Goal: Task Accomplishment & Management: Manage account settings

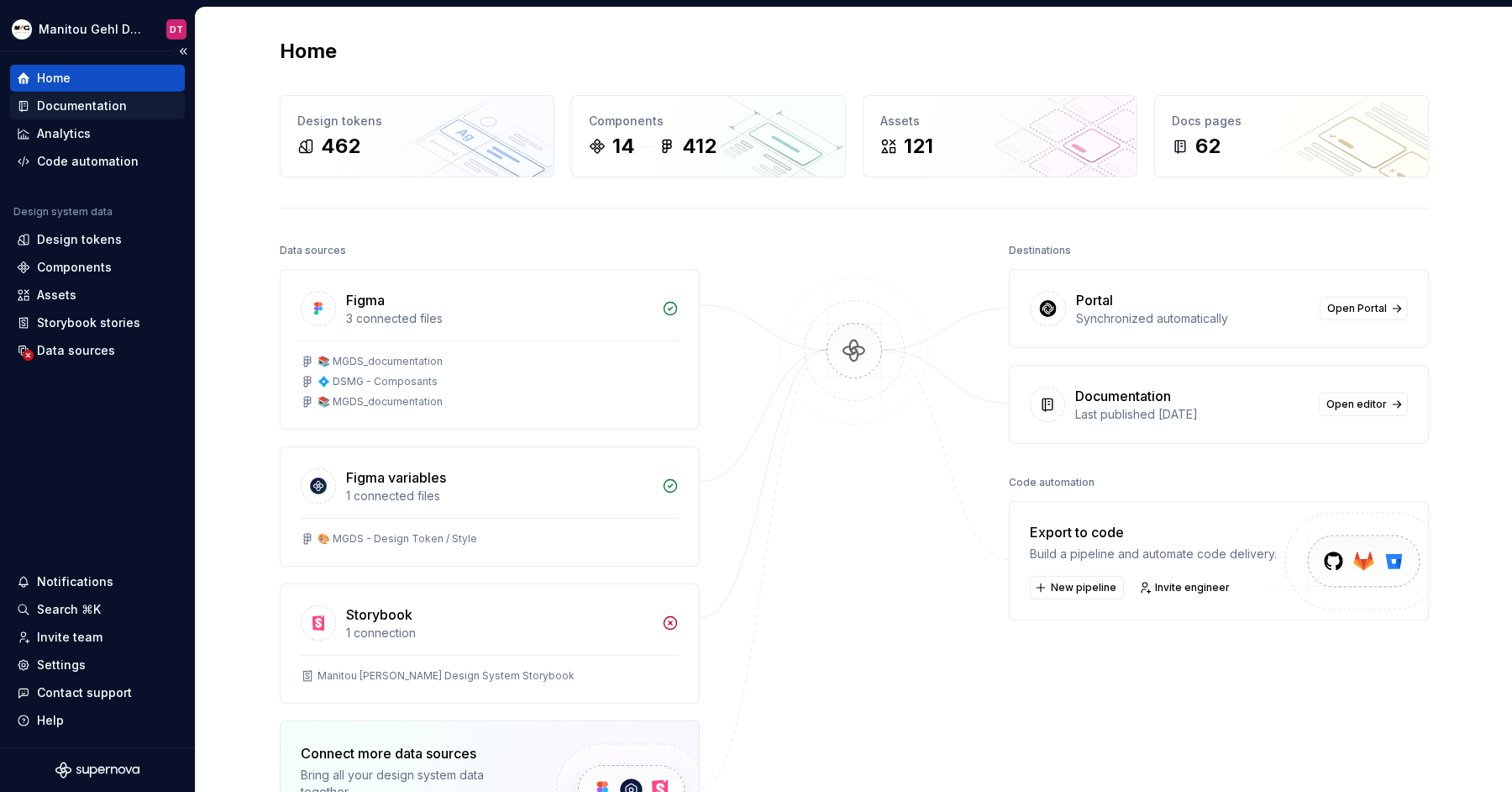
click at [80, 101] on div "Documentation" at bounding box center [82, 106] width 90 height 17
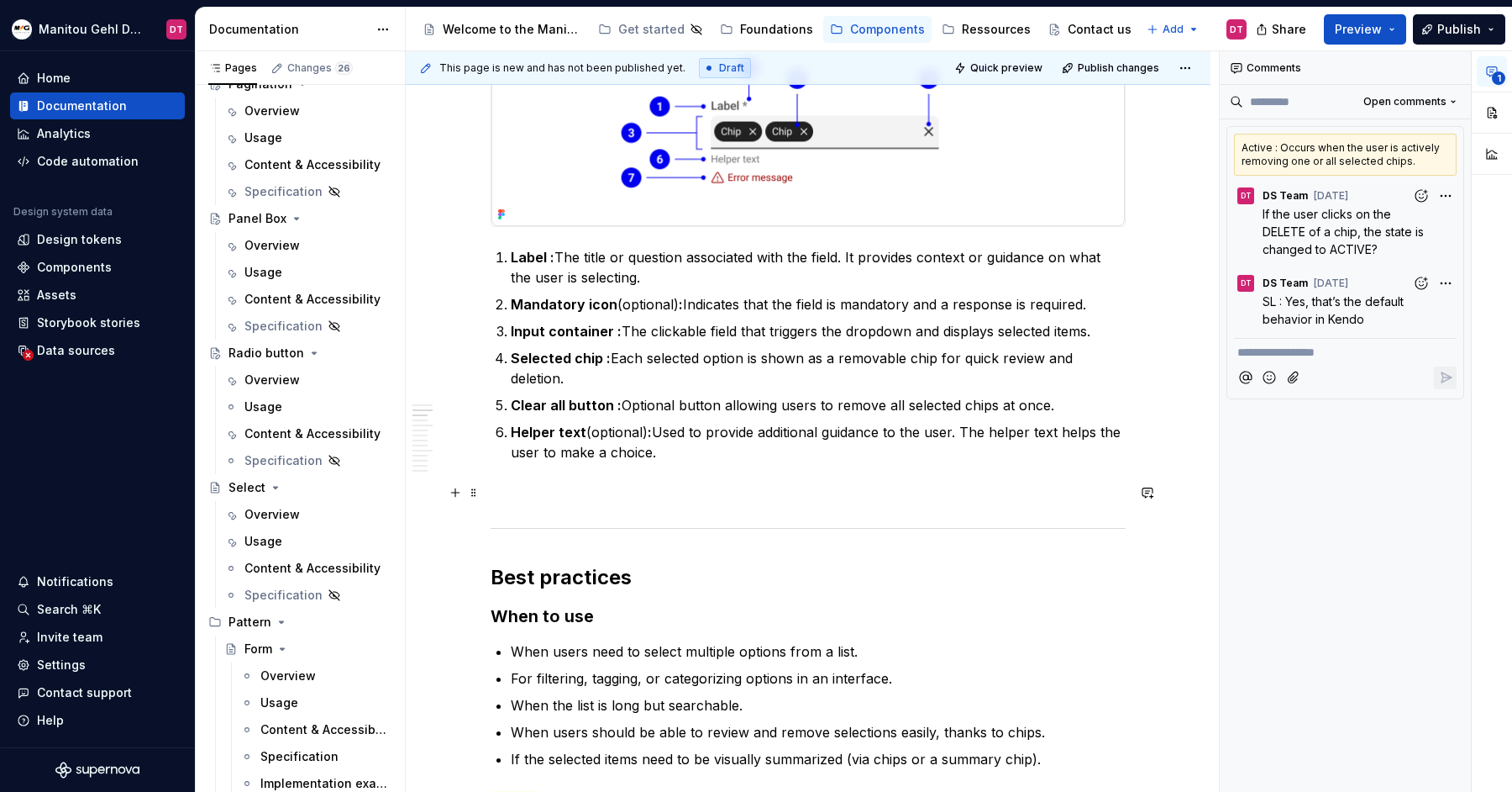
scroll to position [452, 0]
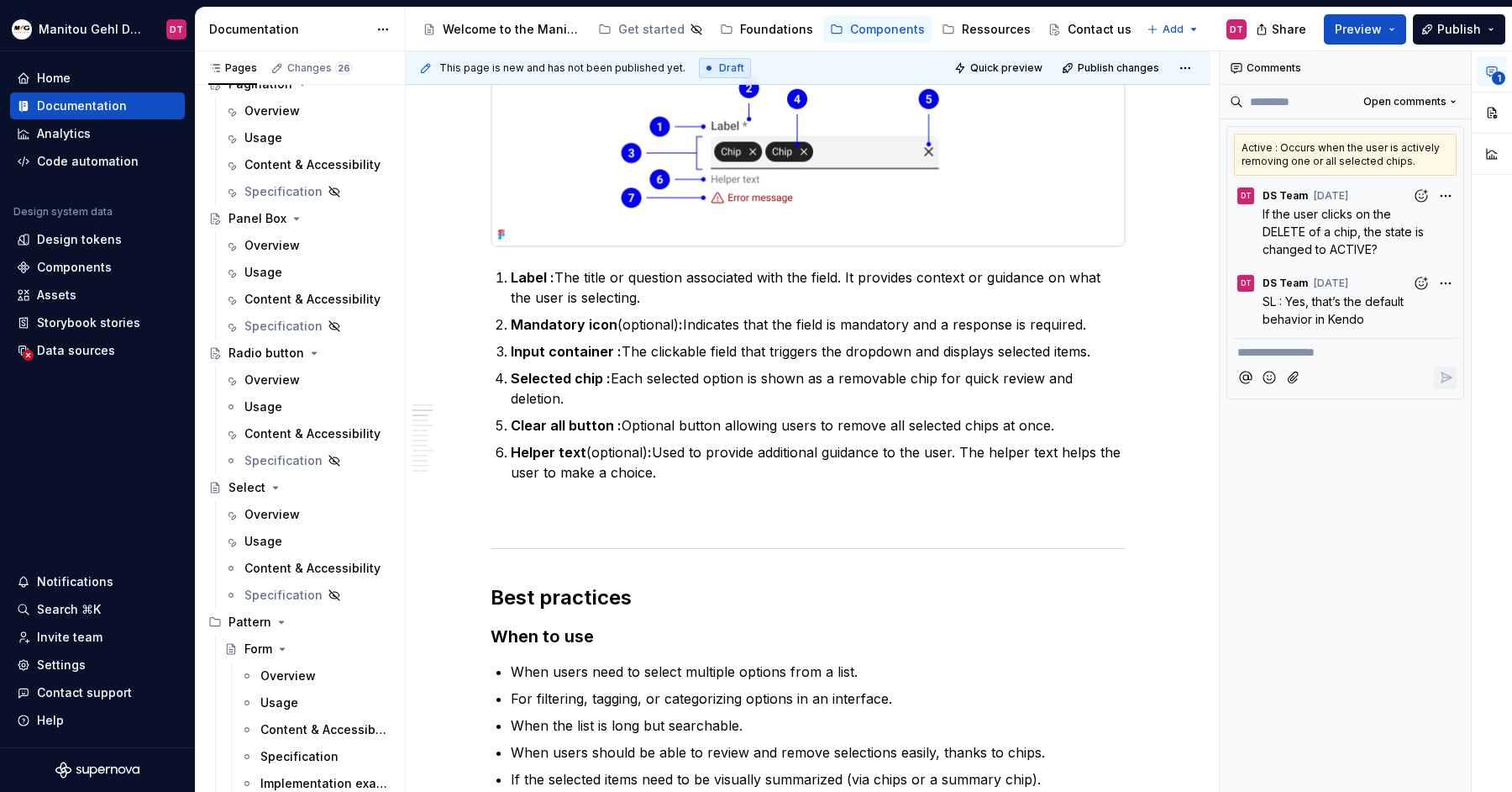
click at [1298, 152] on div "Active : Occurs when the user is actively removing one or all selected chips." at bounding box center [1346, 155] width 223 height 42
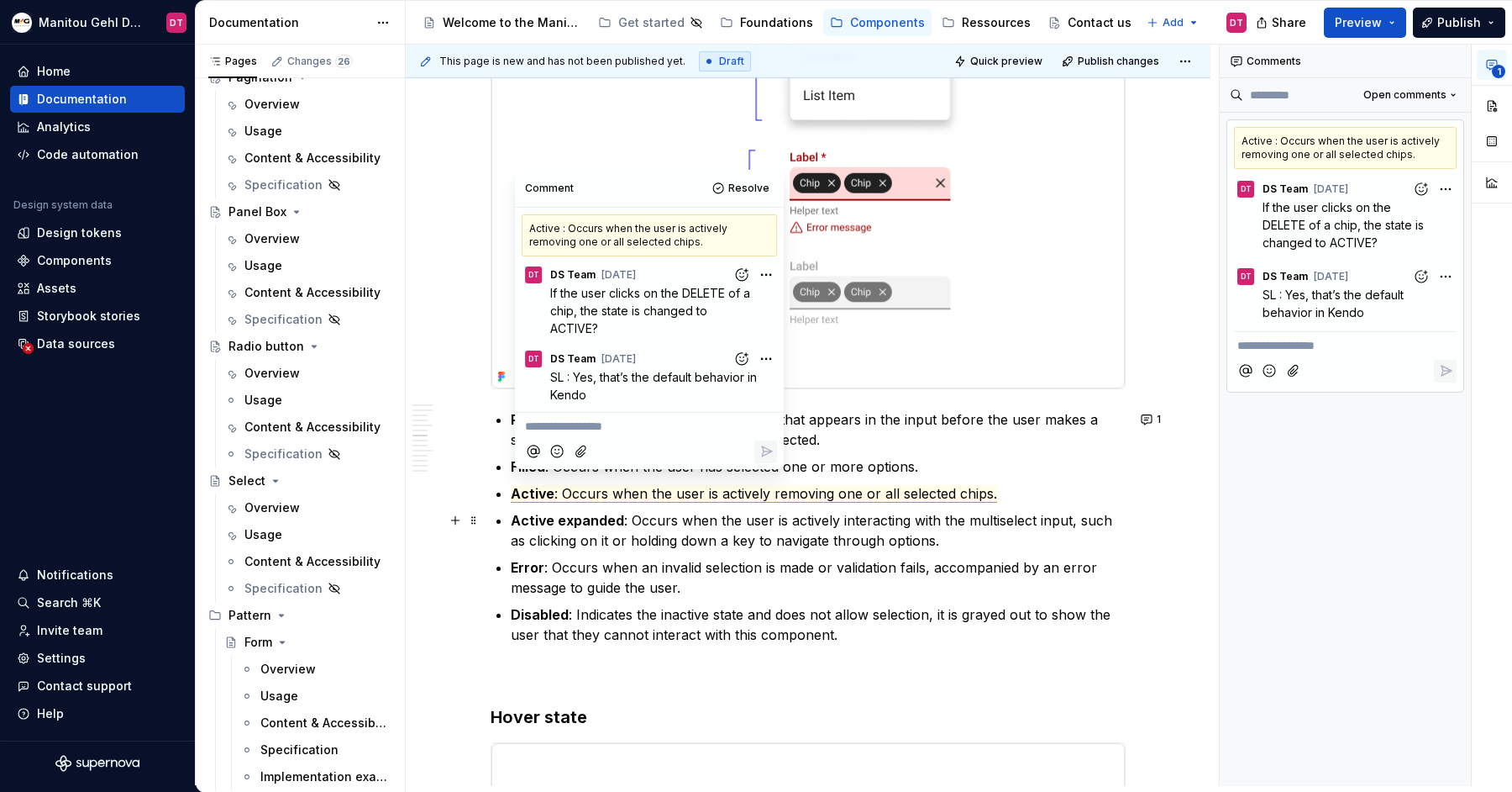
scroll to position [1952, 0]
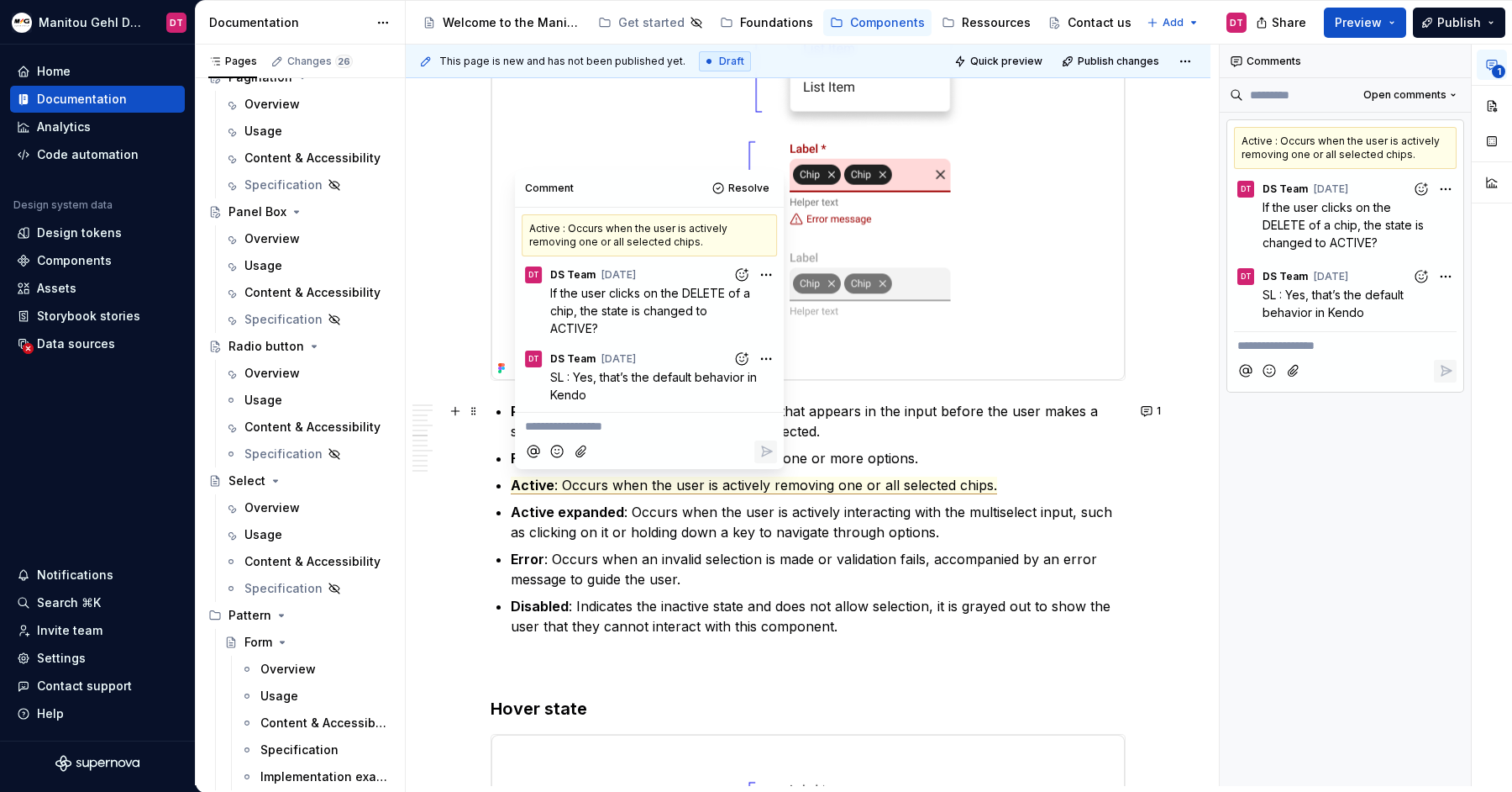
click at [643, 430] on p "**********" at bounding box center [650, 426] width 249 height 18
click at [749, 185] on span "Resolve" at bounding box center [749, 188] width 41 height 14
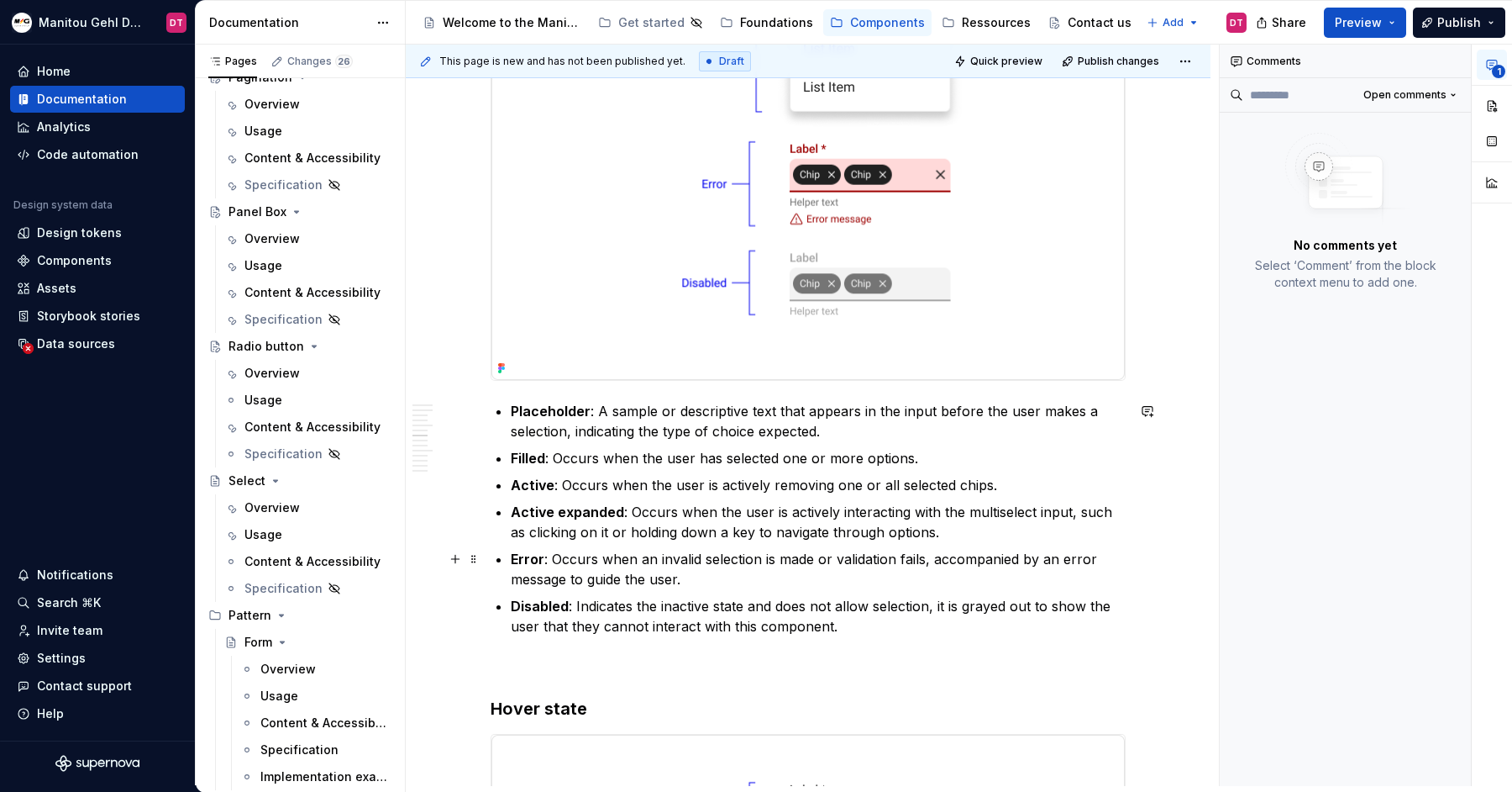
click at [1000, 556] on p "Error : Occurs when an invalid selection is made or validation fails, accompani…" at bounding box center [818, 569] width 615 height 41
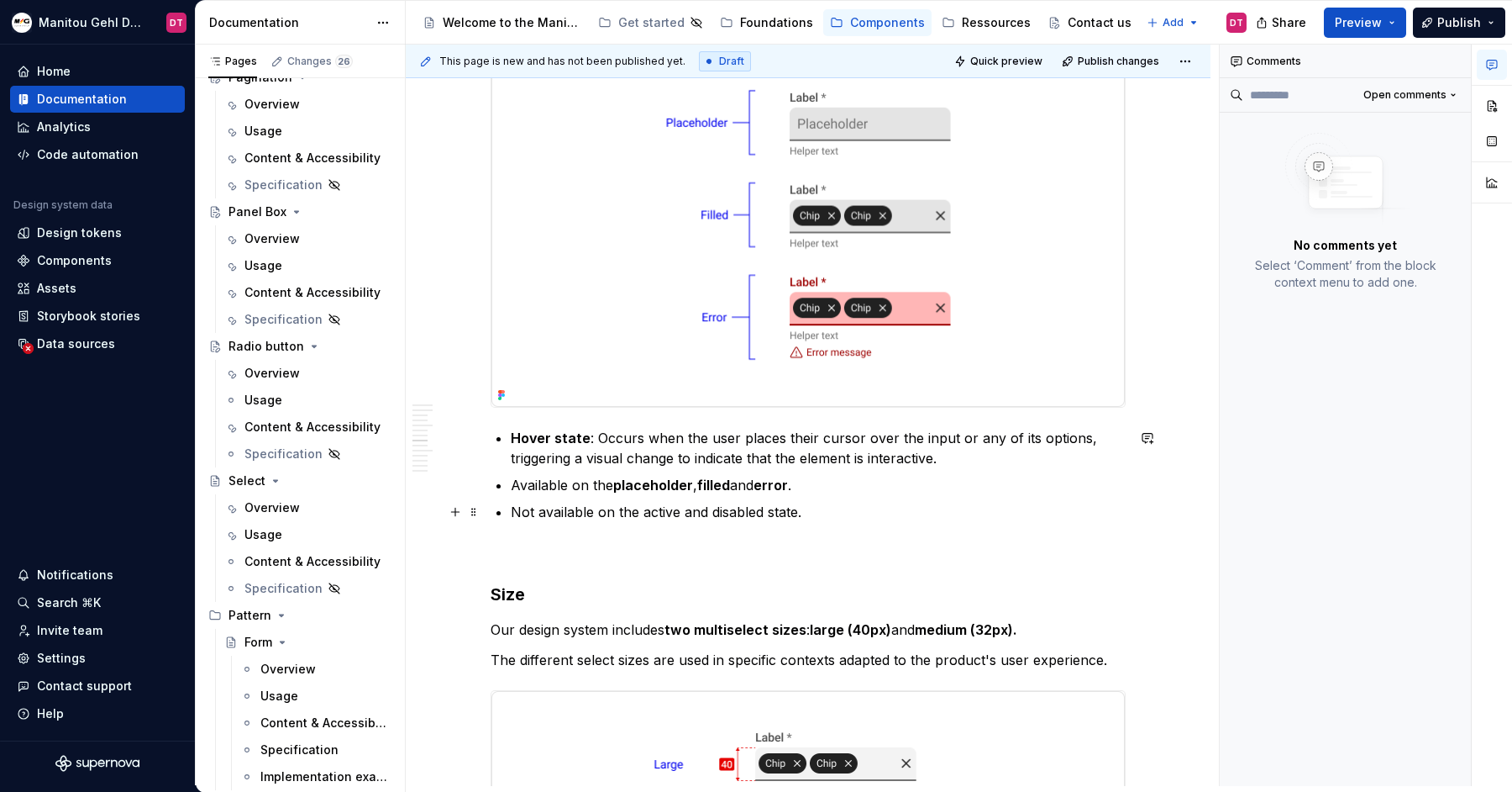
click at [979, 511] on p "Not available on the active and disabled state." at bounding box center [818, 512] width 615 height 20
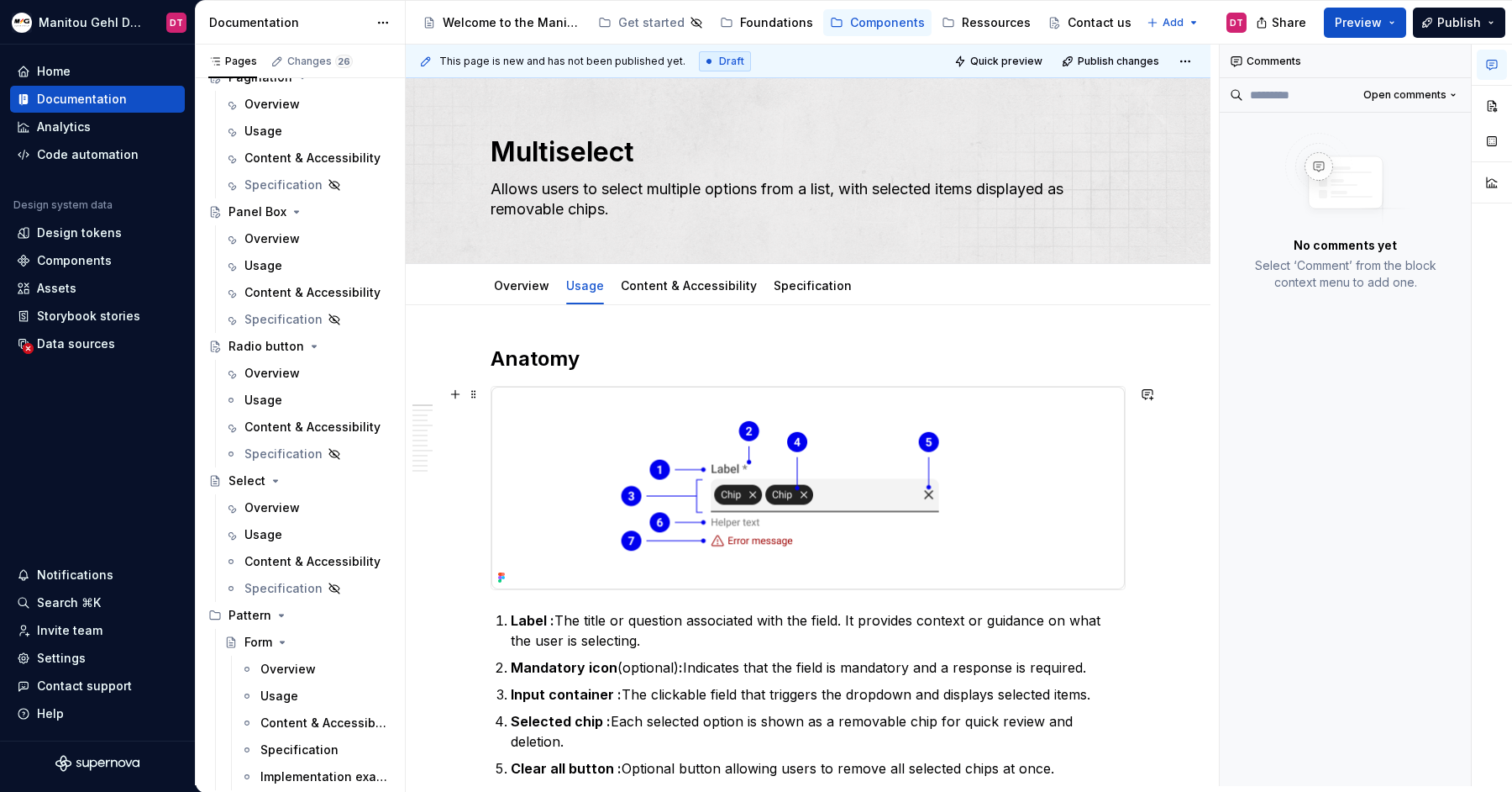
scroll to position [42, 0]
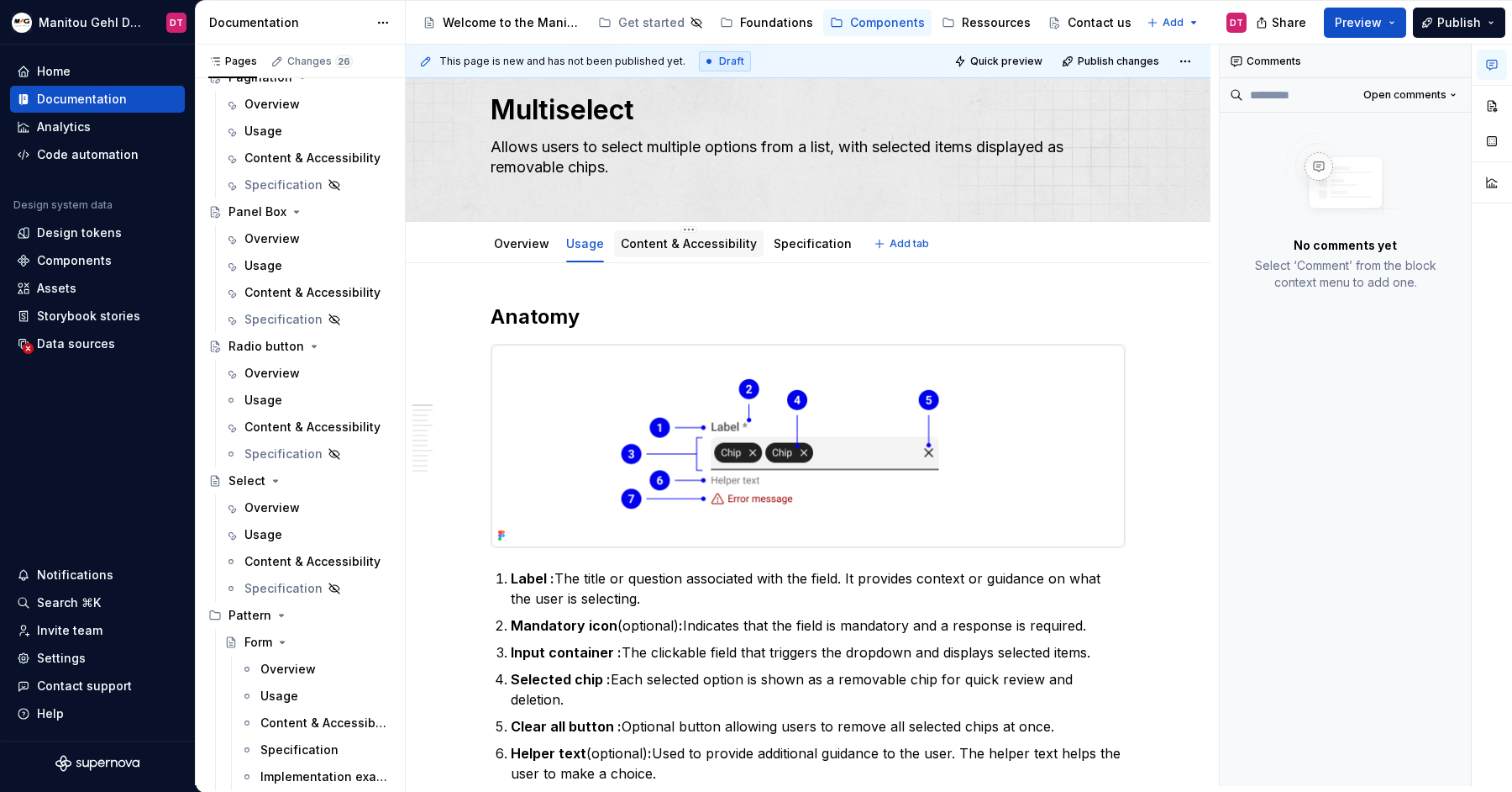
click at [684, 250] on div "Content & Accessibility" at bounding box center [690, 243] width 136 height 17
click at [715, 242] on link "Content & Accessibility" at bounding box center [690, 242] width 136 height 14
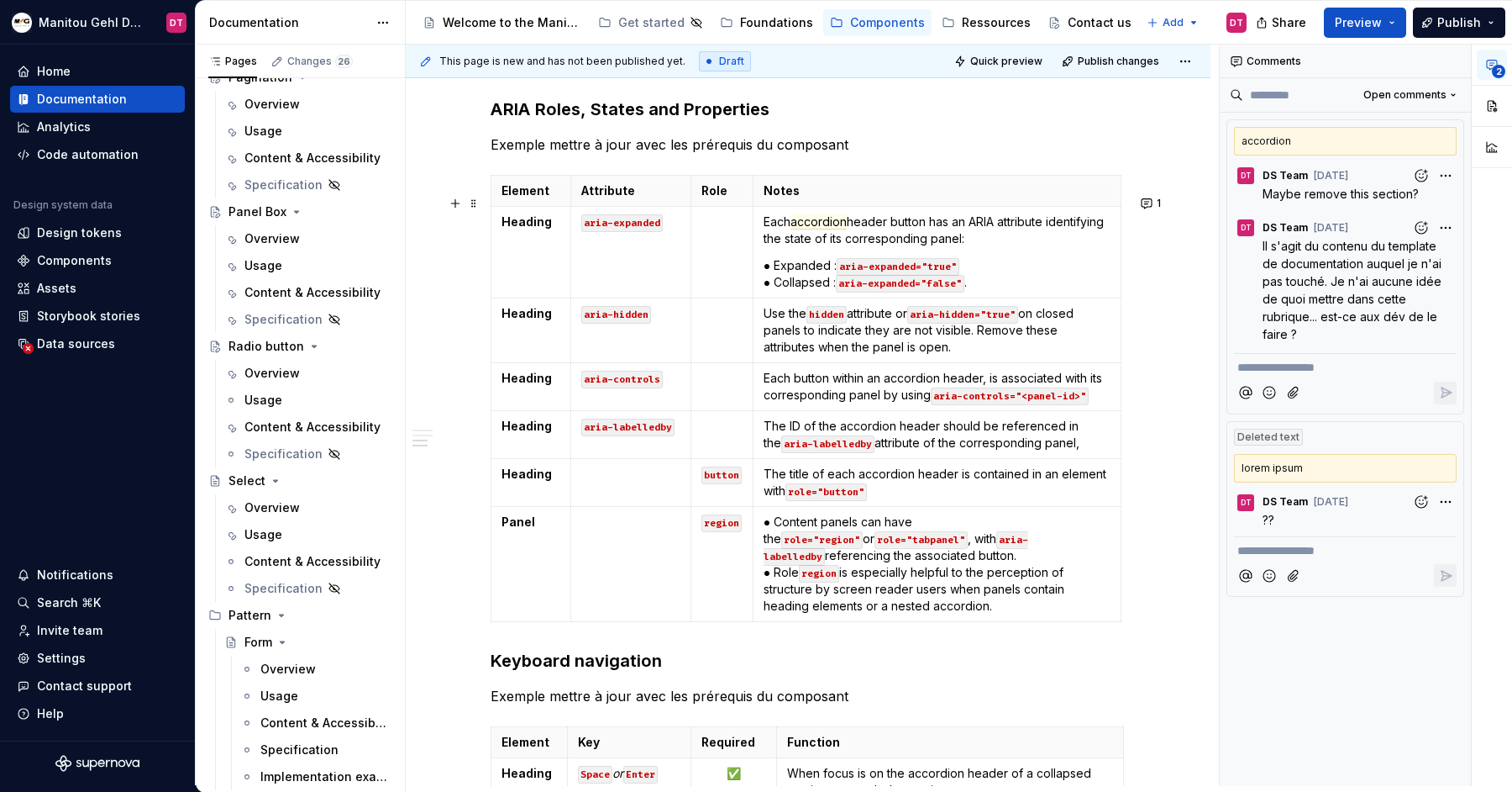
scroll to position [431, 0]
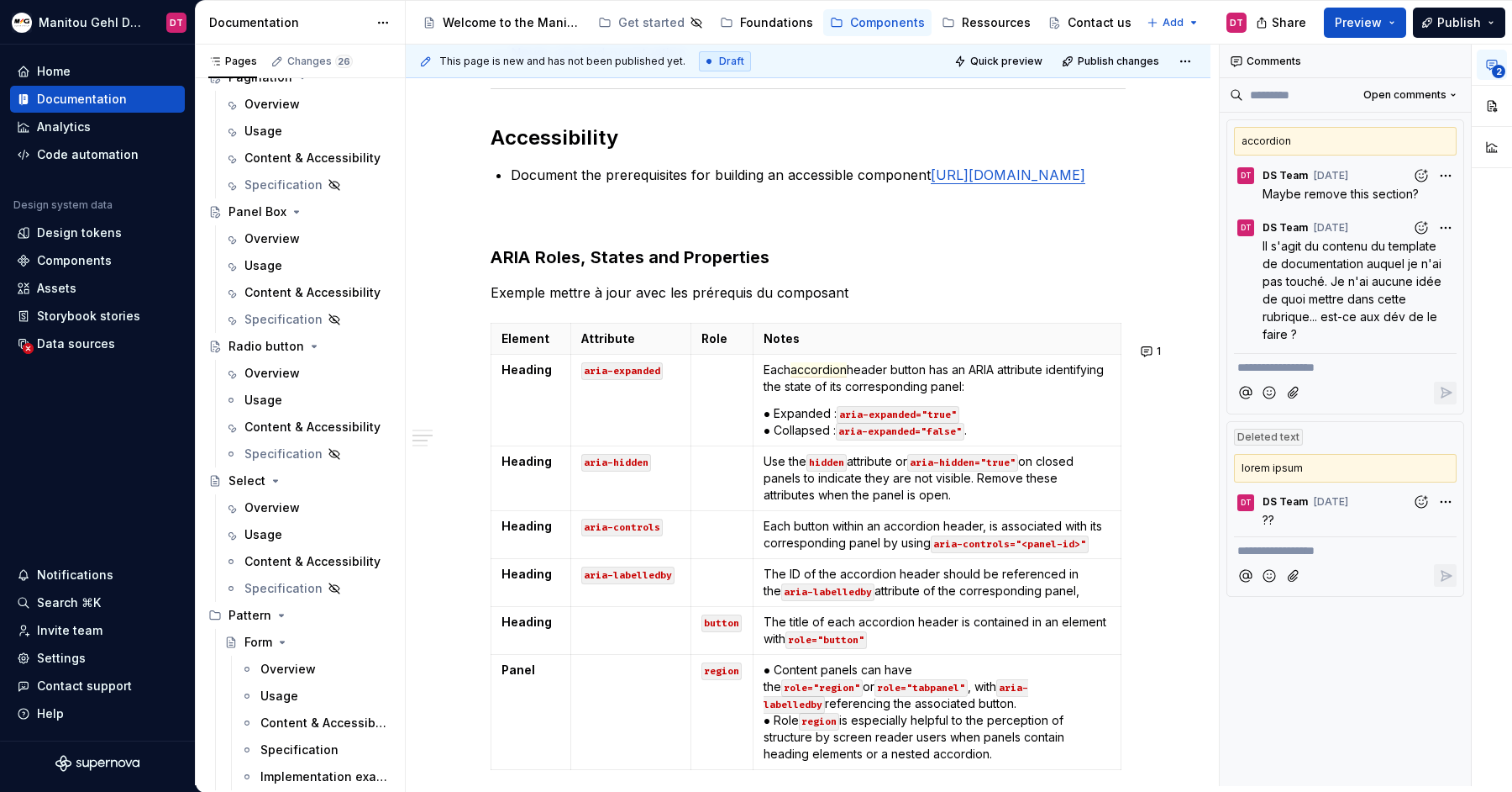
click at [1301, 301] on span "Il s'agit du contenu du template de documentation auquel je n'ai pas touché. Je…" at bounding box center [1354, 290] width 183 height 102
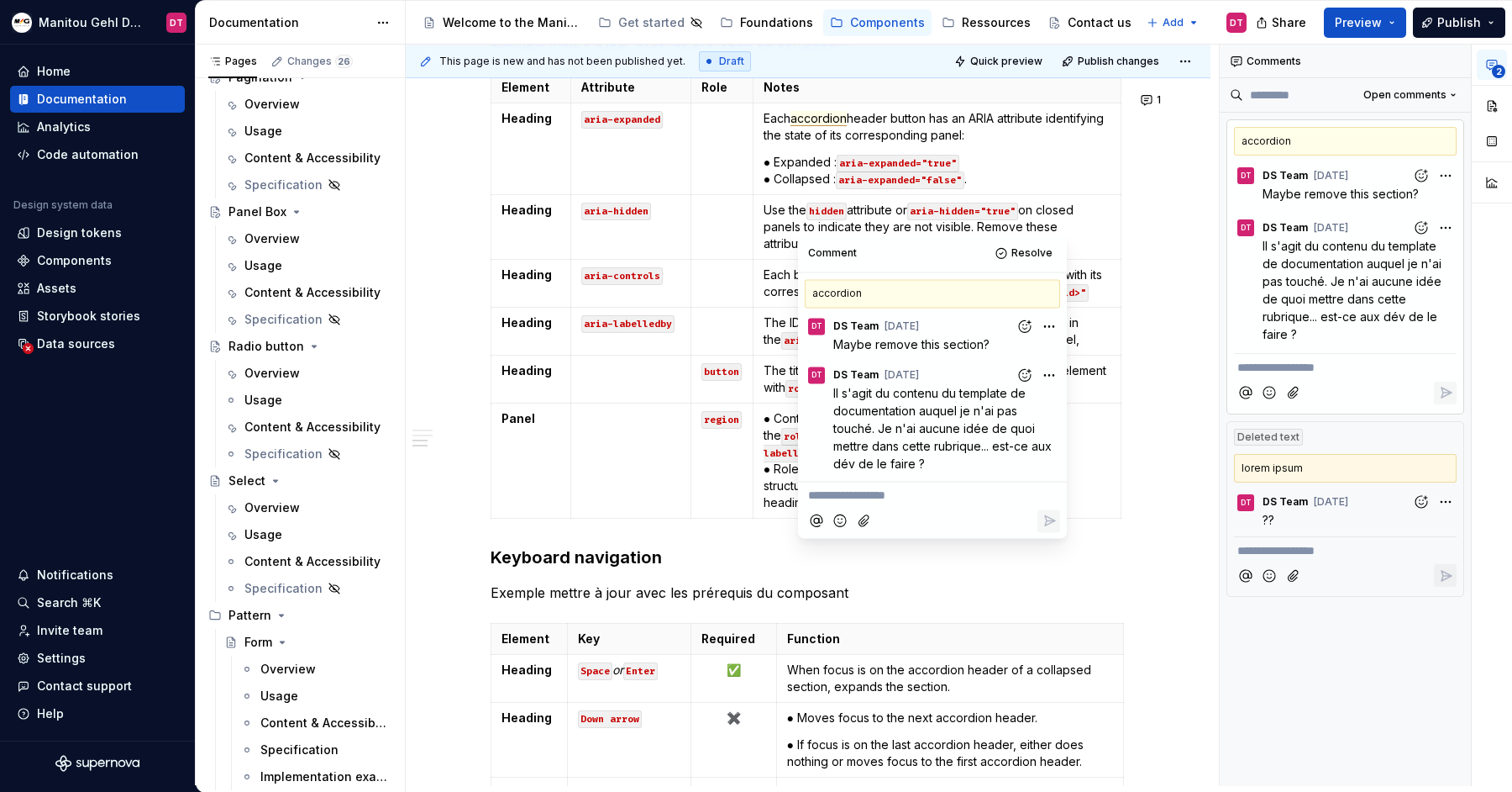
scroll to position [682, 0]
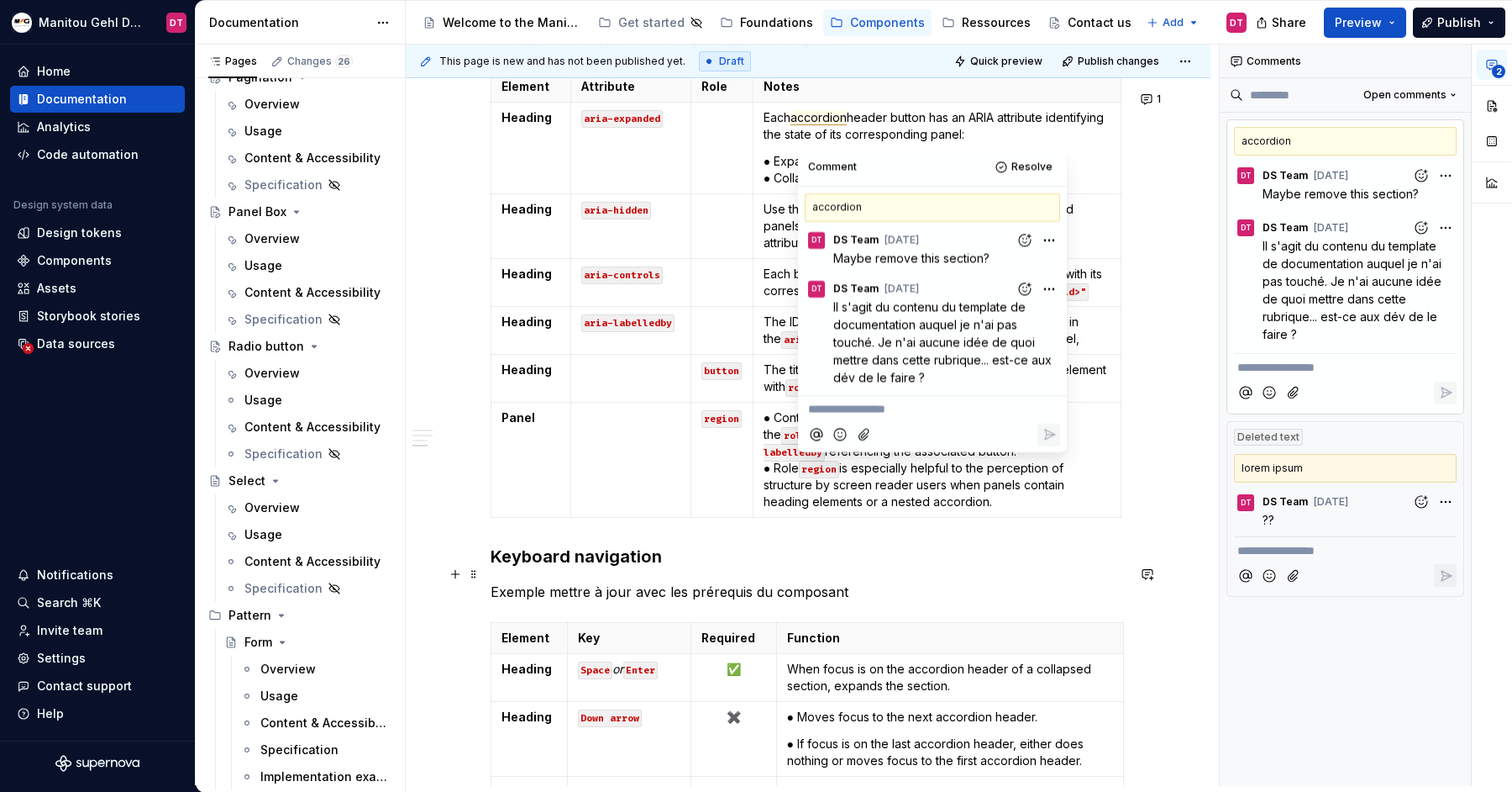
click at [1065, 568] on h3 "Keyboard navigation" at bounding box center [808, 557] width 635 height 24
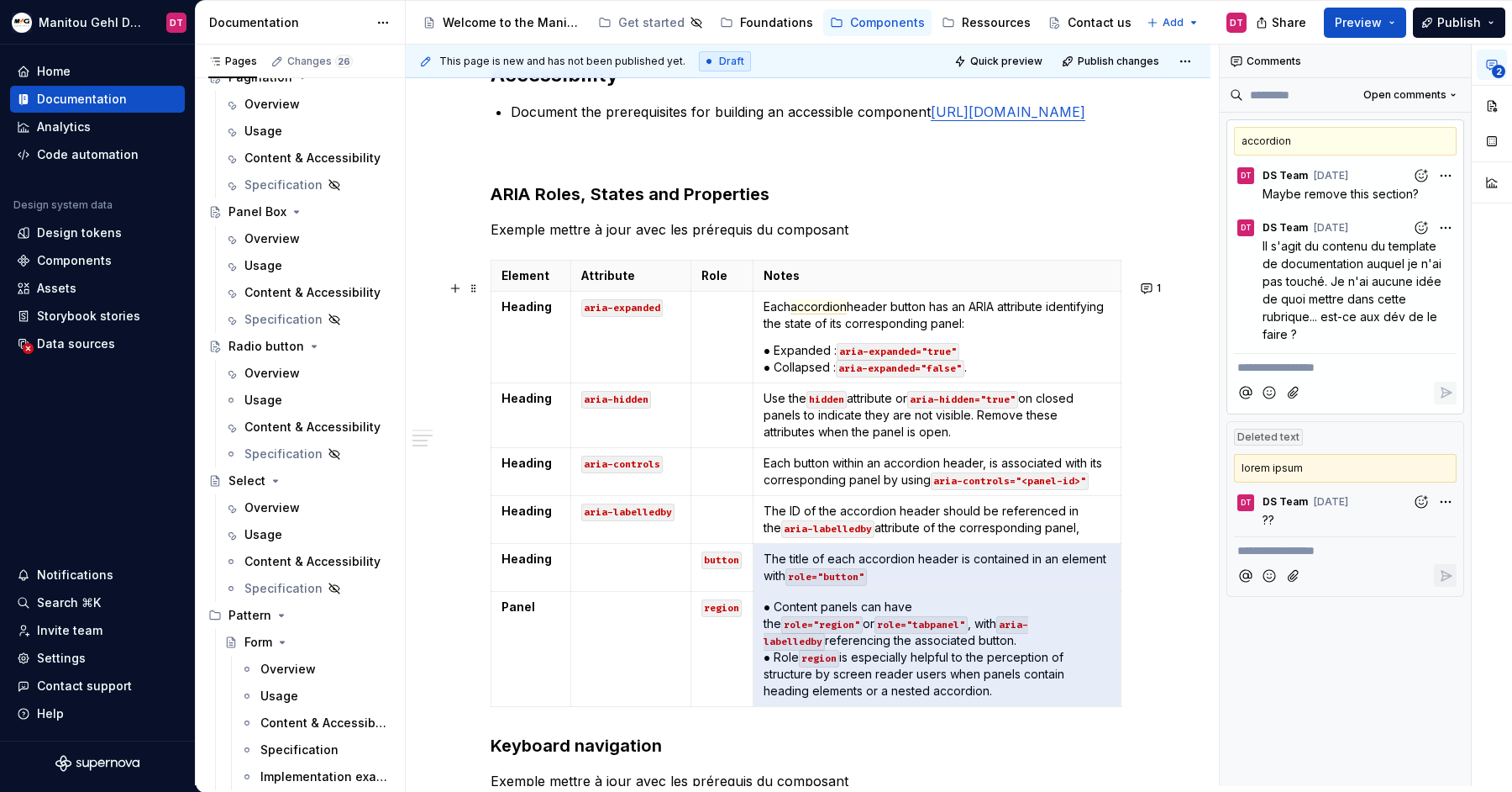
scroll to position [440, 0]
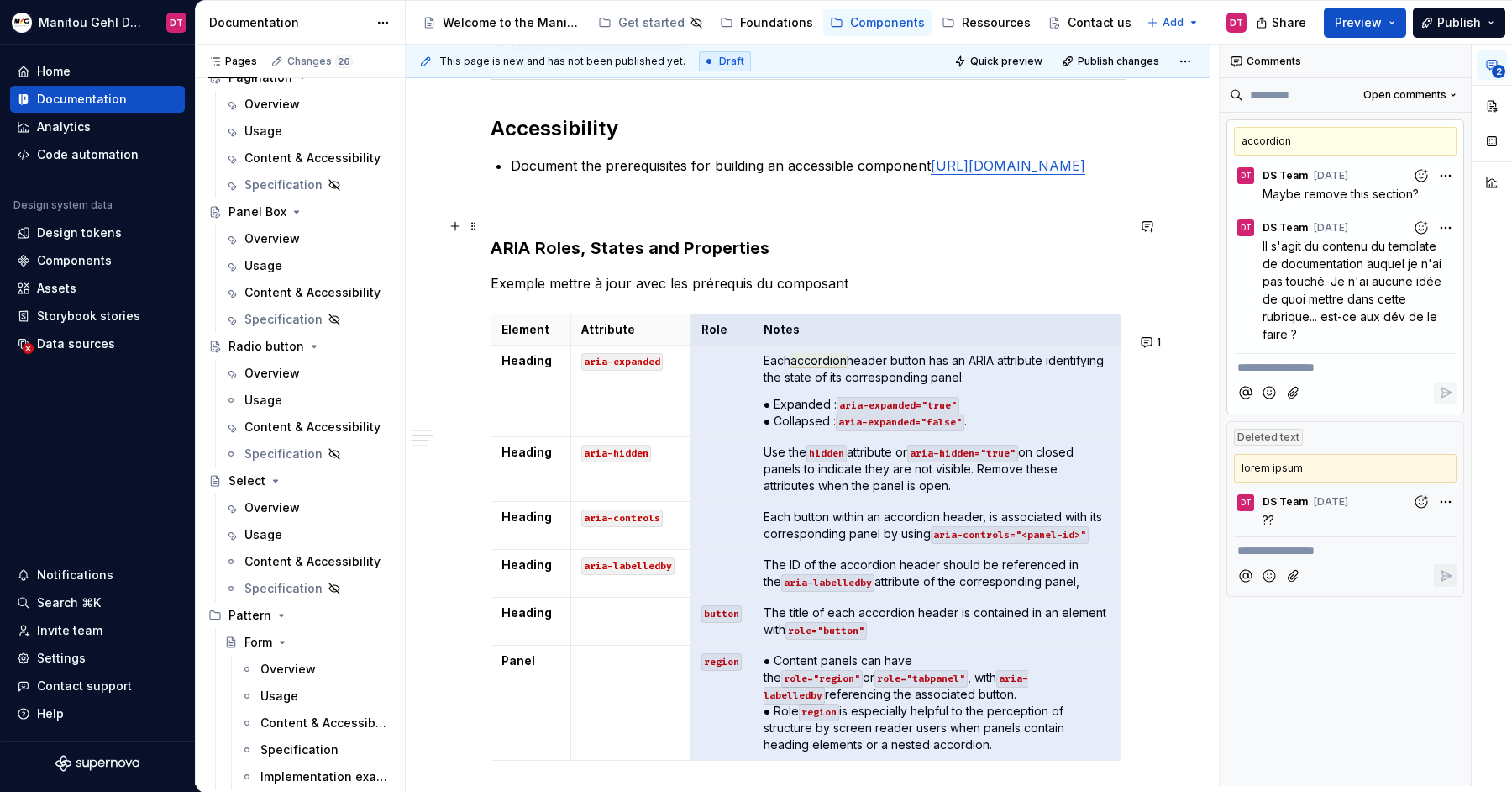
drag, startPoint x: 1074, startPoint y: 666, endPoint x: 539, endPoint y: 233, distance: 688.3
click at [539, 232] on div "Content Options can be single nouns or short sentences, but don't mix and match…" at bounding box center [808, 481] width 635 height 1152
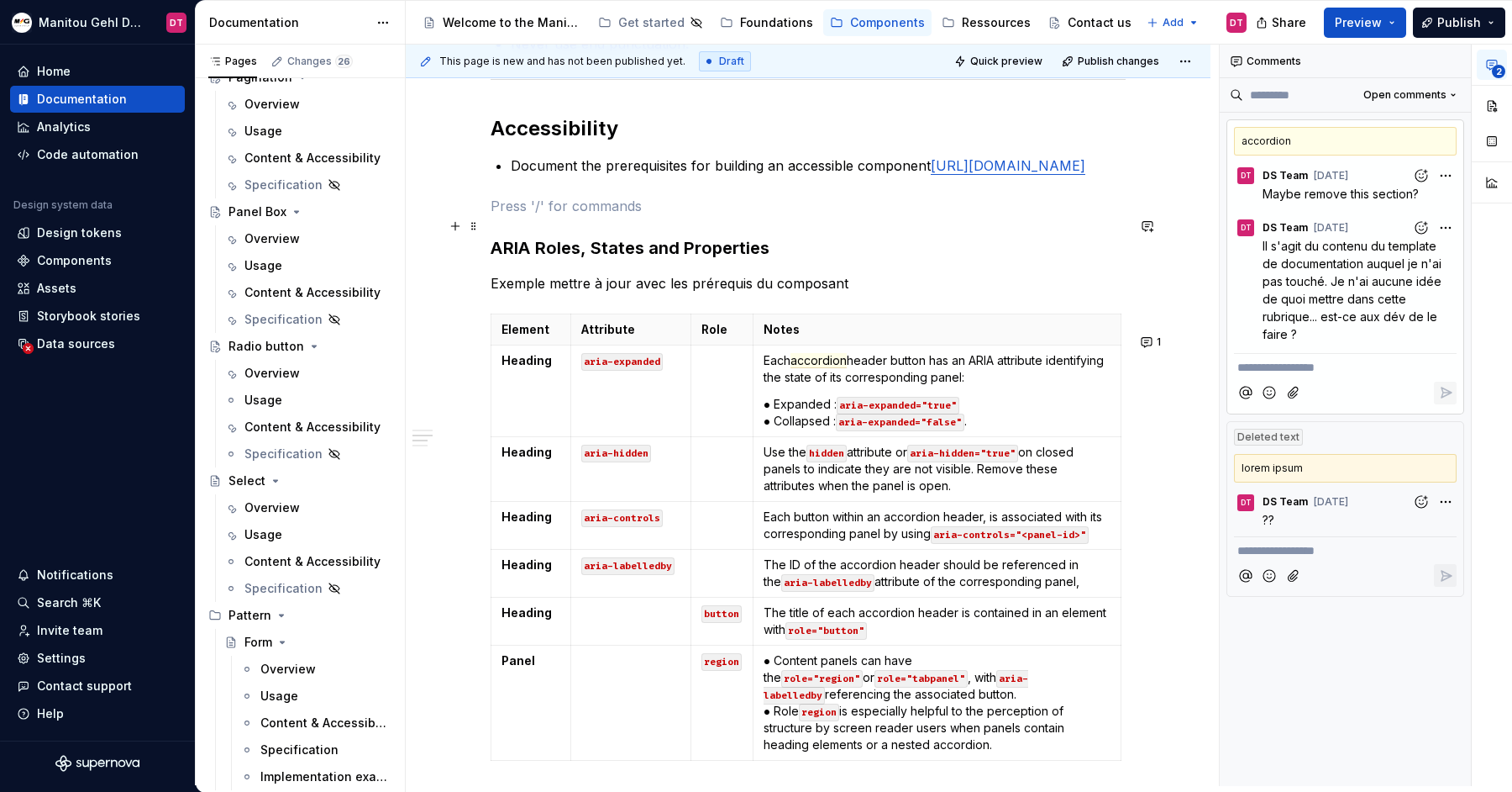
click at [539, 216] on p at bounding box center [808, 206] width 635 height 20
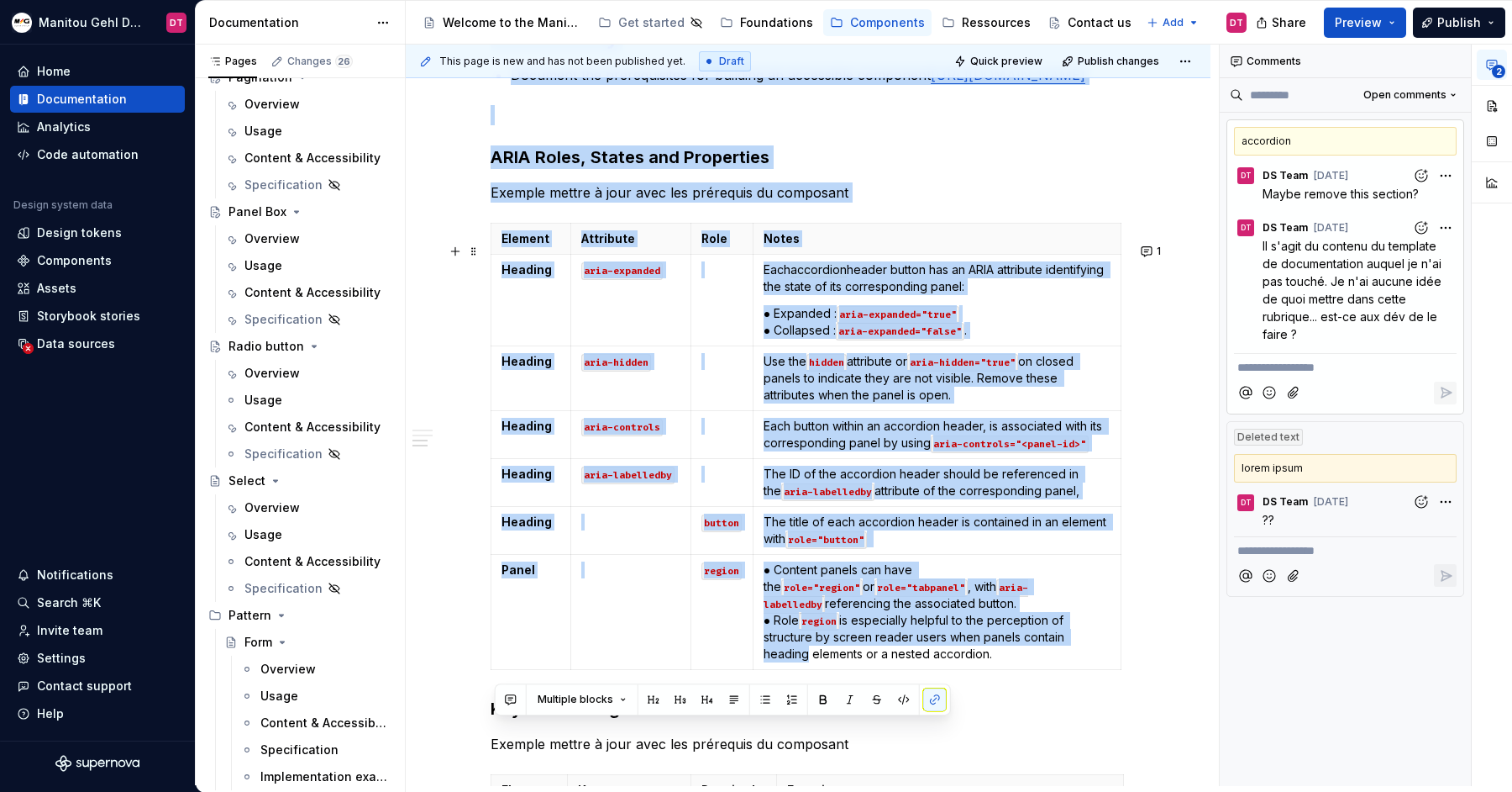
scroll to position [480, 0]
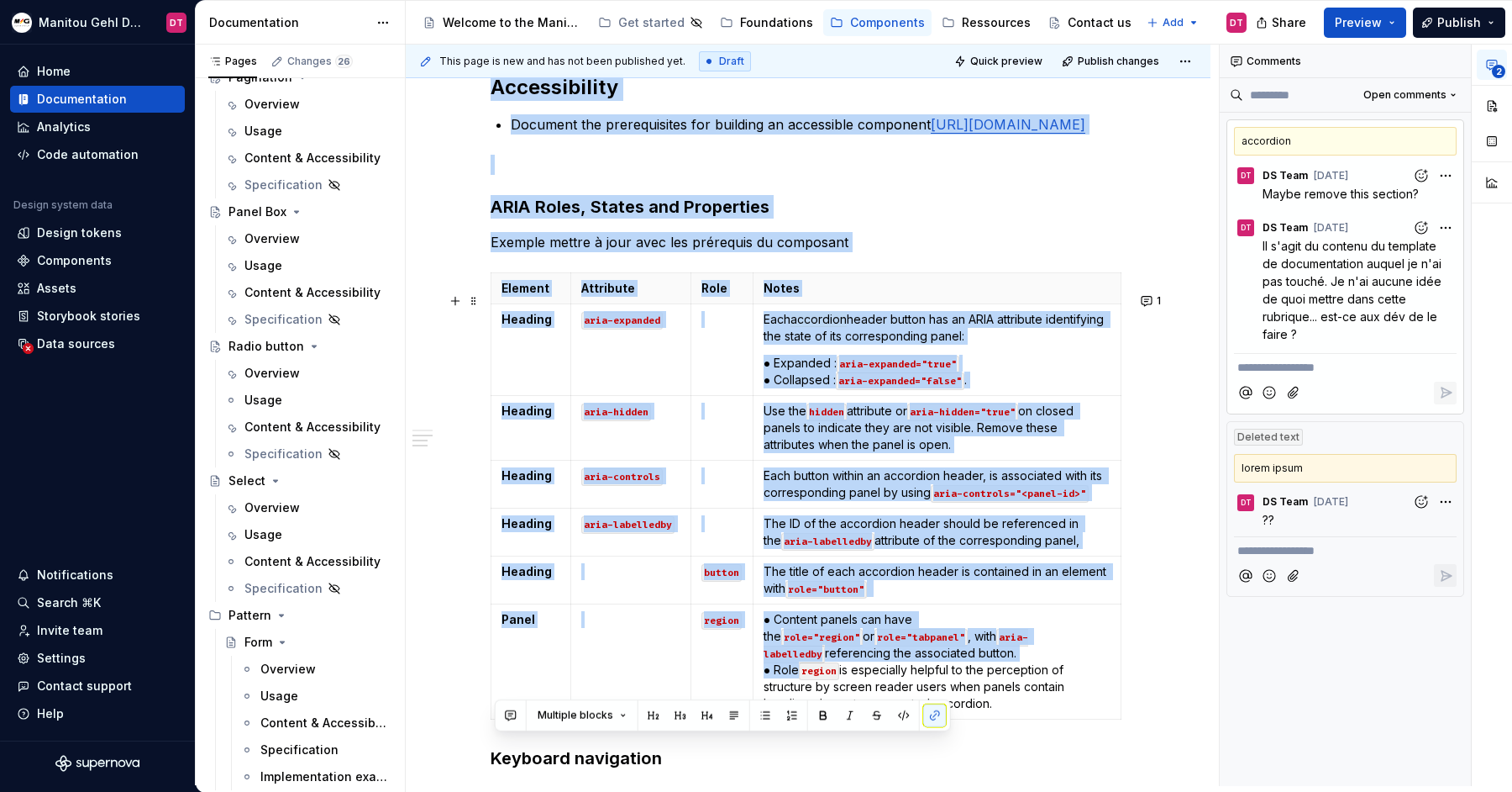
drag, startPoint x: 496, startPoint y: 252, endPoint x: 802, endPoint y: 679, distance: 525.3
click at [802, 679] on div "Content Options can be single nouns or short sentences, but don't mix and match…" at bounding box center [808, 440] width 635 height 1152
click at [593, 174] on p at bounding box center [808, 165] width 635 height 20
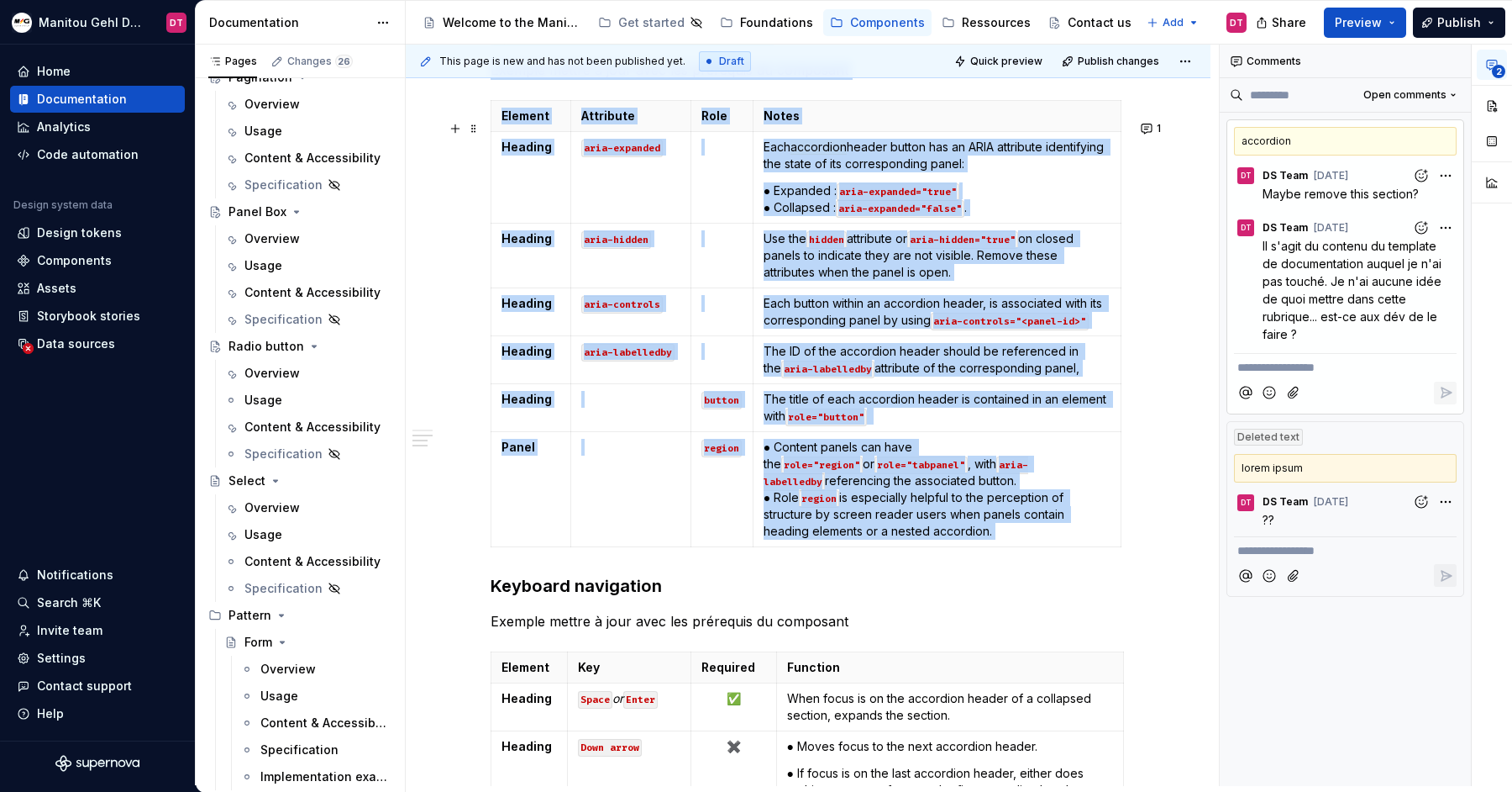
scroll to position [983, 0]
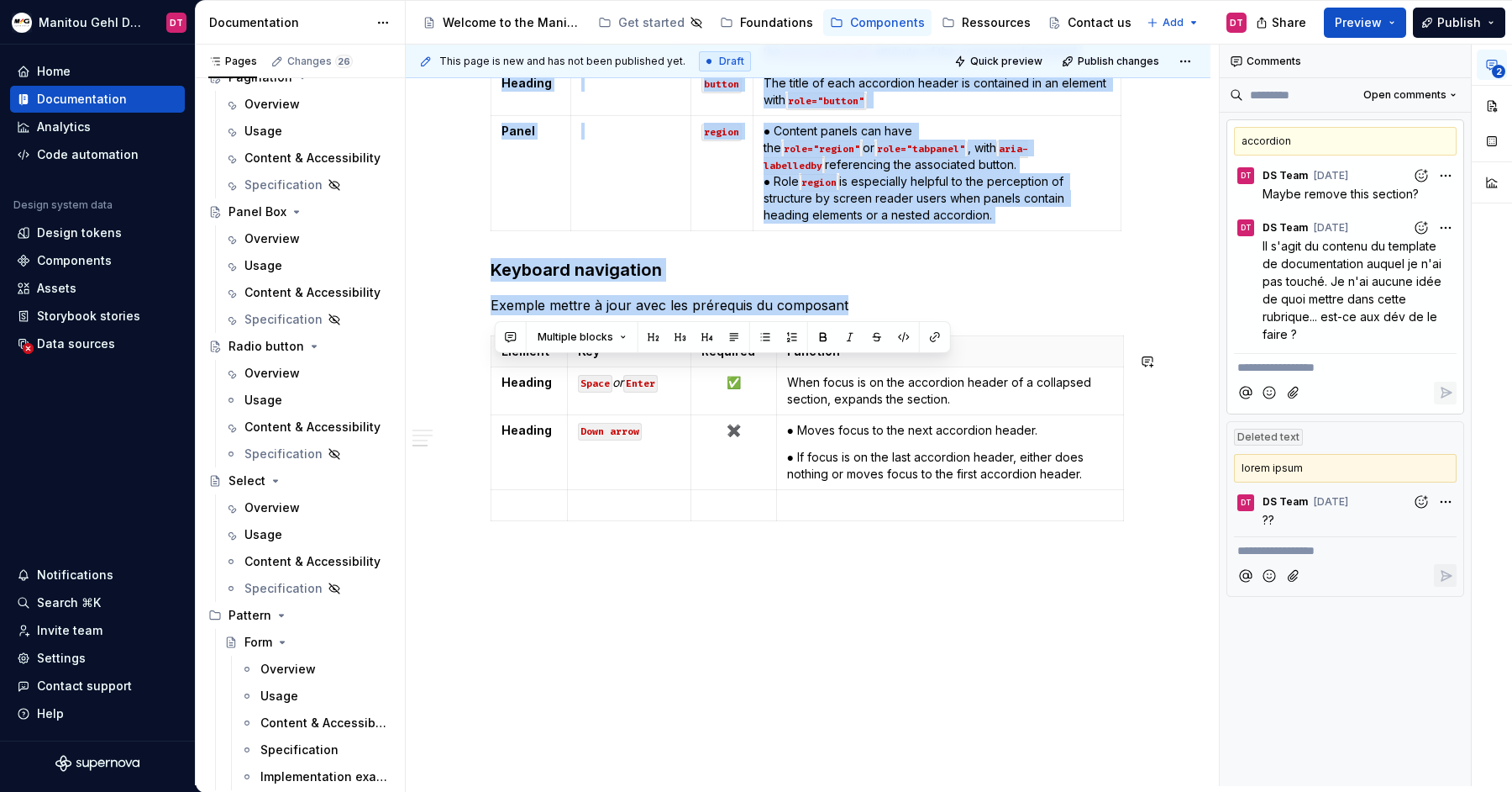
drag, startPoint x: 603, startPoint y: 180, endPoint x: 1114, endPoint y: 556, distance: 634.4
click at [1114, 556] on div "Content Options can be single nouns or short sentences, but don't mix and match…" at bounding box center [808, 61] width 805 height 1449
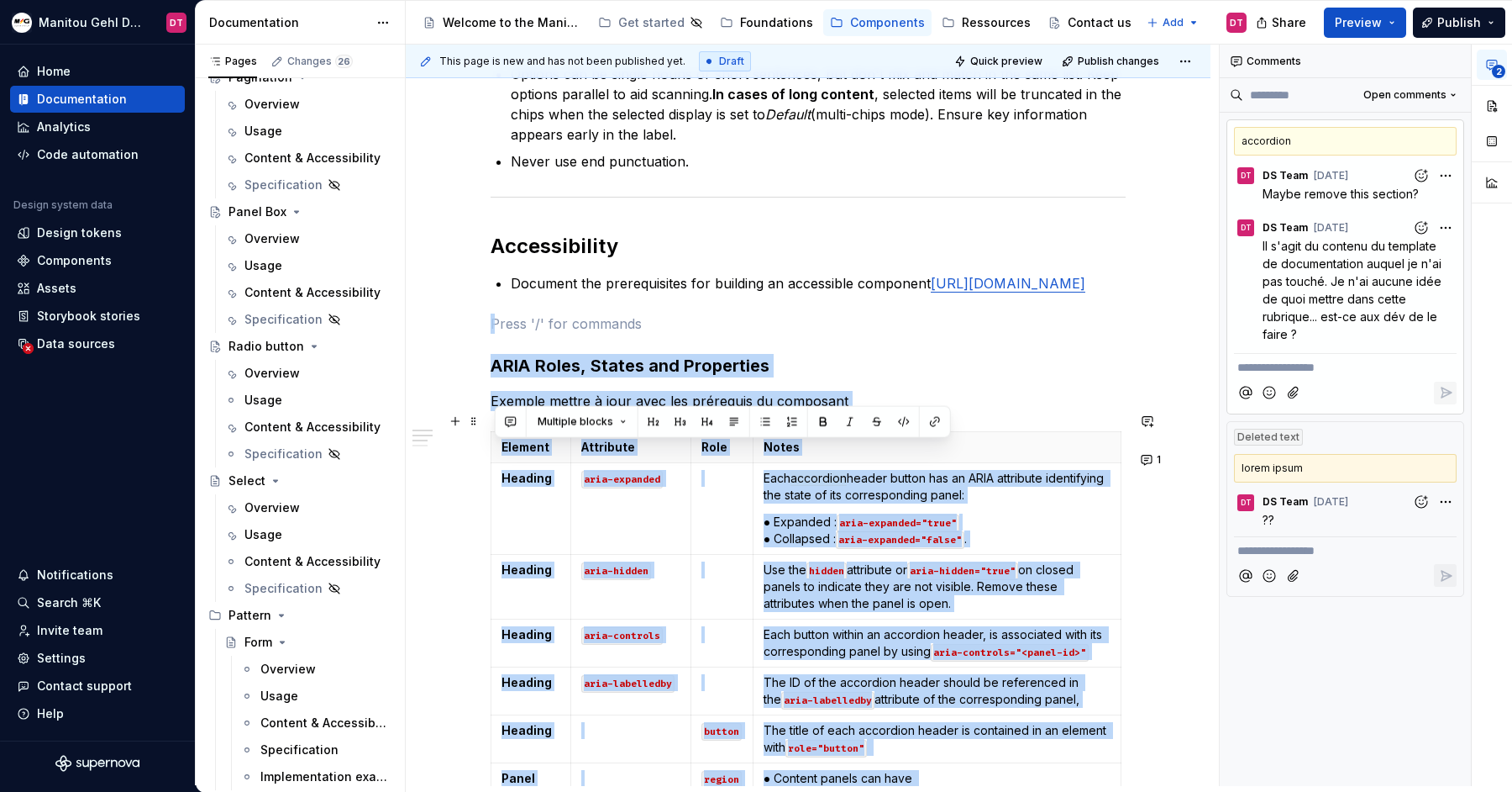
scroll to position [195, 0]
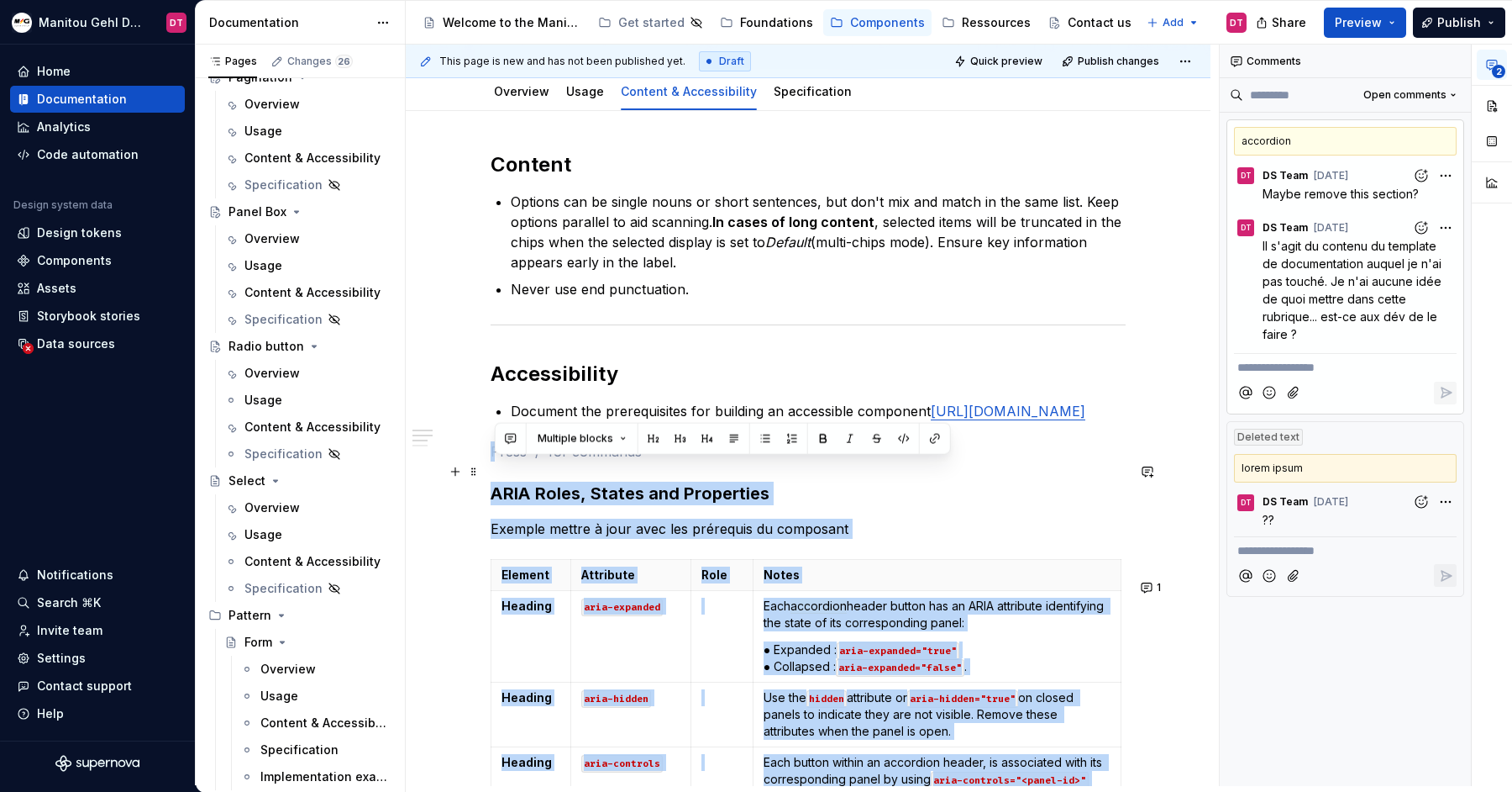
click at [726, 461] on p at bounding box center [808, 451] width 635 height 20
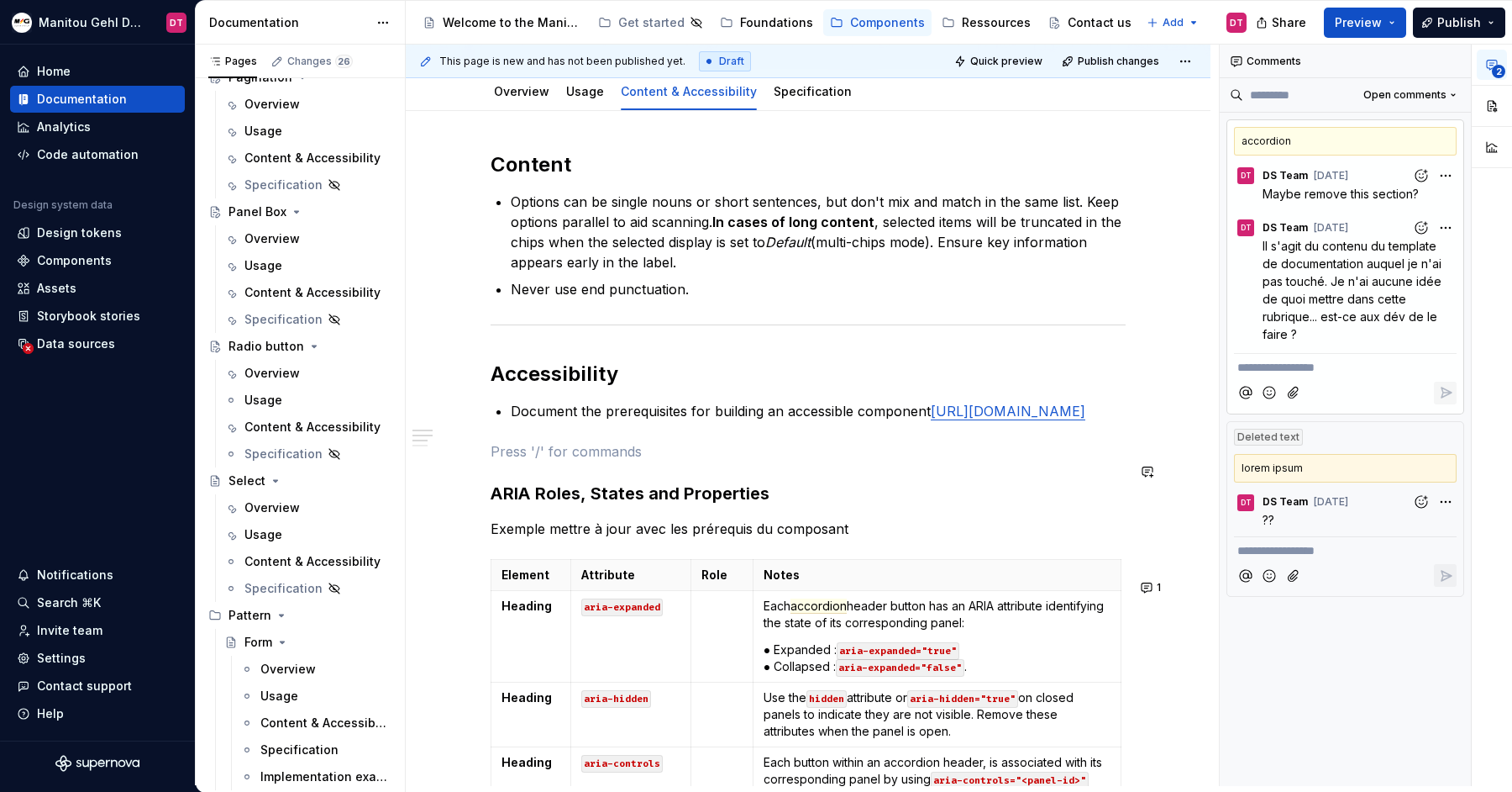
type textarea "*"
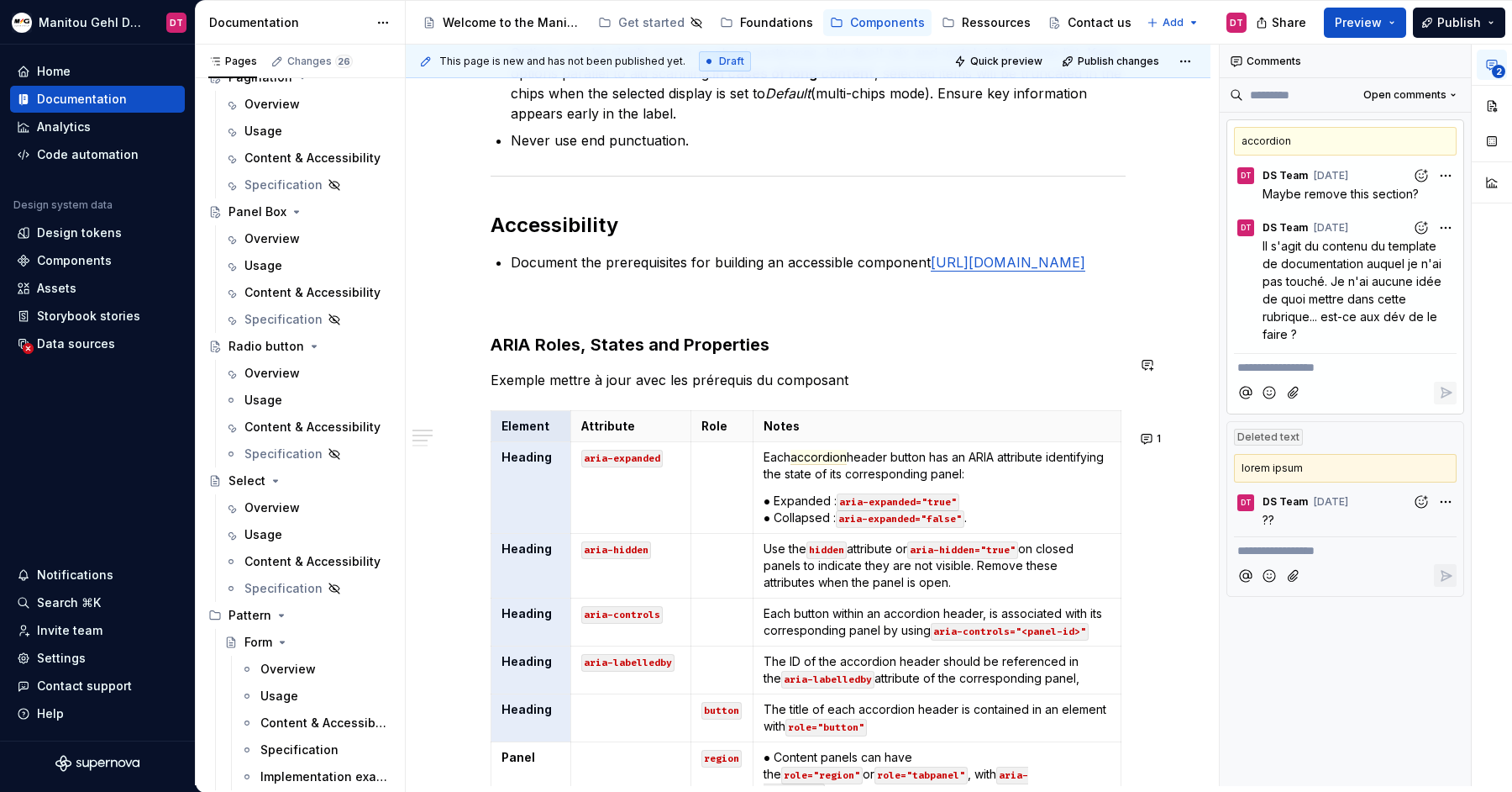
scroll to position [702, 0]
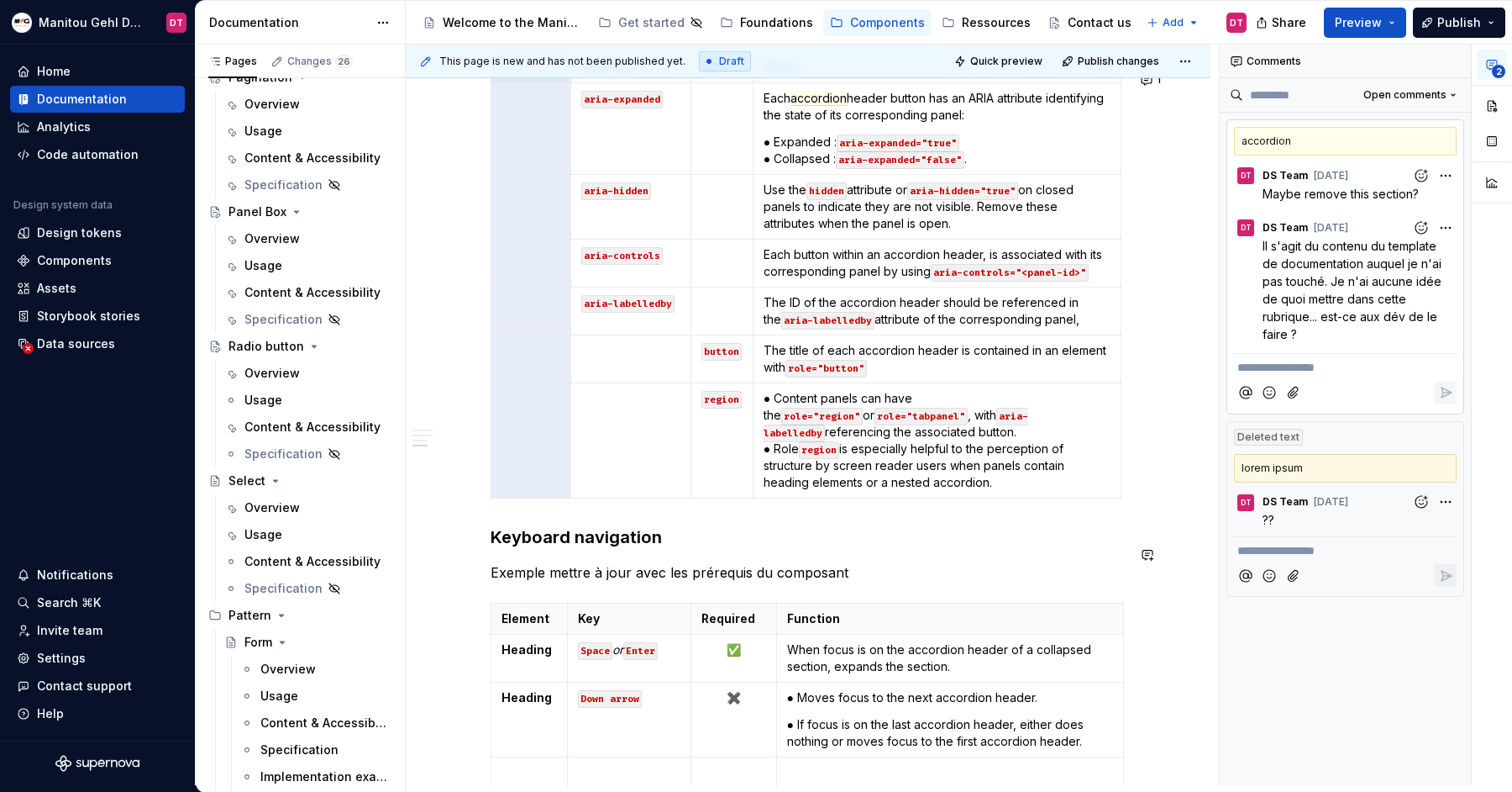
click at [786, 532] on div "Content Options can be single nouns or short sentences, but don't mix and match…" at bounding box center [808, 219] width 635 height 1152
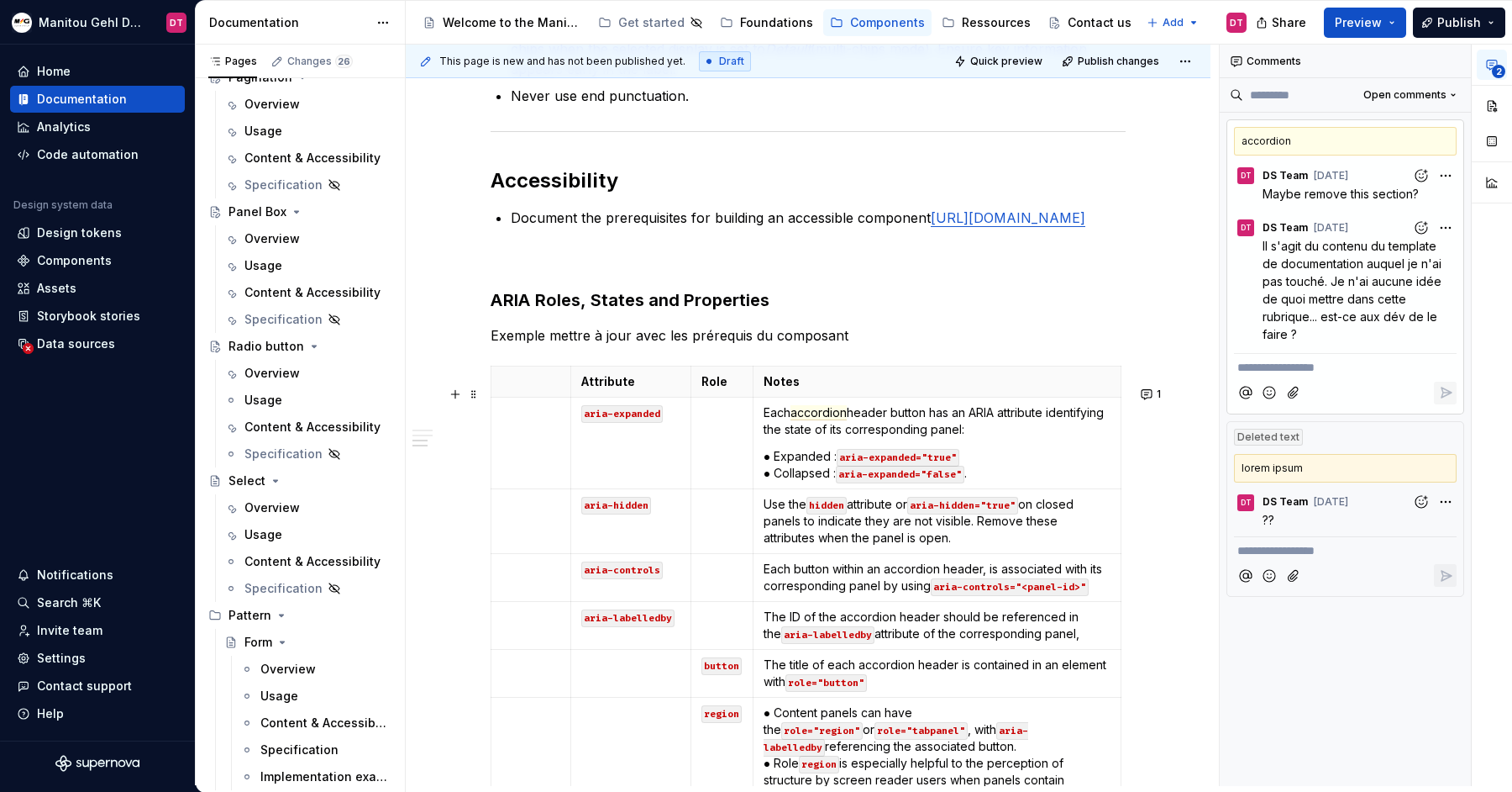
scroll to position [334, 0]
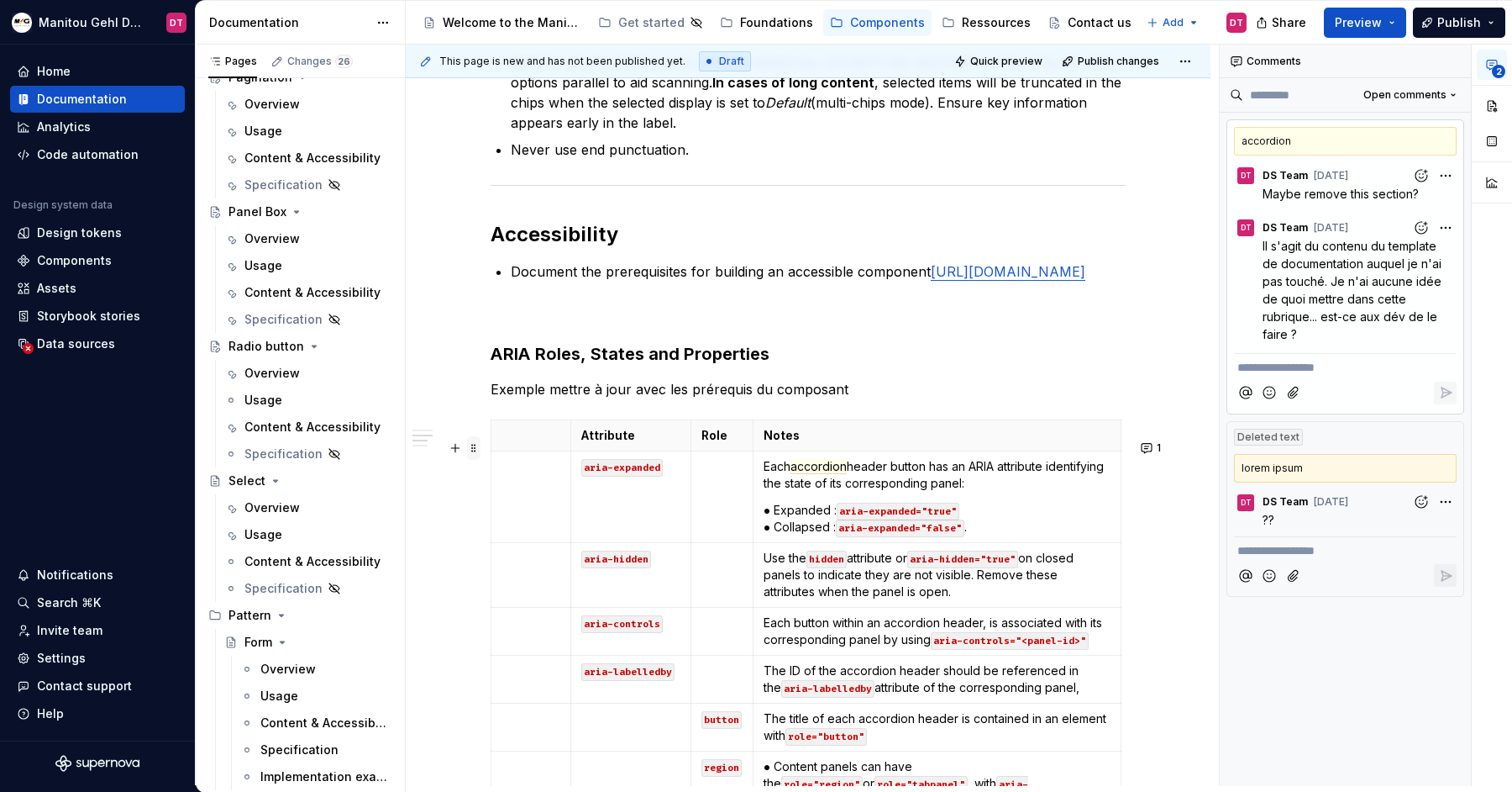
click at [480, 453] on span at bounding box center [474, 448] width 14 height 24
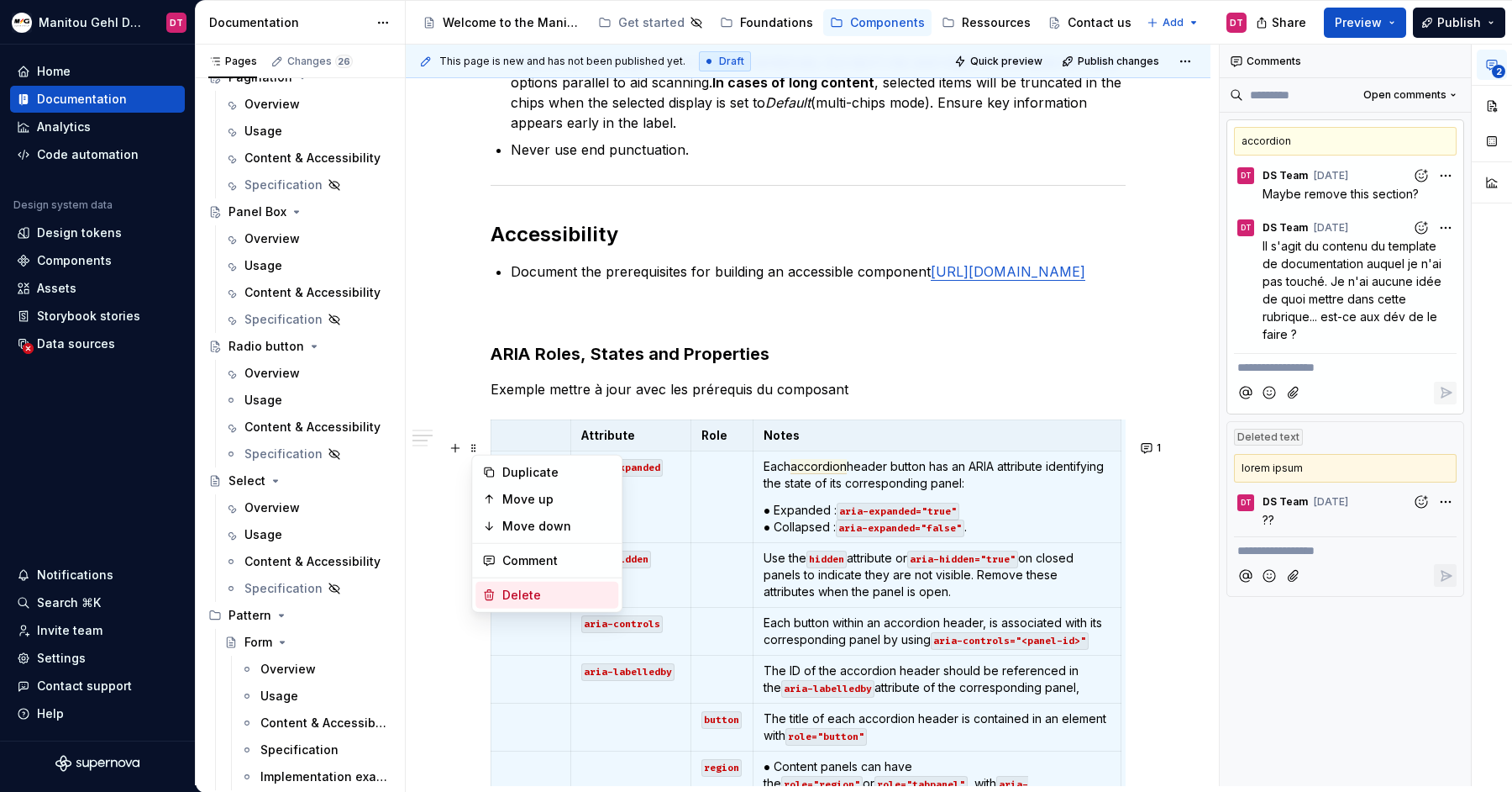
click at [541, 597] on div "Delete" at bounding box center [557, 595] width 109 height 17
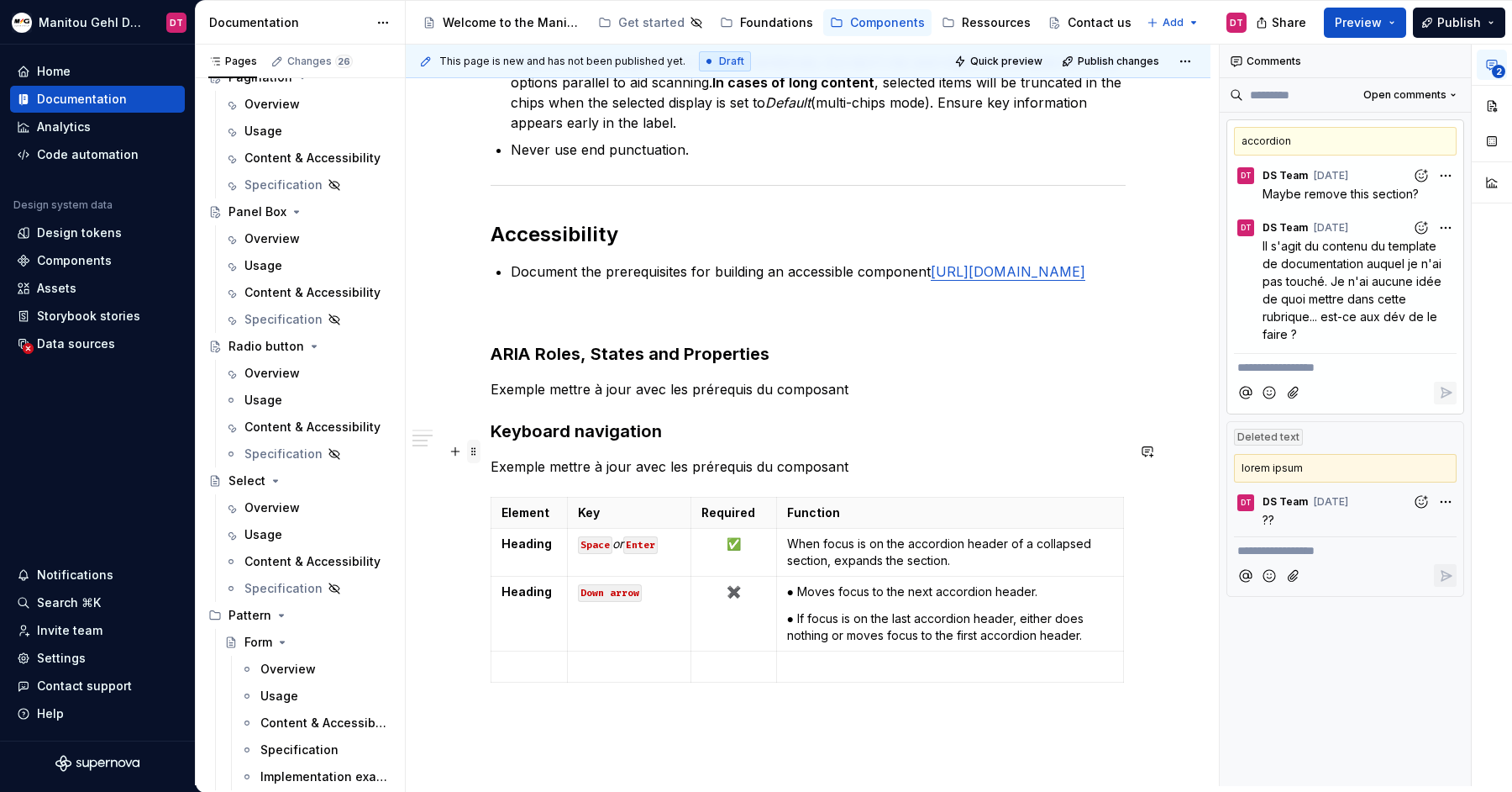
click at [478, 450] on span at bounding box center [474, 452] width 14 height 24
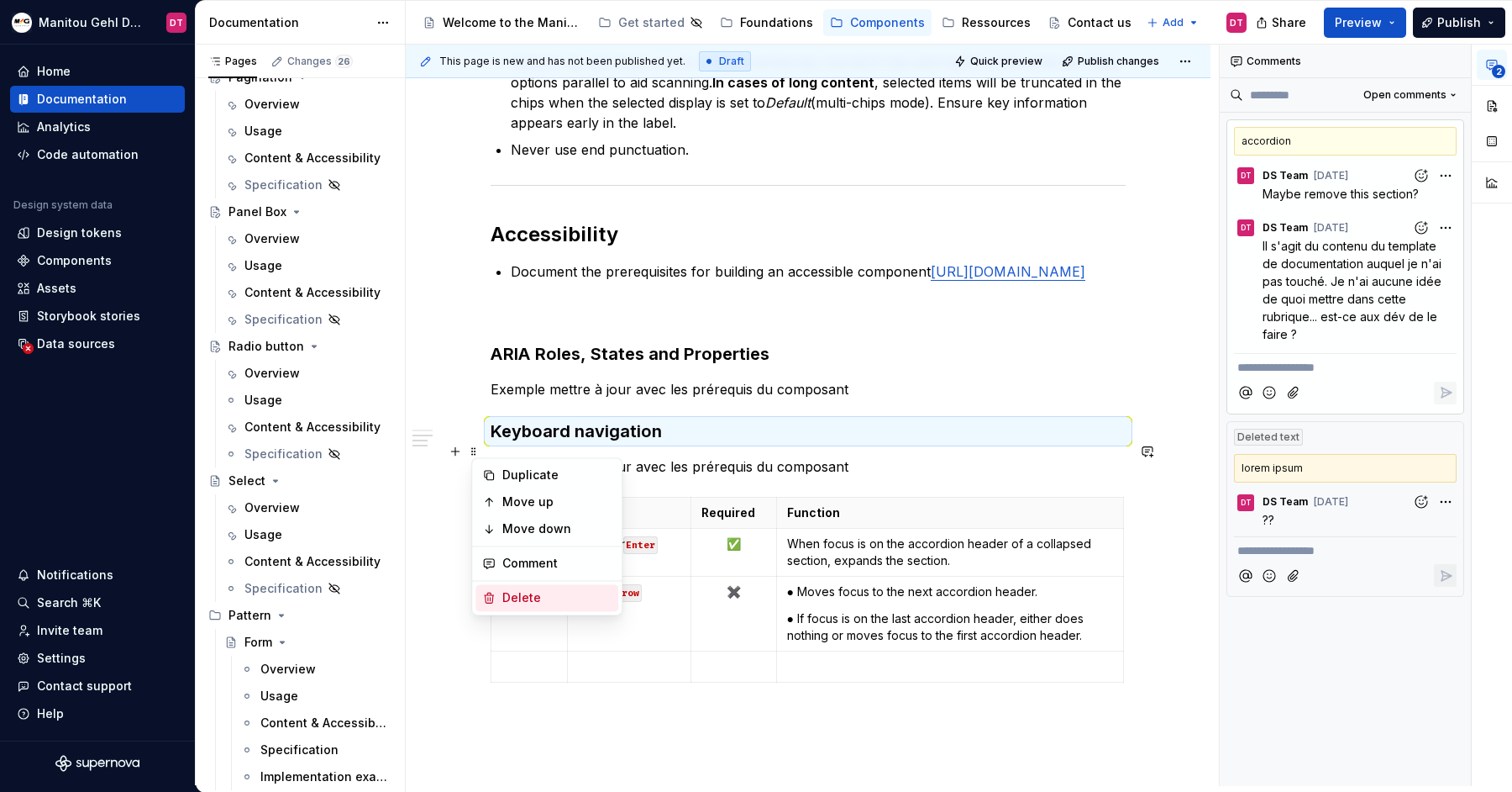
click at [503, 594] on div "Delete" at bounding box center [557, 597] width 109 height 17
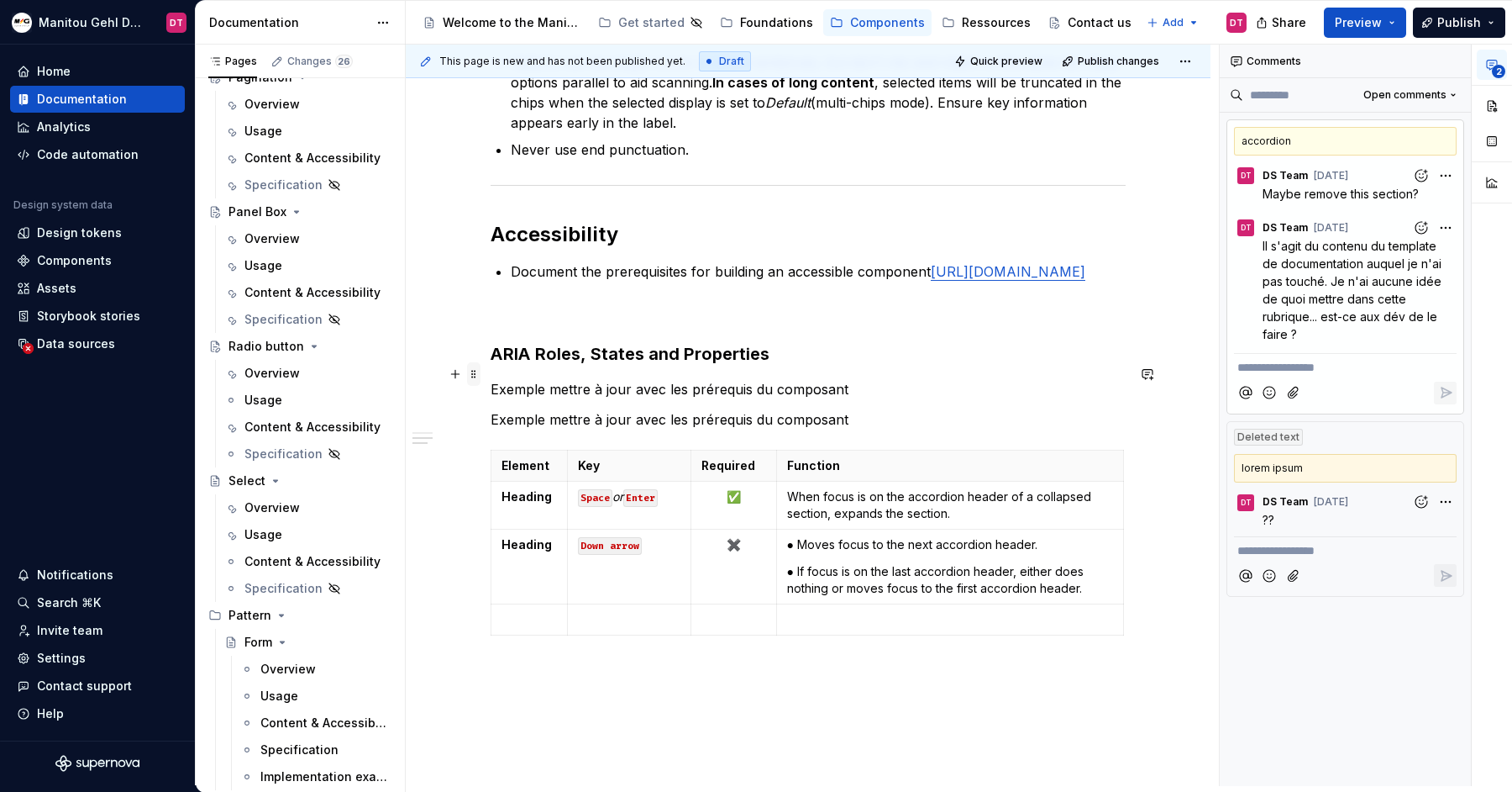
click at [480, 374] on span at bounding box center [474, 374] width 14 height 24
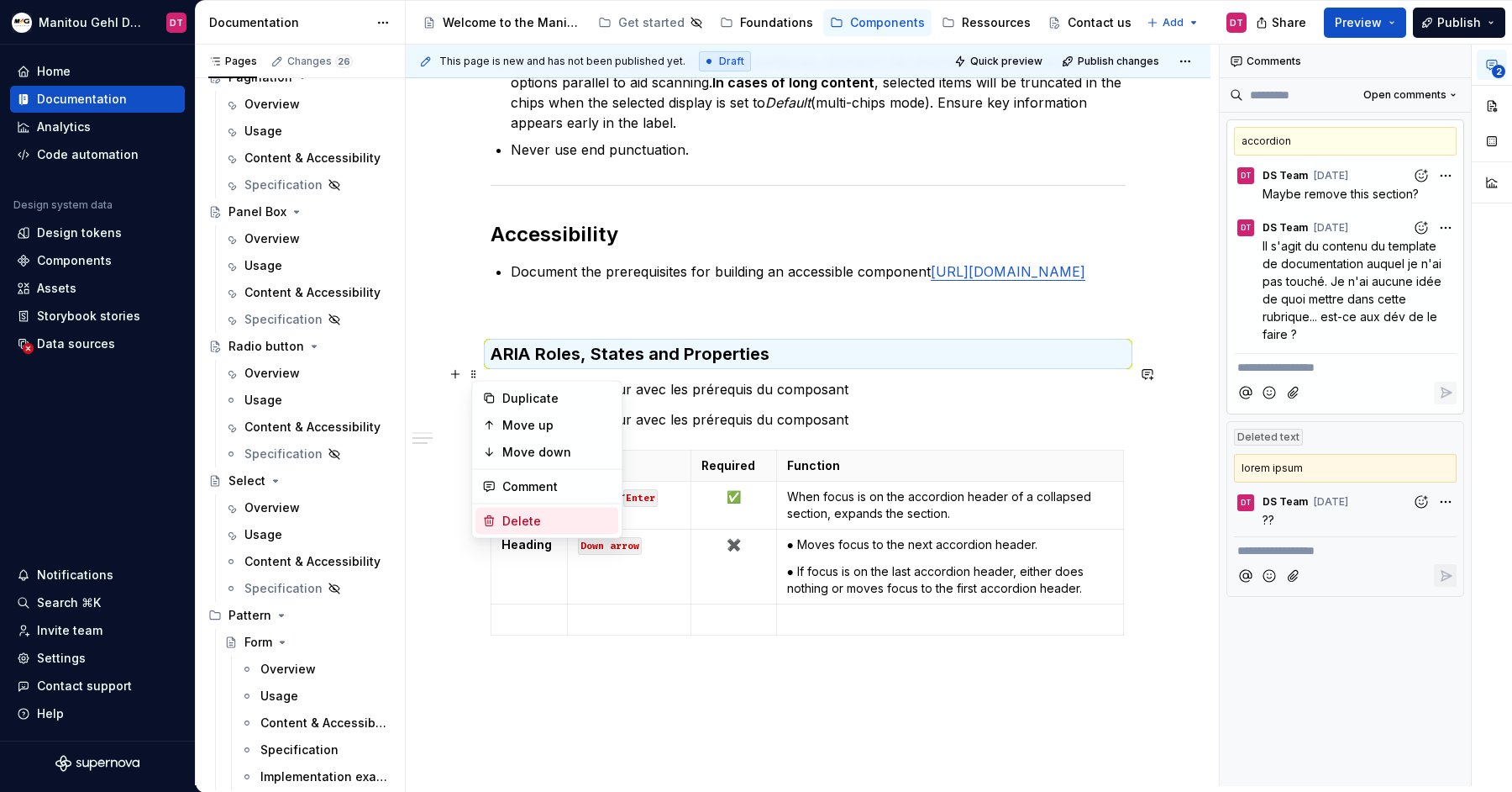
click at [503, 521] on div "Delete" at bounding box center [557, 521] width 109 height 17
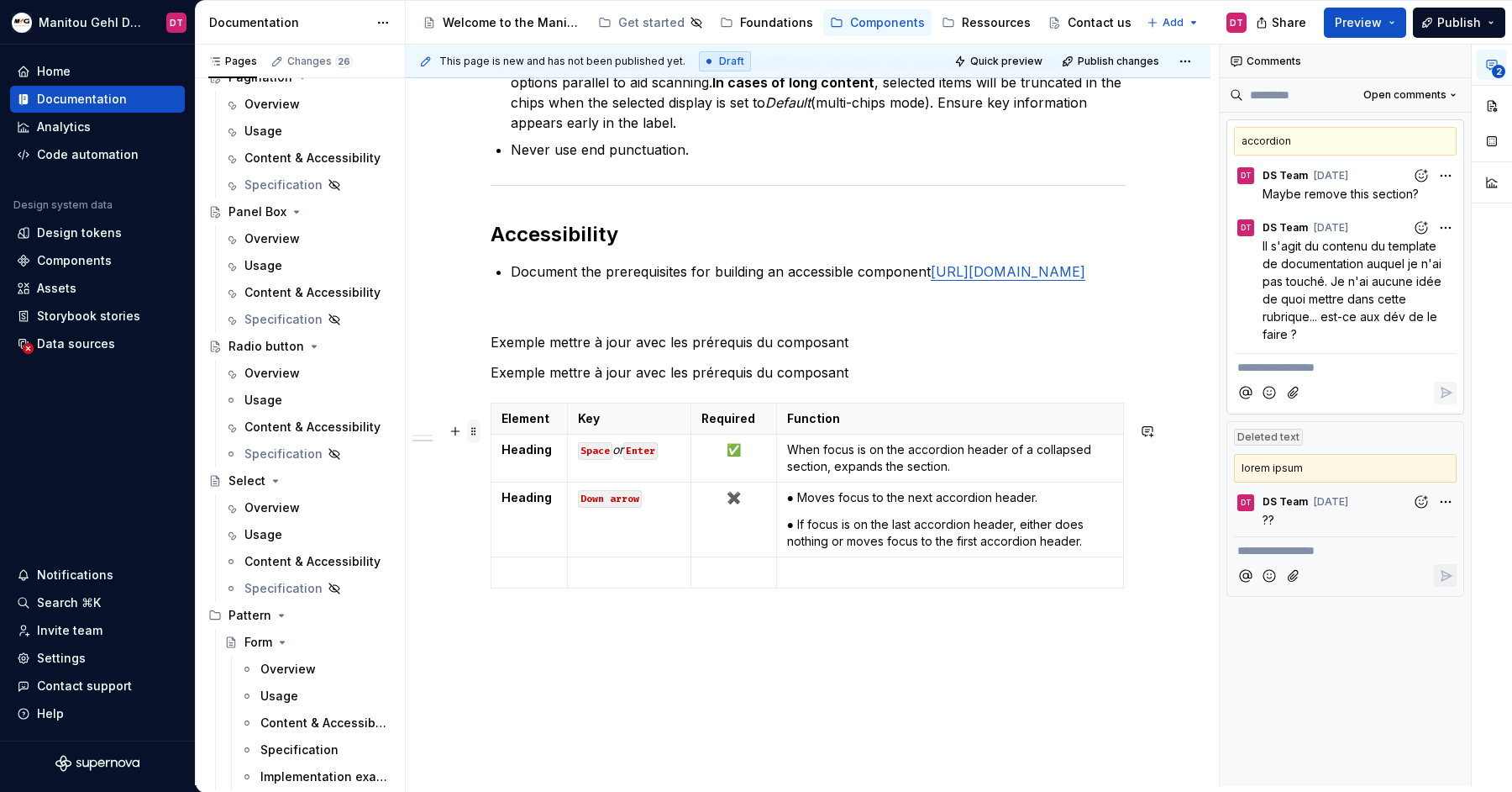
click at [480, 435] on span at bounding box center [474, 431] width 14 height 24
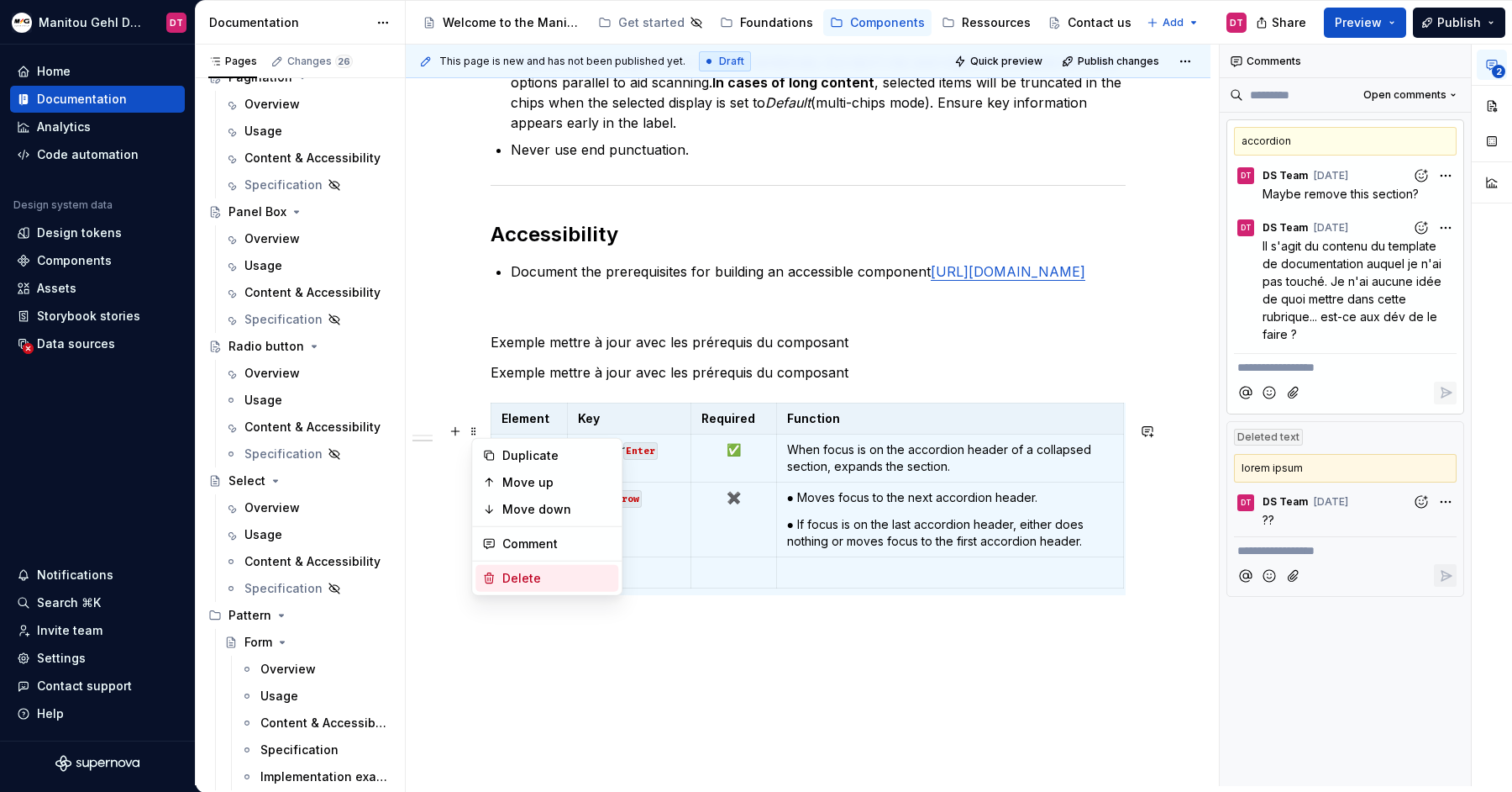
click at [516, 573] on div "Delete" at bounding box center [557, 578] width 109 height 17
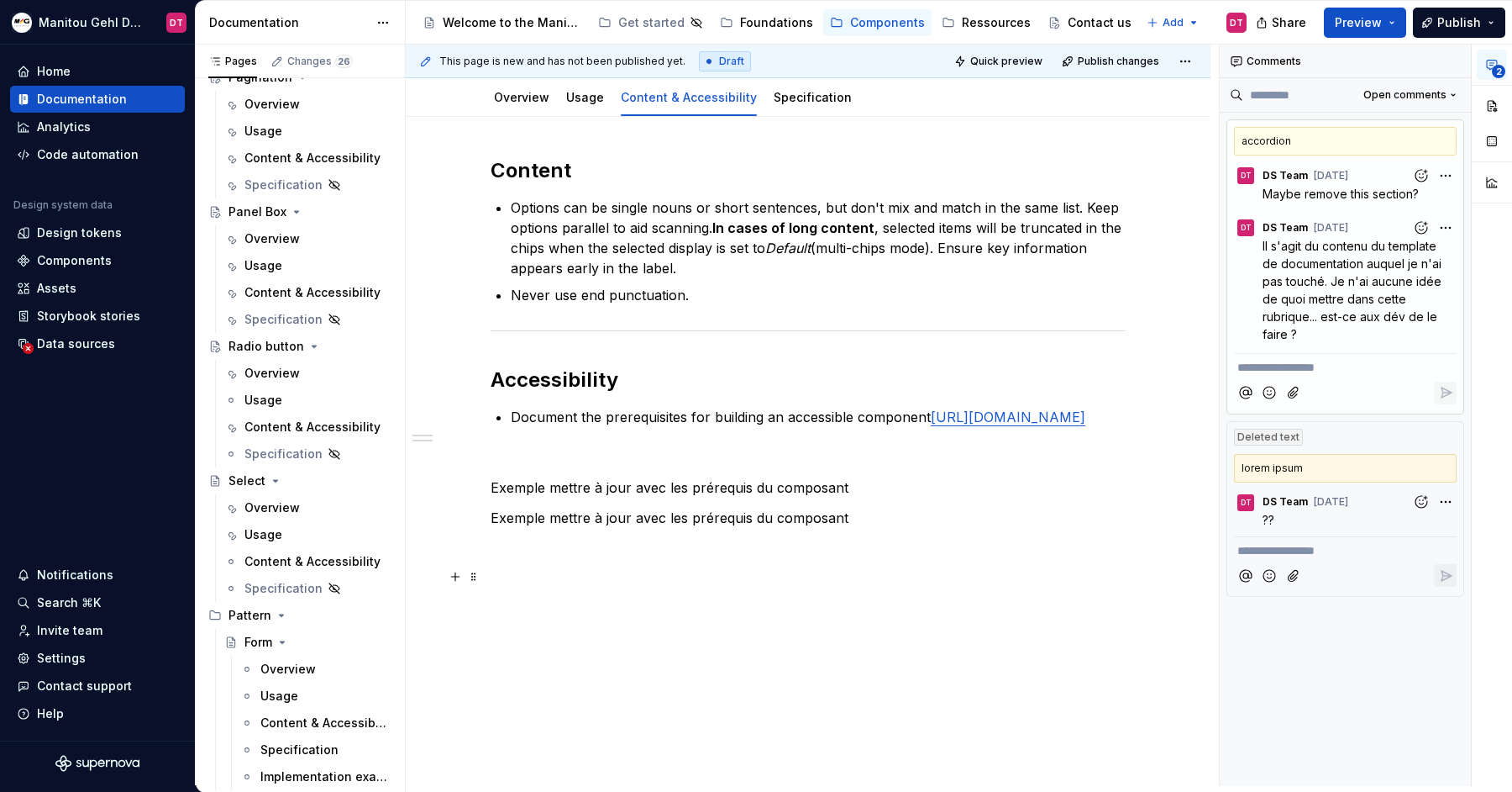
scroll to position [207, 0]
click at [480, 496] on span at bounding box center [474, 508] width 14 height 24
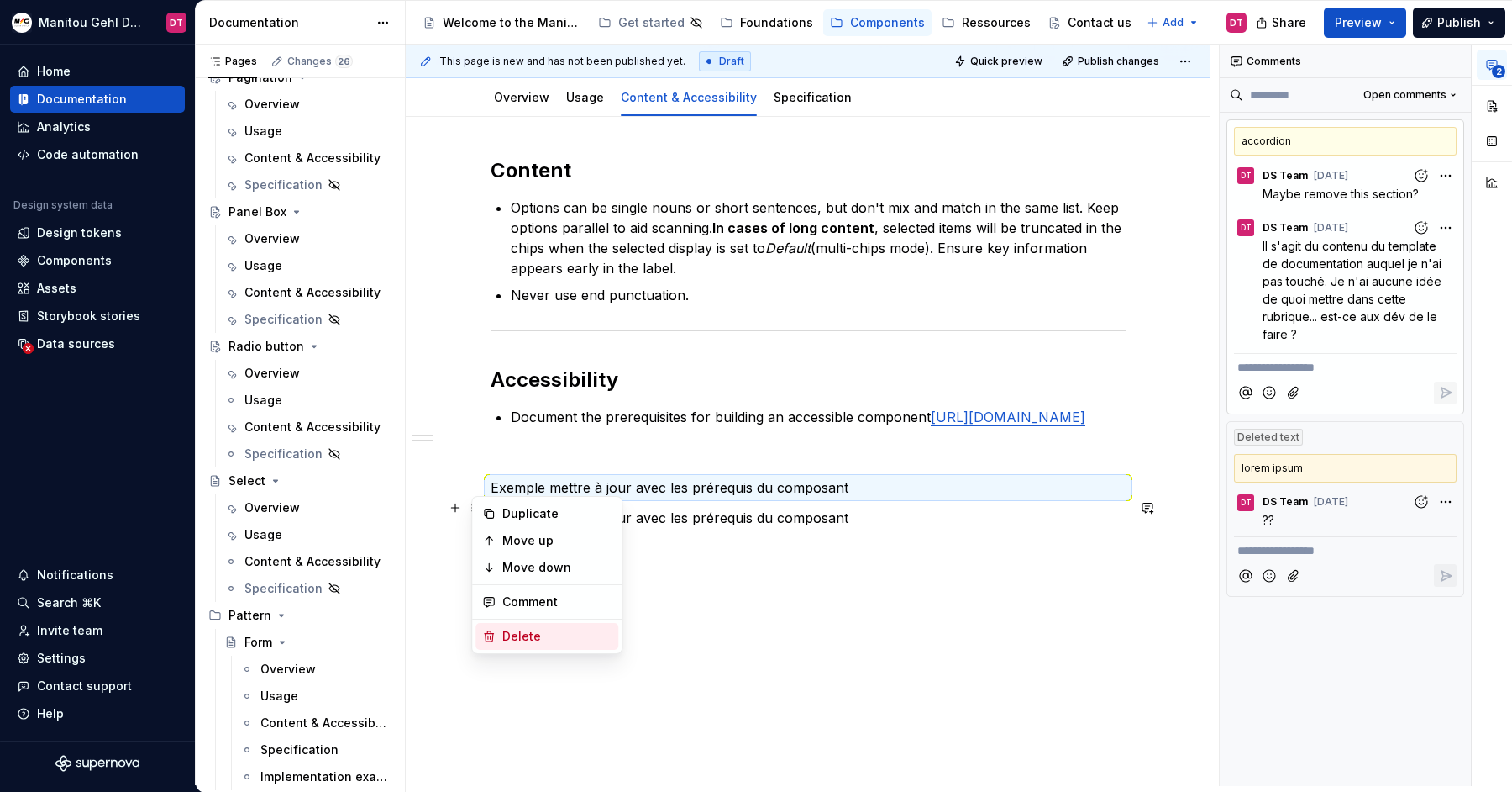
click at [506, 634] on div "Delete" at bounding box center [557, 636] width 109 height 17
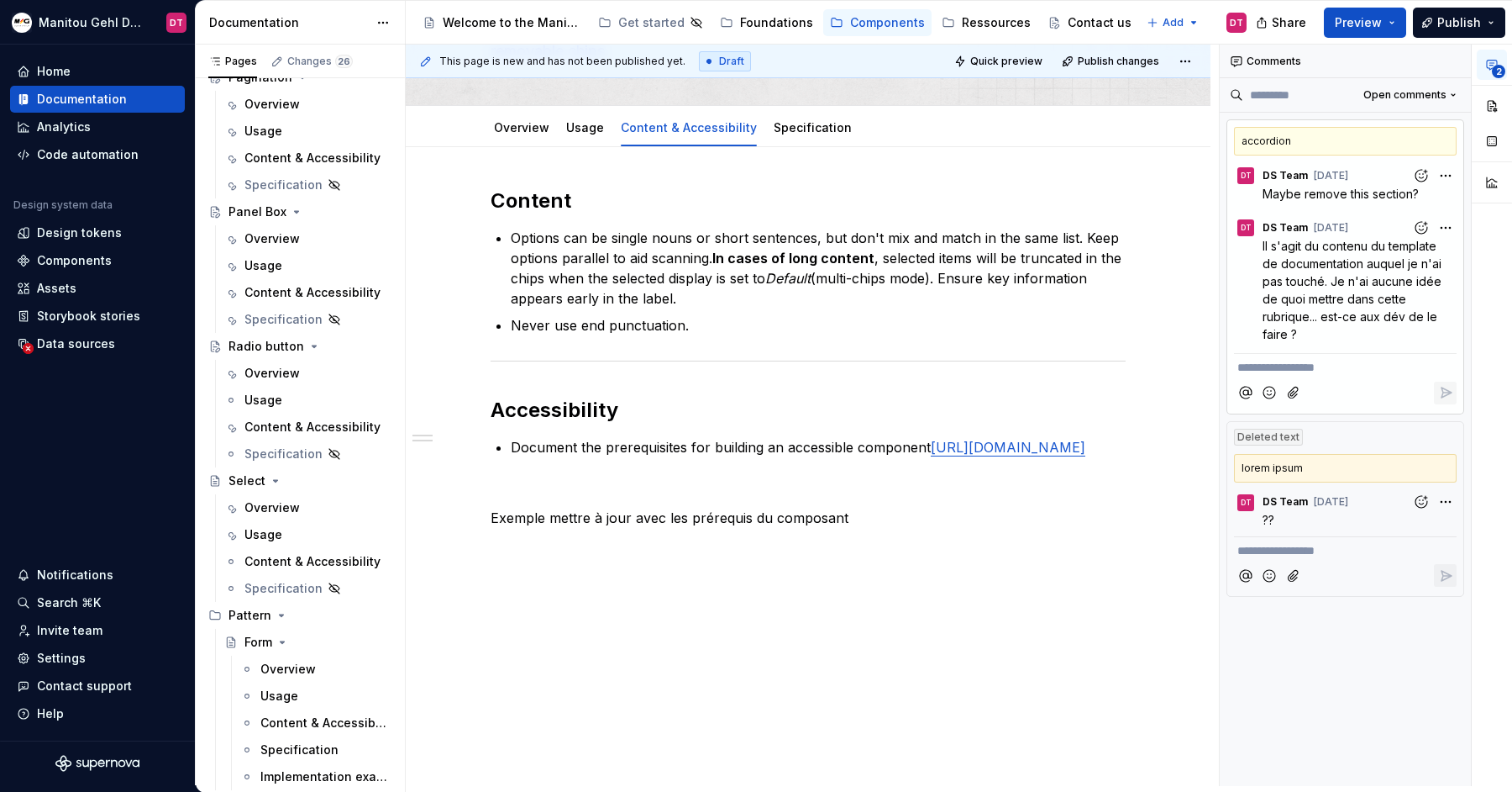
scroll to position [176, 0]
click at [479, 526] on span at bounding box center [474, 538] width 14 height 24
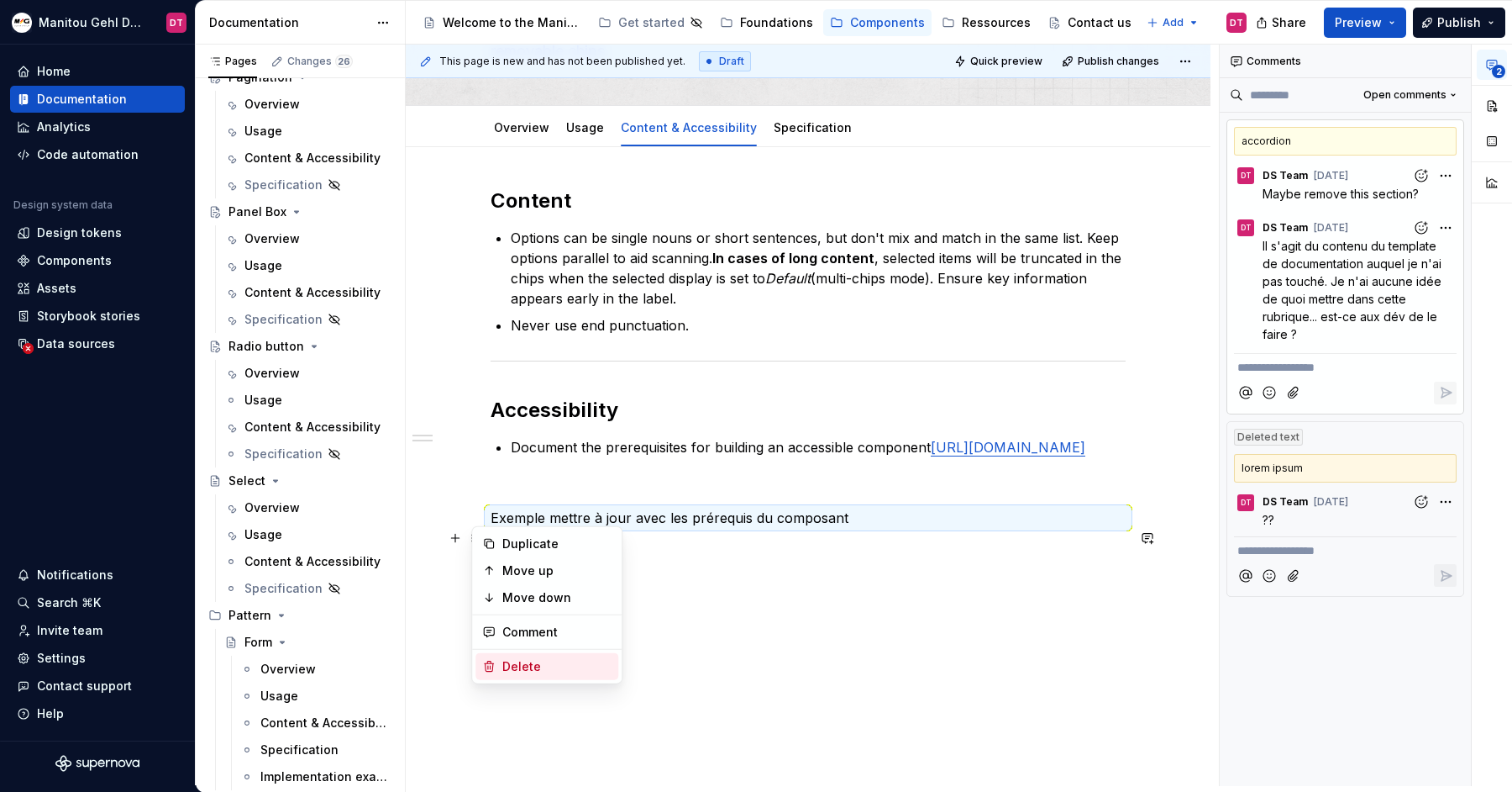
click at [520, 660] on div "Delete" at bounding box center [557, 667] width 109 height 17
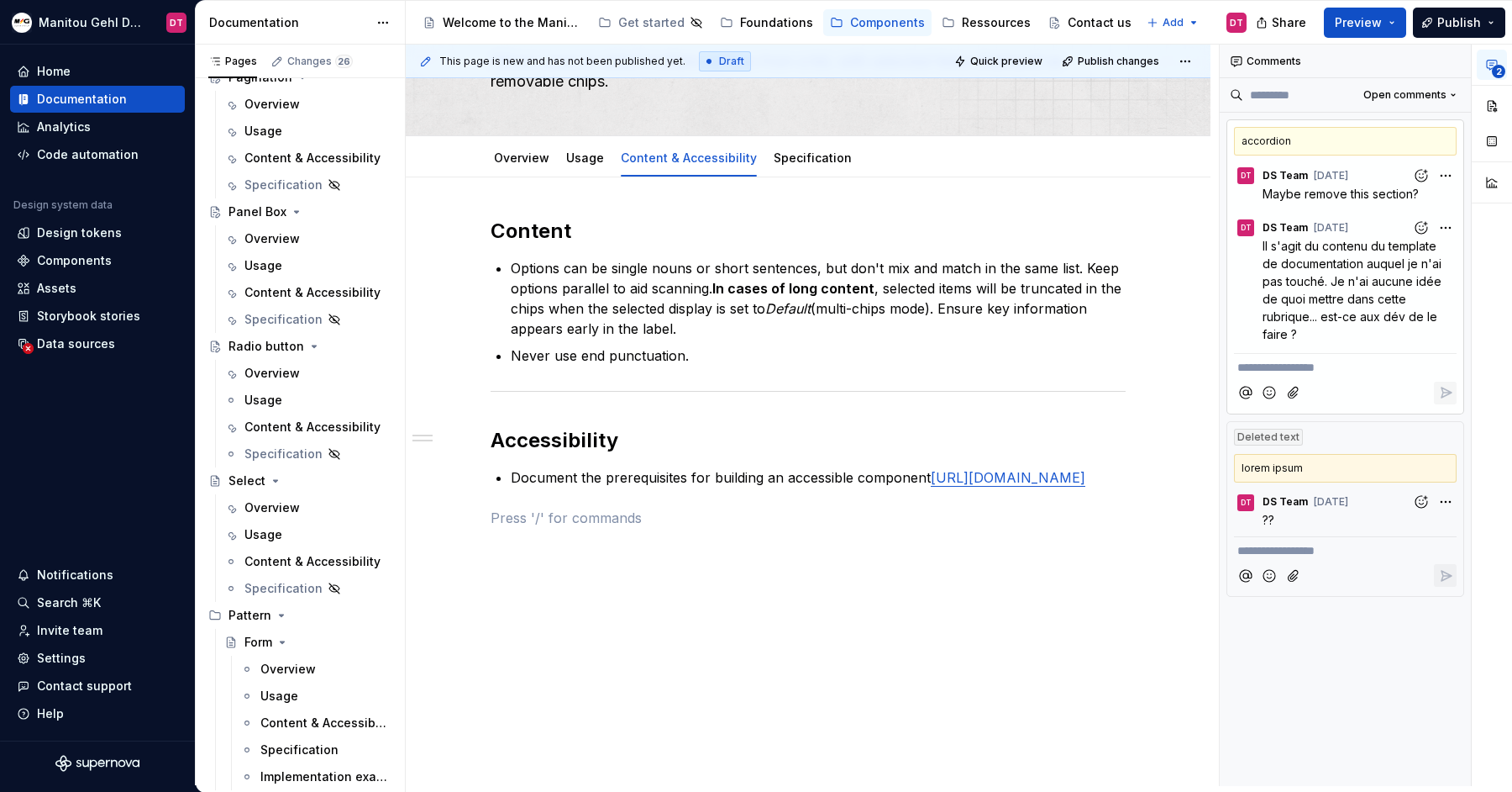
scroll to position [147, 0]
click at [741, 592] on div "Content Options can be single nouns or short sentences, but don't mix and match…" at bounding box center [808, 481] width 805 height 609
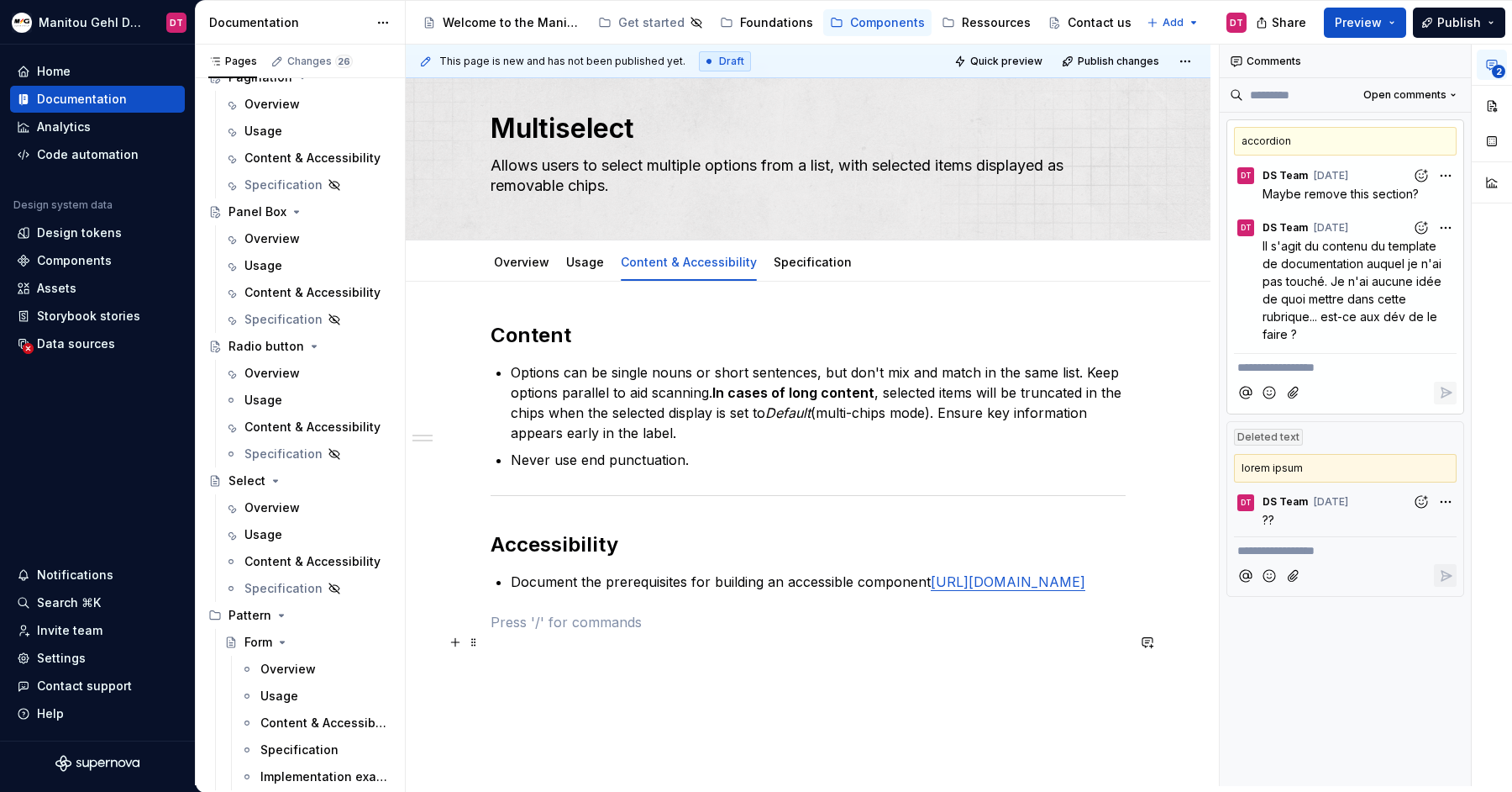
scroll to position [26, 0]
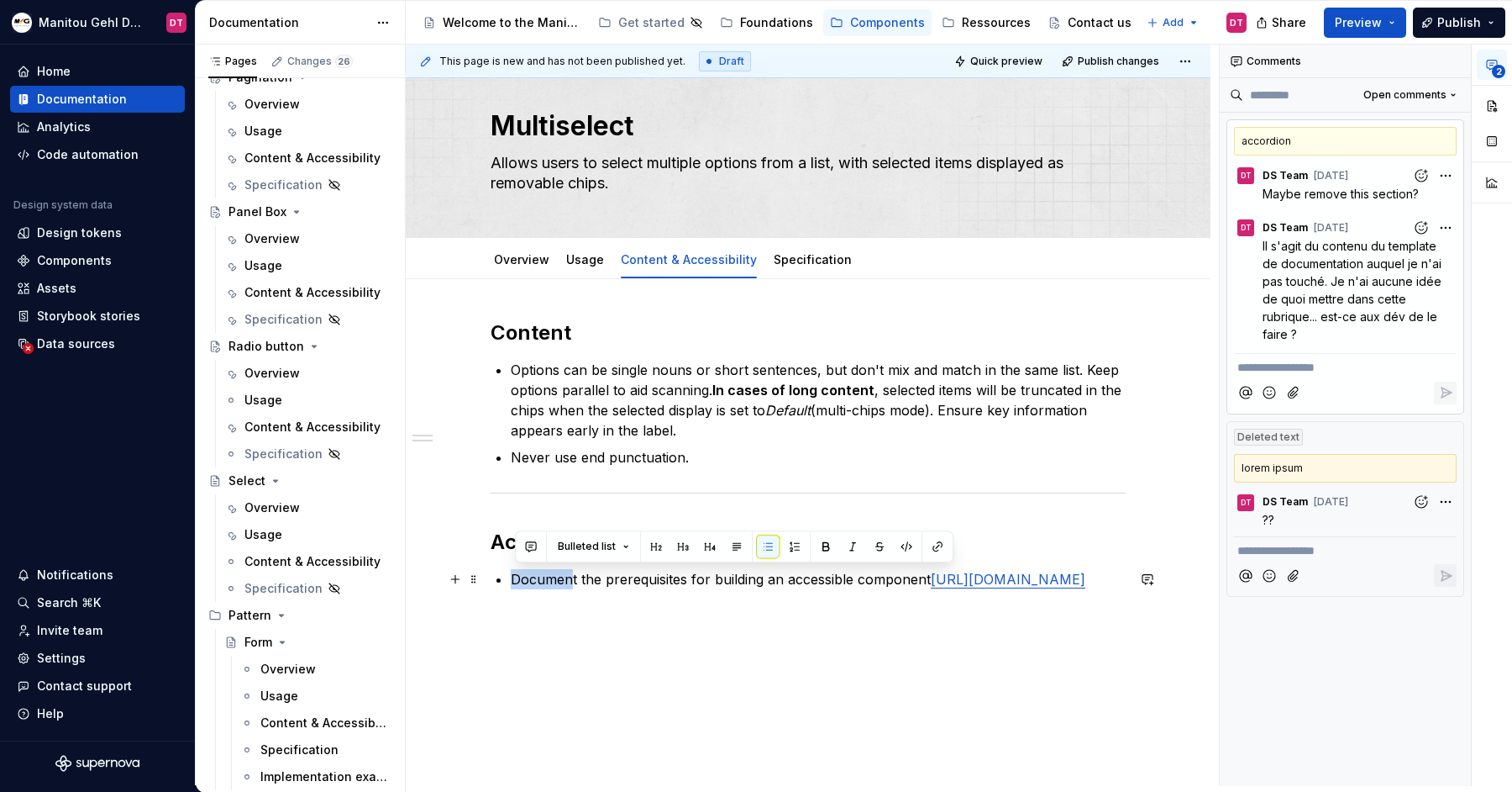
drag, startPoint x: 578, startPoint y: 575, endPoint x: 522, endPoint y: 577, distance: 56.0
click at [514, 577] on div "Content Options can be single nouns or short sentences, but don't mix and match…" at bounding box center [808, 474] width 635 height 310
click at [583, 579] on p "Document the prerequisites for building an accessible component [URL][DOMAIN_NA…" at bounding box center [818, 579] width 615 height 20
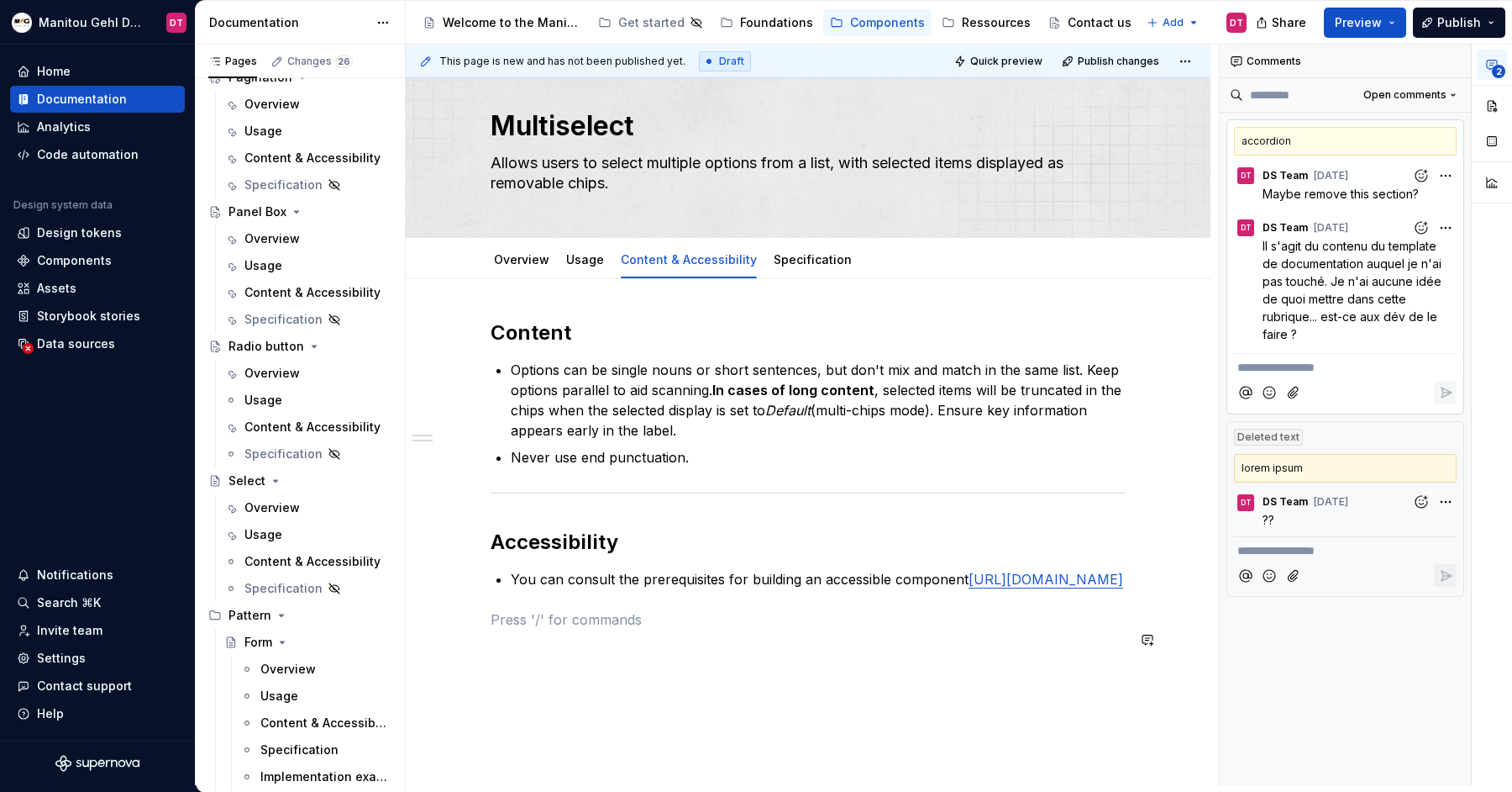
click at [914, 649] on div "Content Options can be single nouns or short sentences, but don't mix and match…" at bounding box center [808, 484] width 635 height 330
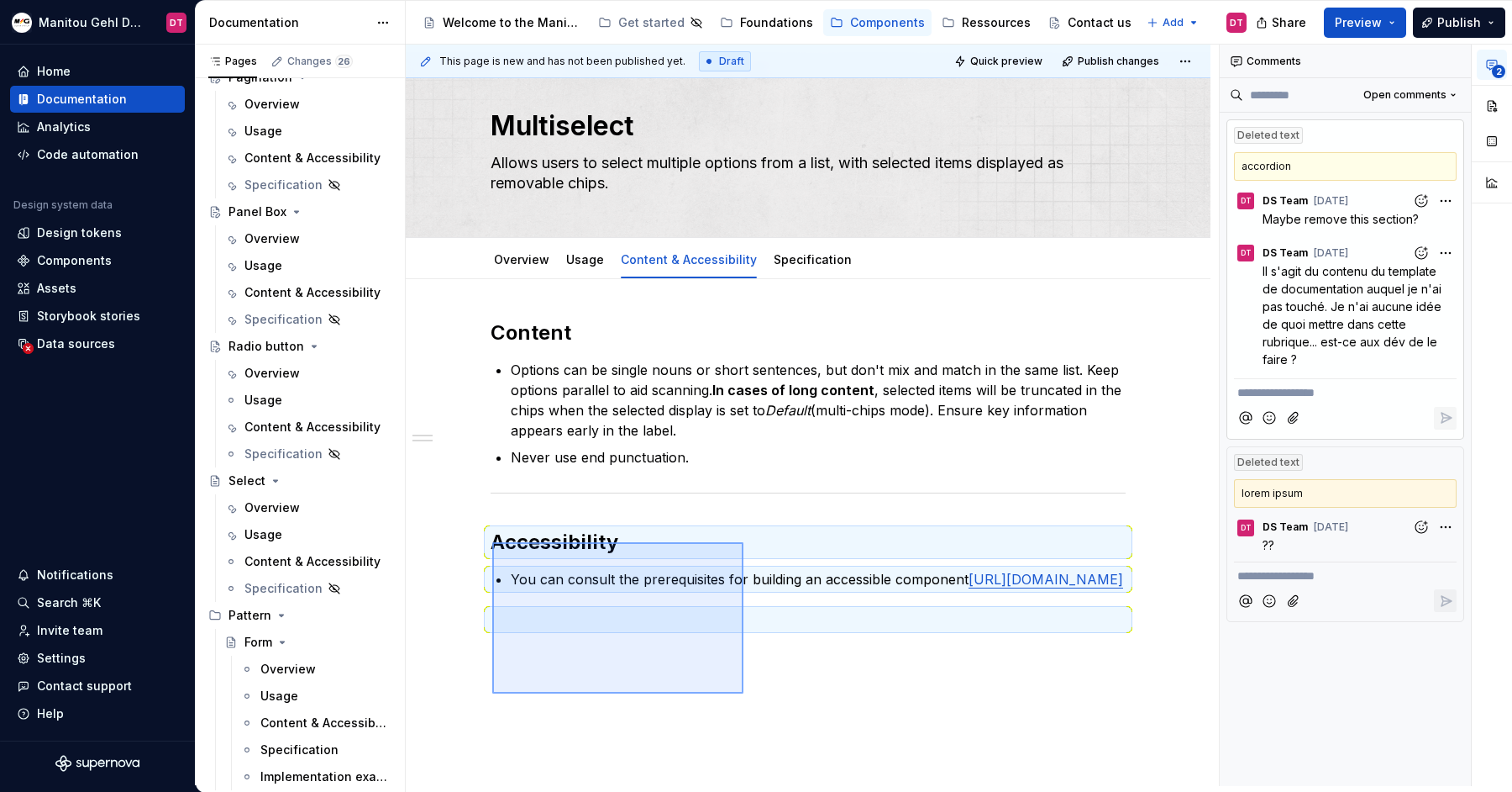
drag, startPoint x: 492, startPoint y: 542, endPoint x: 744, endPoint y: 694, distance: 294.3
click at [744, 693] on div "This page is new and has not been published yet. Draft Quick preview Publish ch…" at bounding box center [812, 415] width 813 height 741
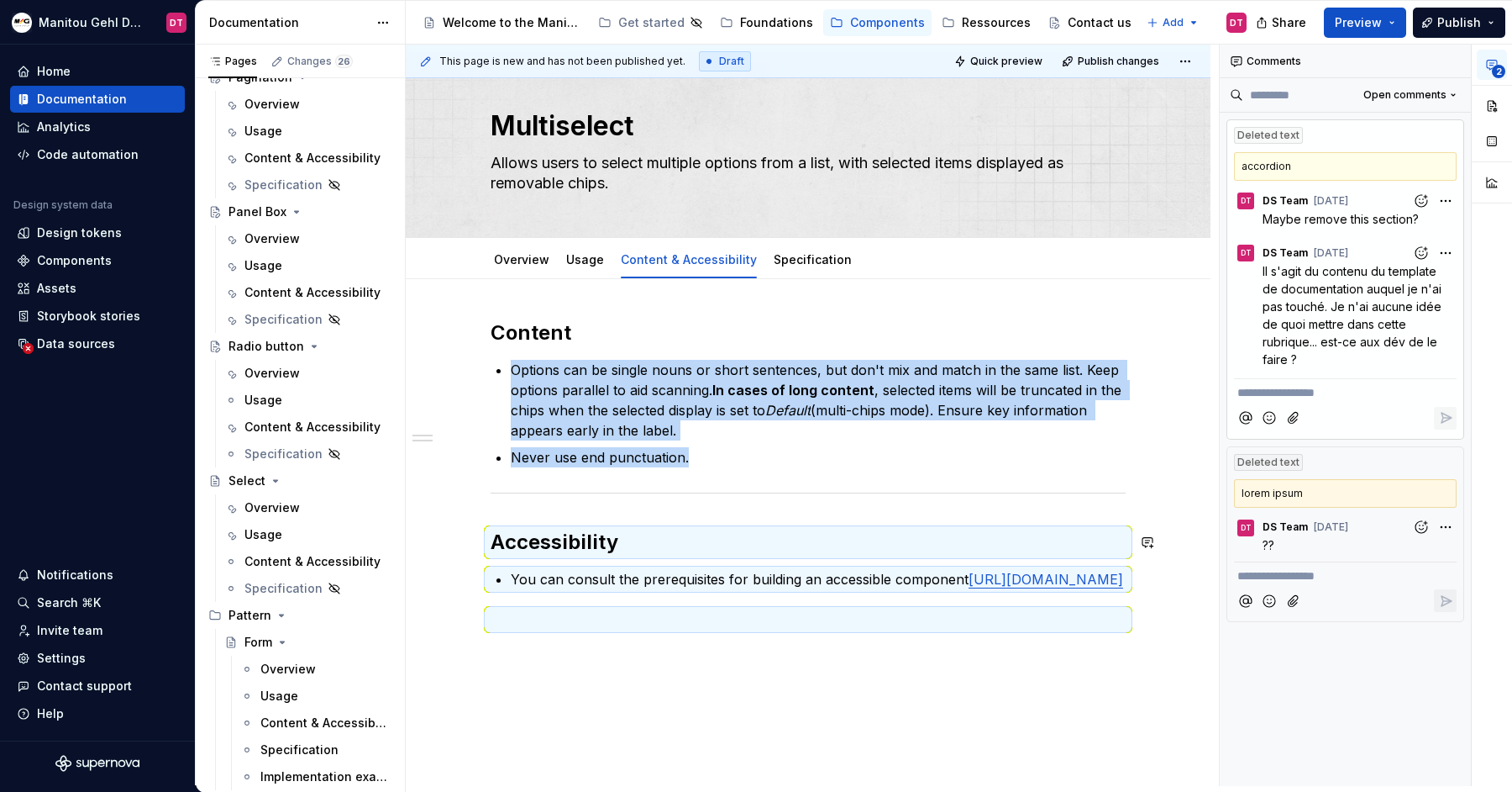
scroll to position [0, 0]
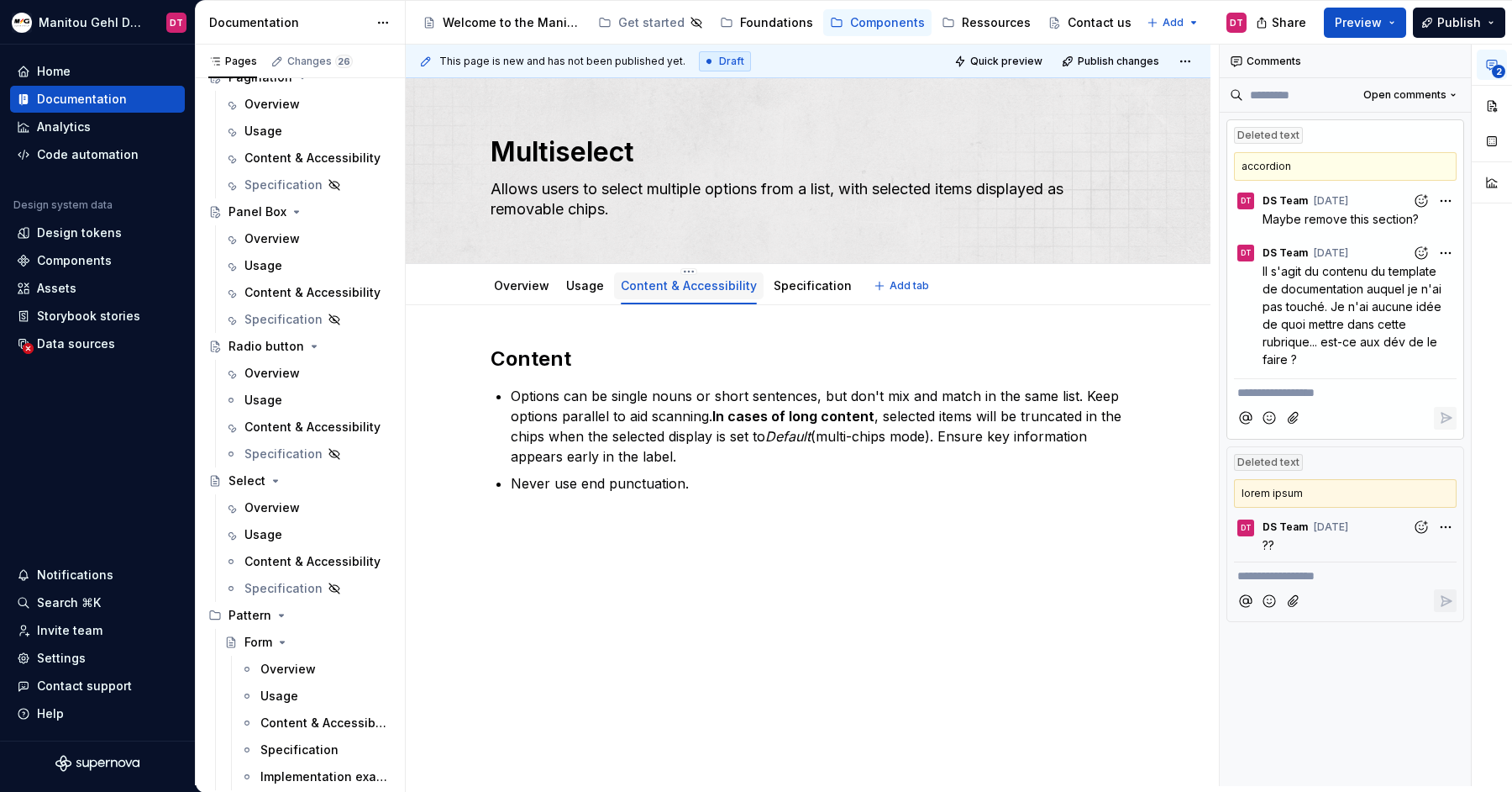
click at [711, 283] on link "Content & Accessibility" at bounding box center [690, 285] width 136 height 14
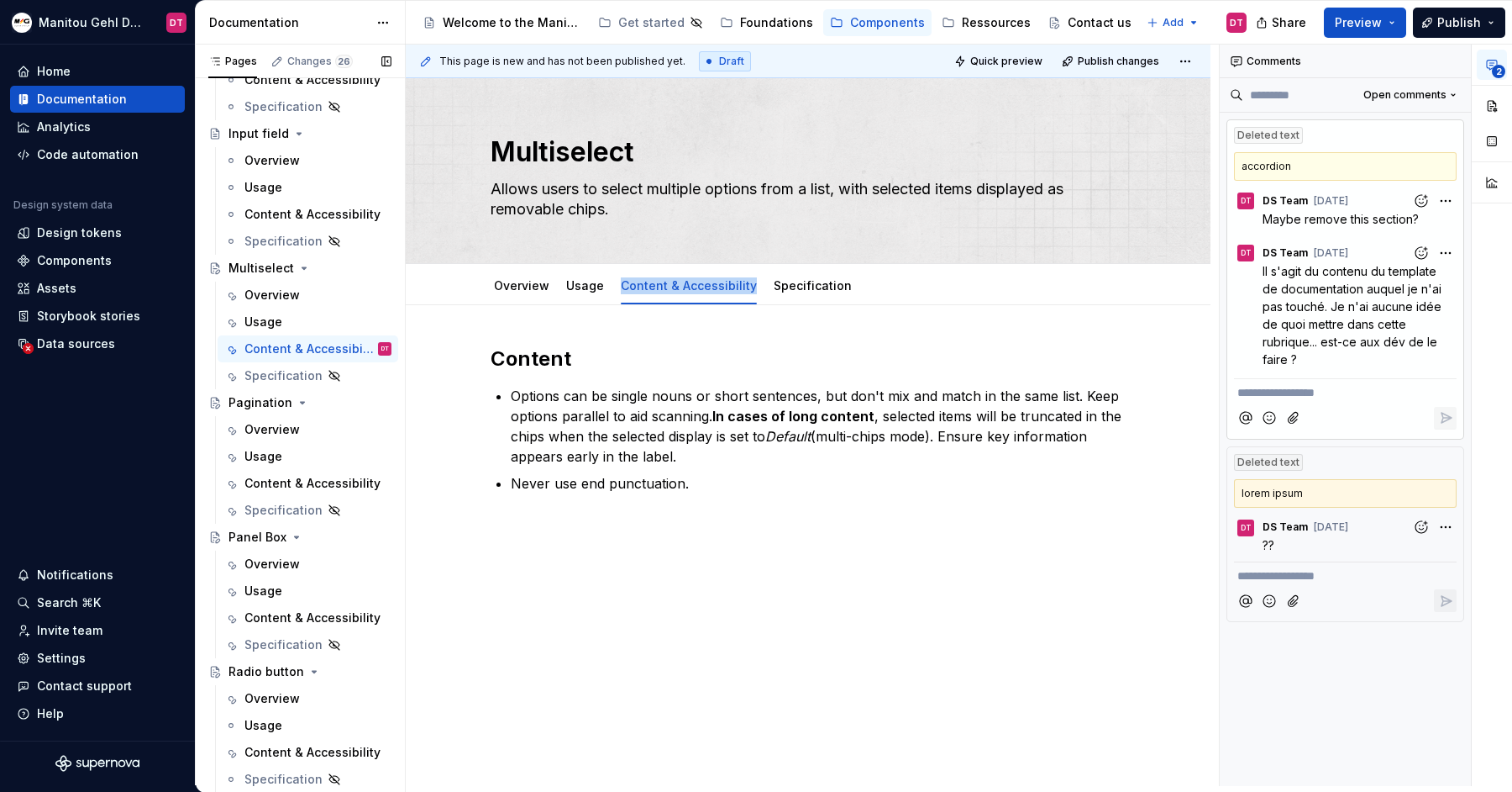
scroll to position [577, 0]
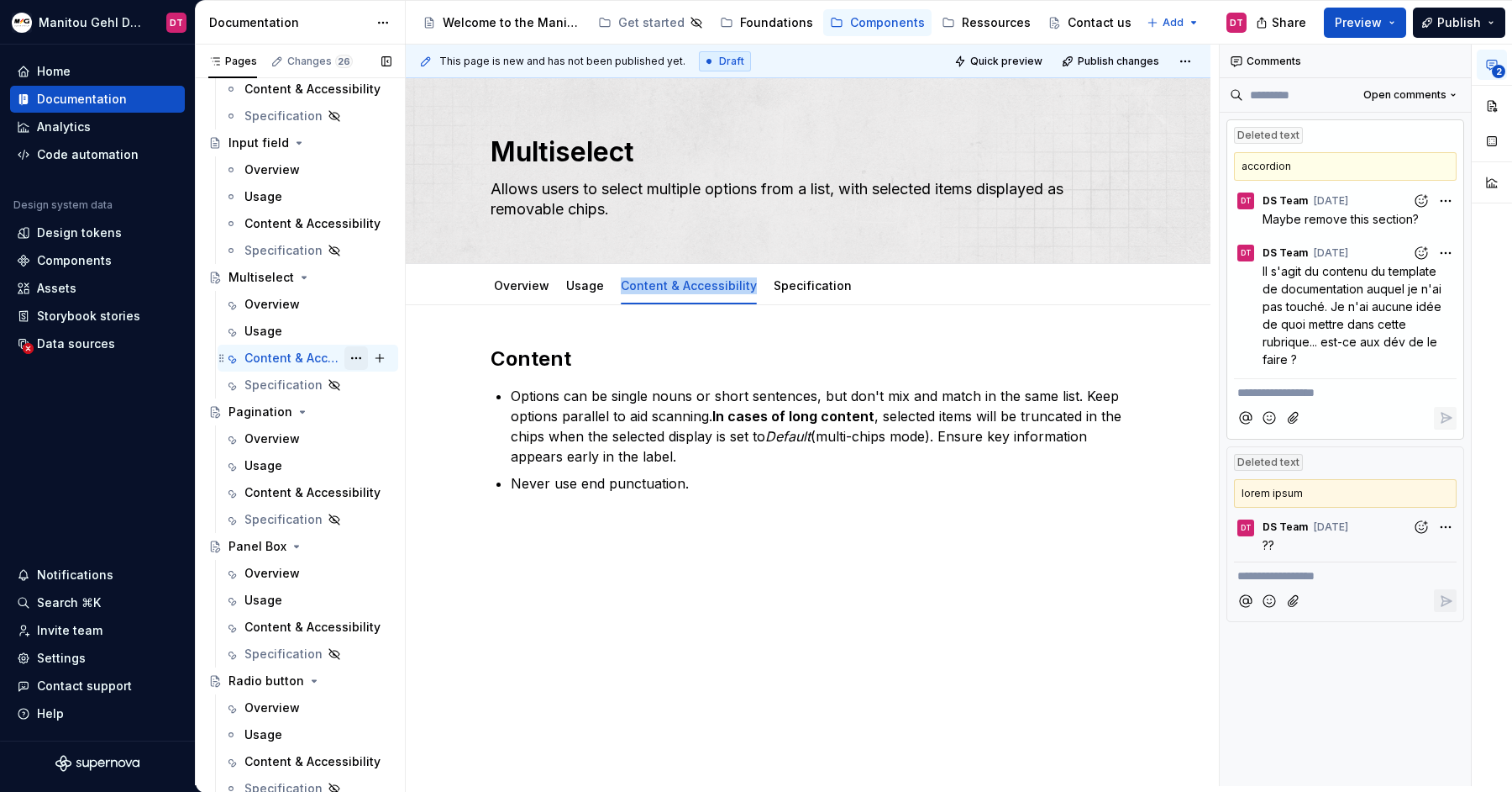
click at [354, 354] on button "Page tree" at bounding box center [357, 358] width 24 height 24
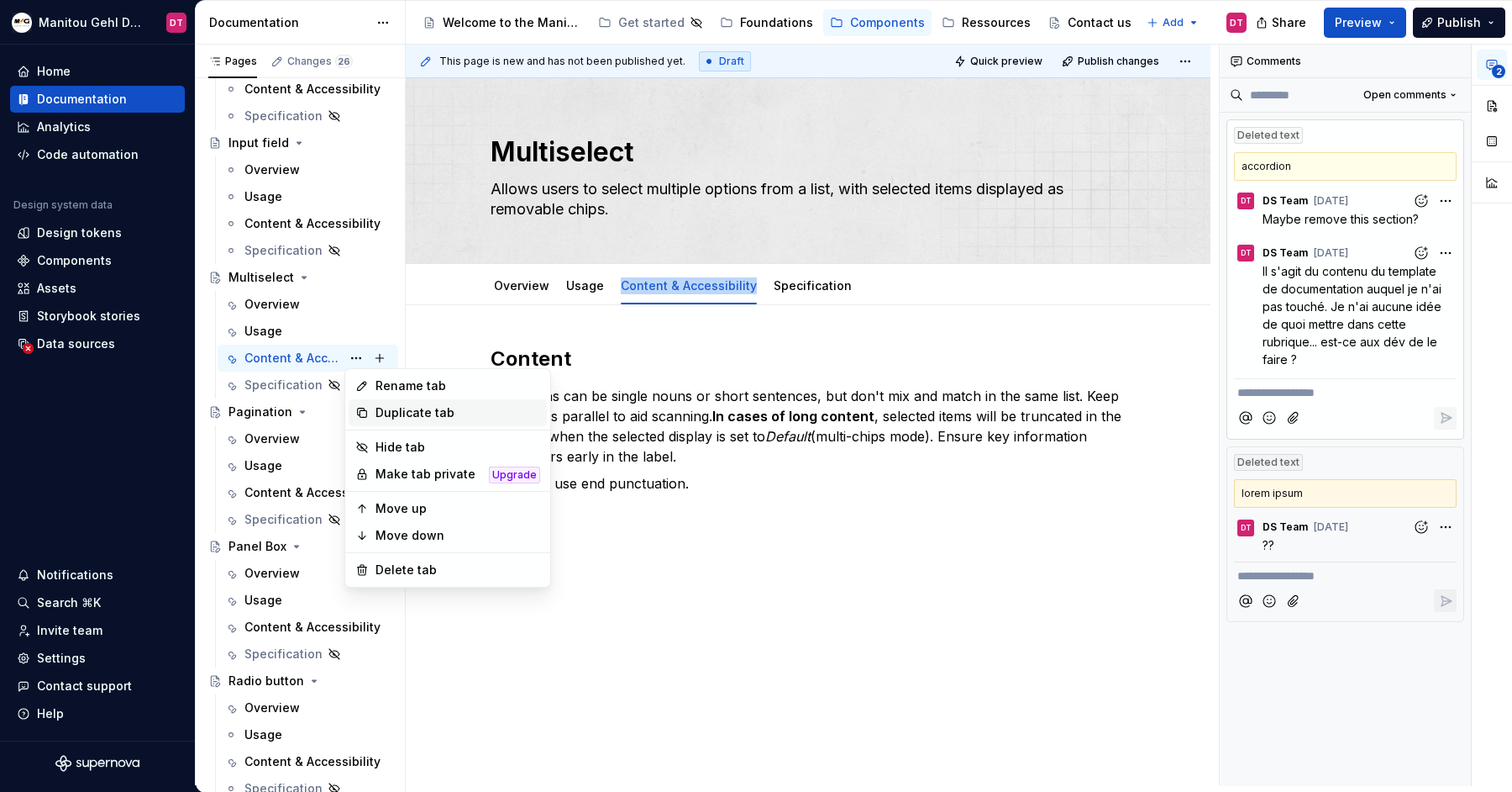
type textarea "*"
click at [396, 384] on div "Rename tab" at bounding box center [457, 385] width 165 height 17
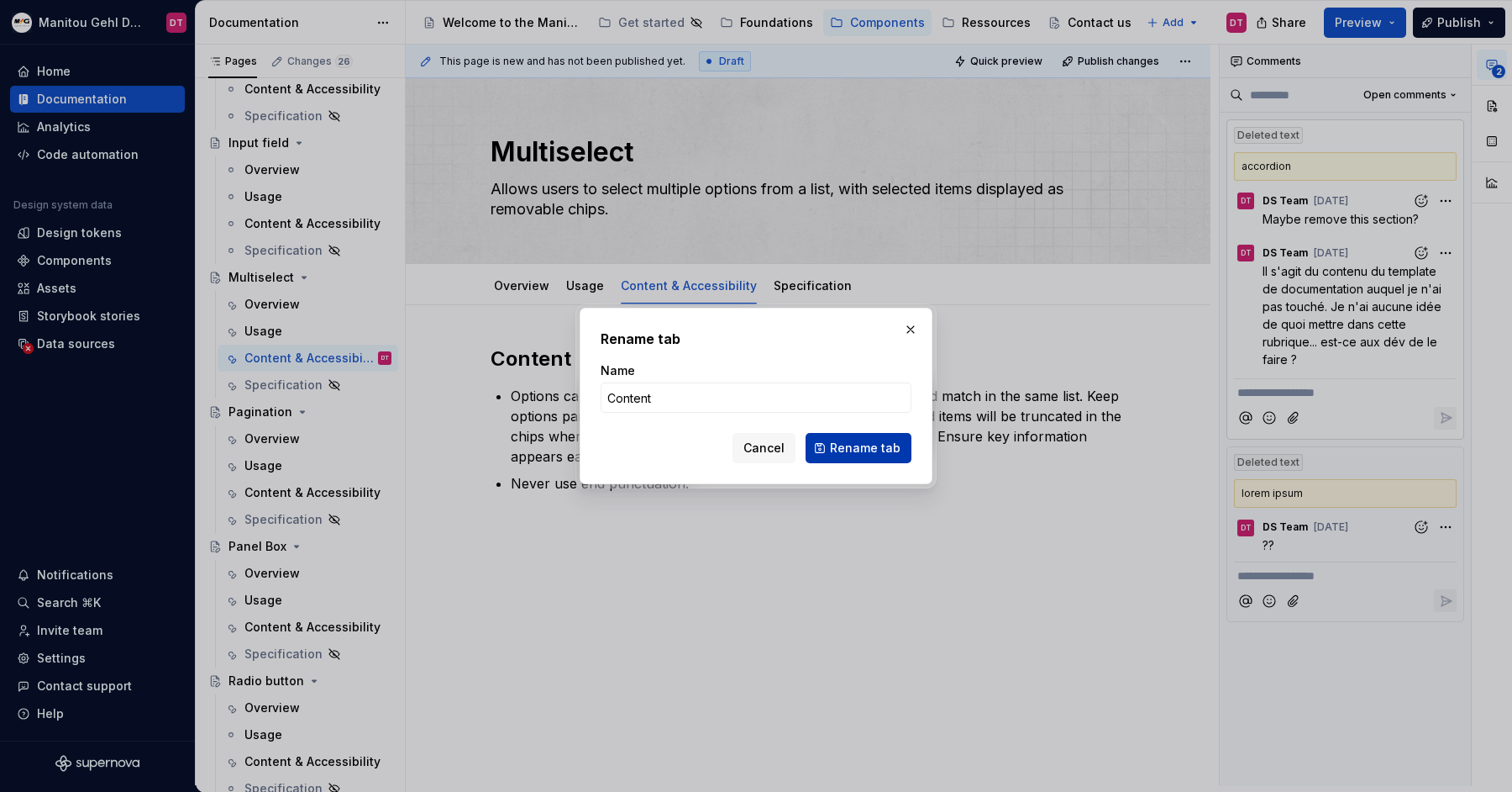
type input "Content"
click at [845, 441] on span "Rename tab" at bounding box center [865, 448] width 71 height 17
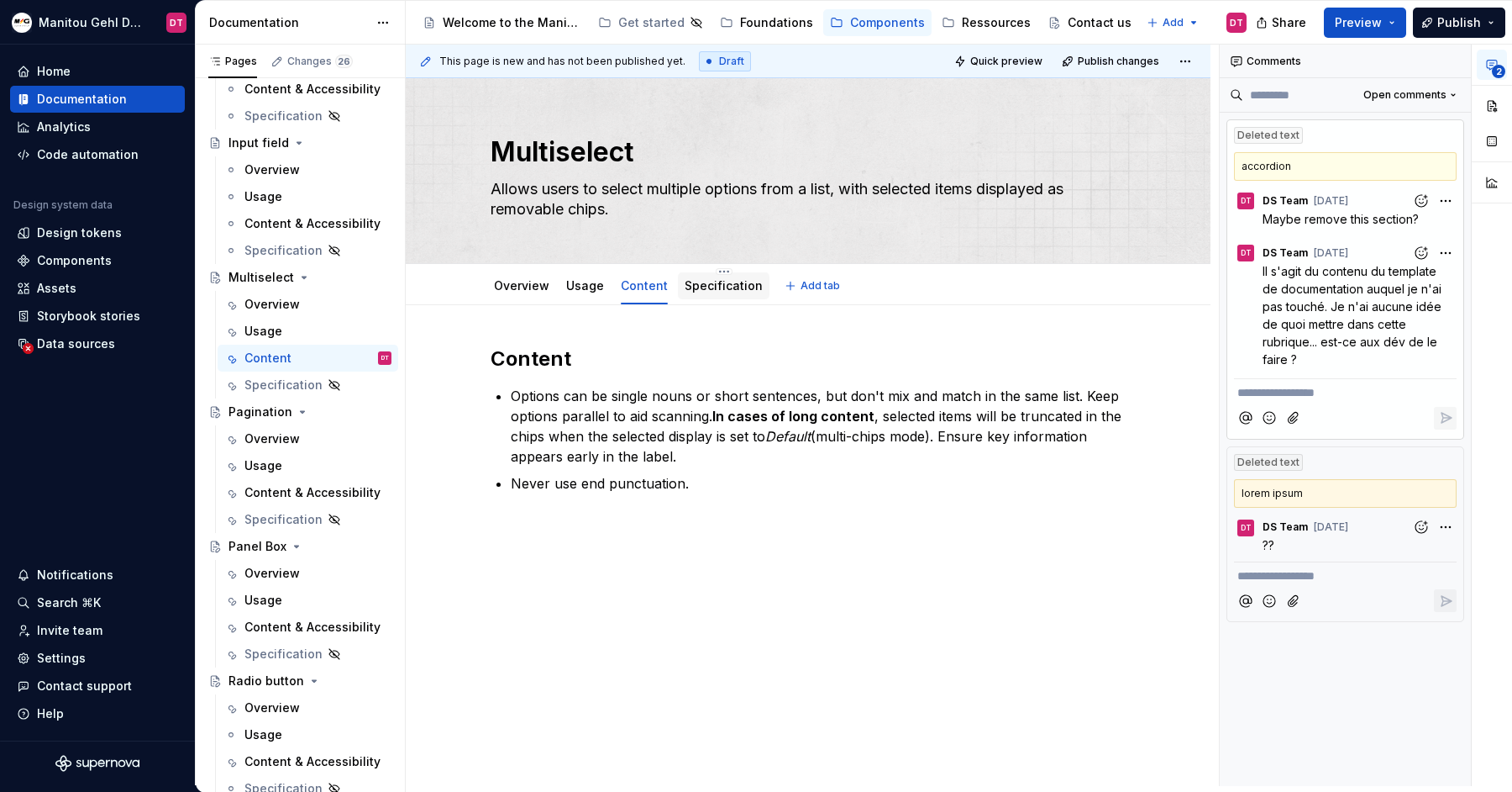
click at [722, 298] on div "Specification" at bounding box center [723, 285] width 91 height 27
click at [266, 273] on div "Multiselect" at bounding box center [261, 278] width 65 height 17
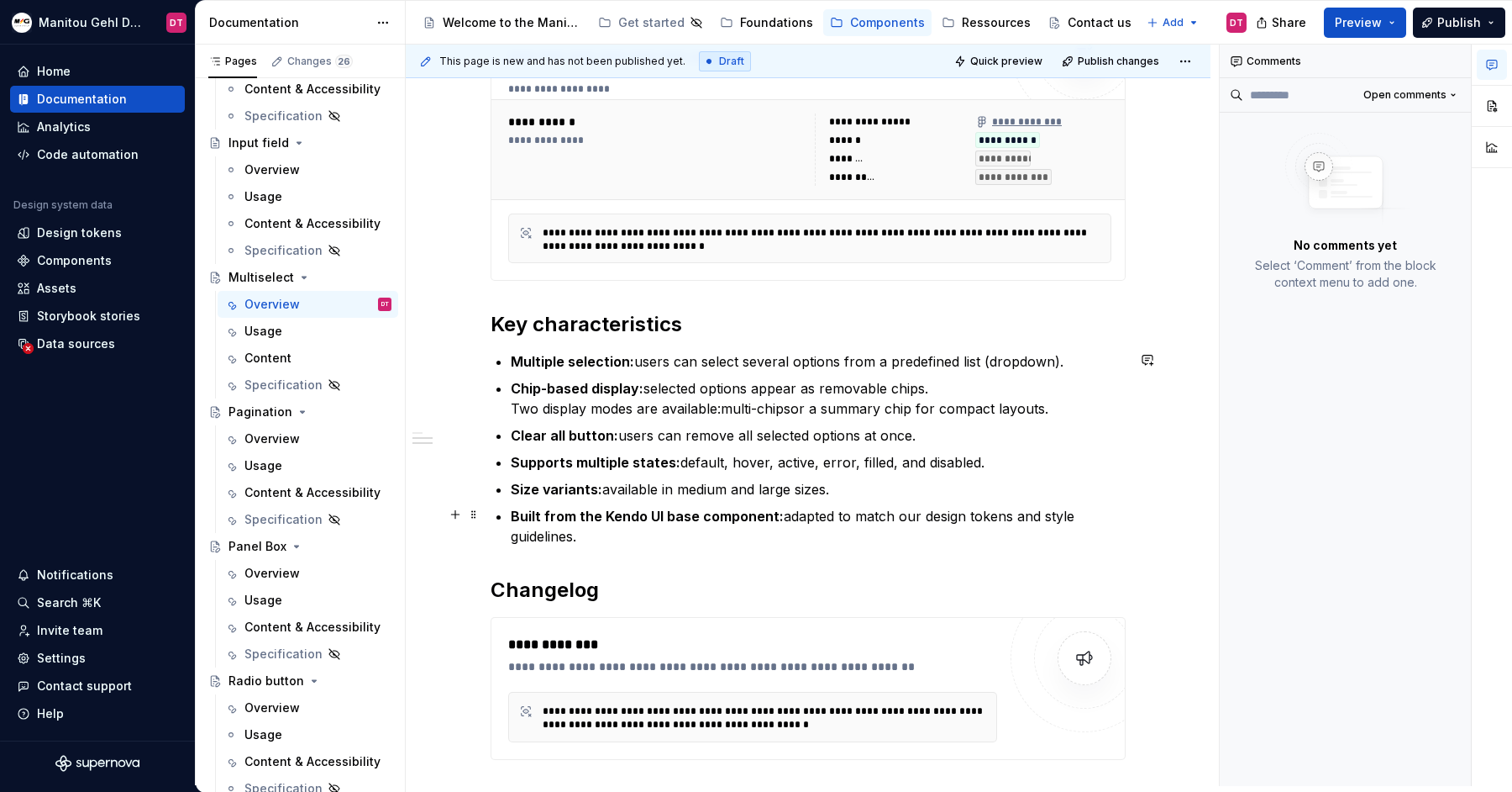
scroll to position [519, 0]
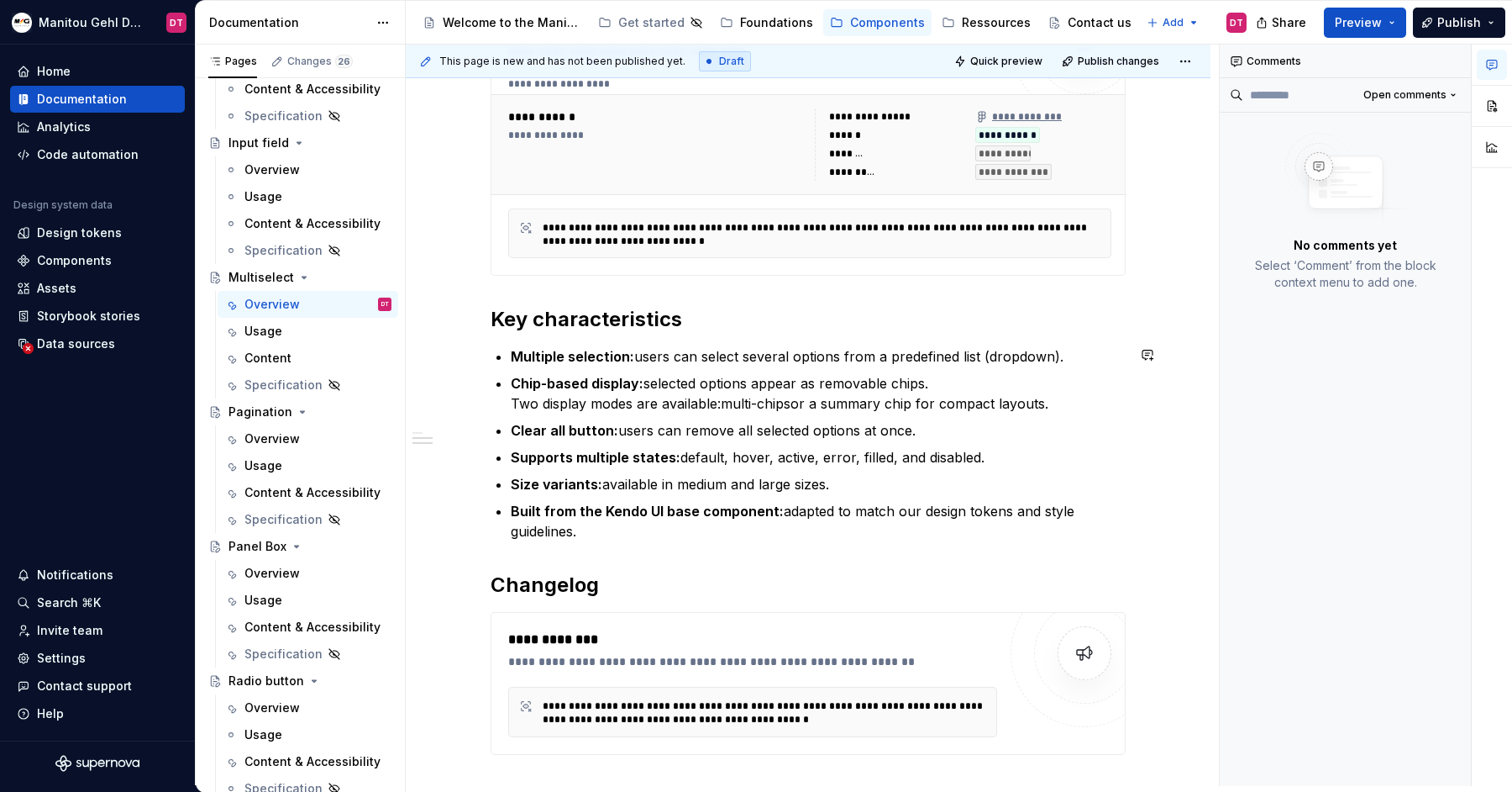
click at [788, 539] on div "**********" at bounding box center [808, 310] width 635 height 969
click at [773, 523] on p "Built from the Kendo UI base component: adapted to match our design tokens and …" at bounding box center [818, 521] width 615 height 41
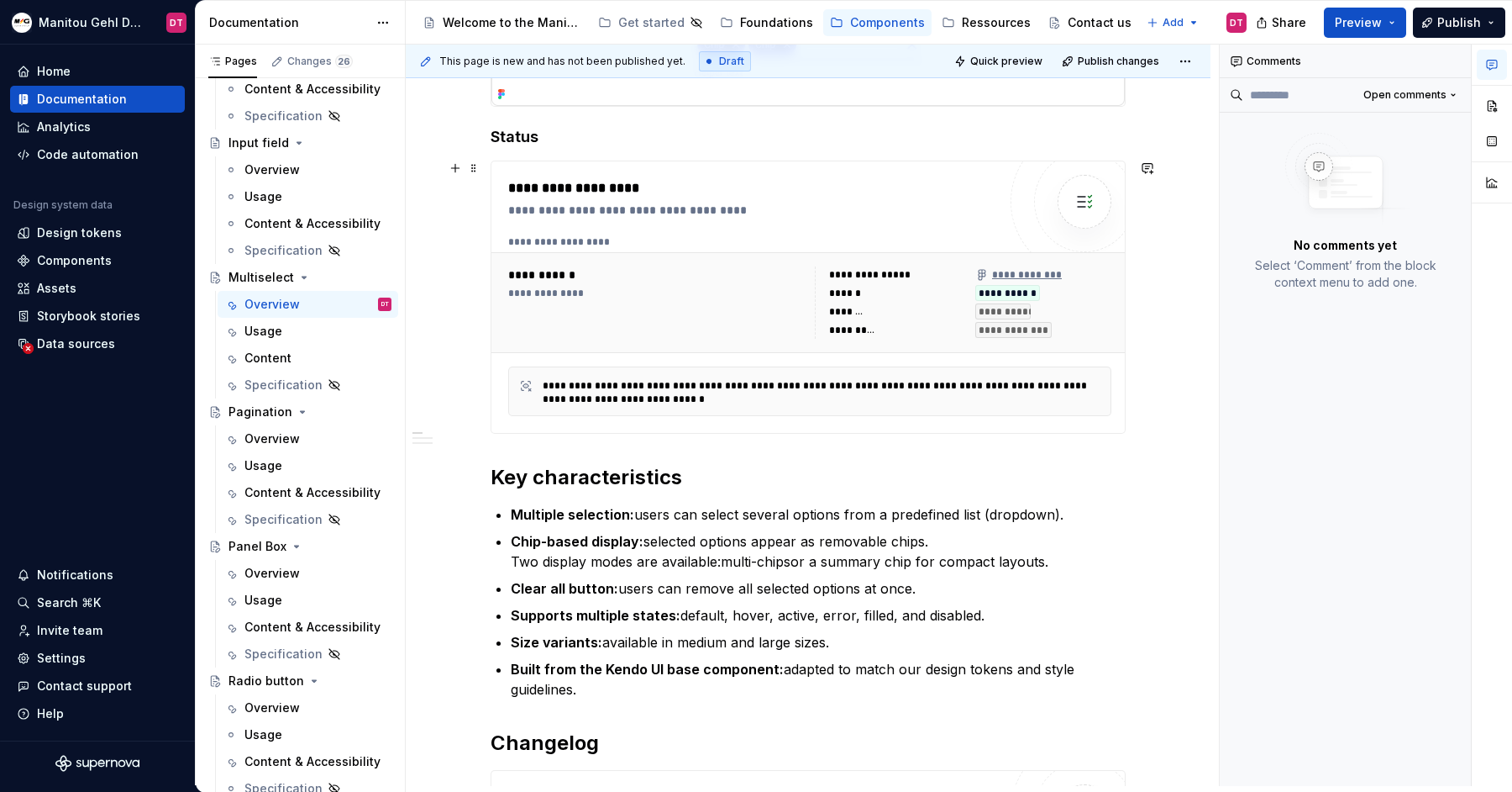
scroll to position [0, 0]
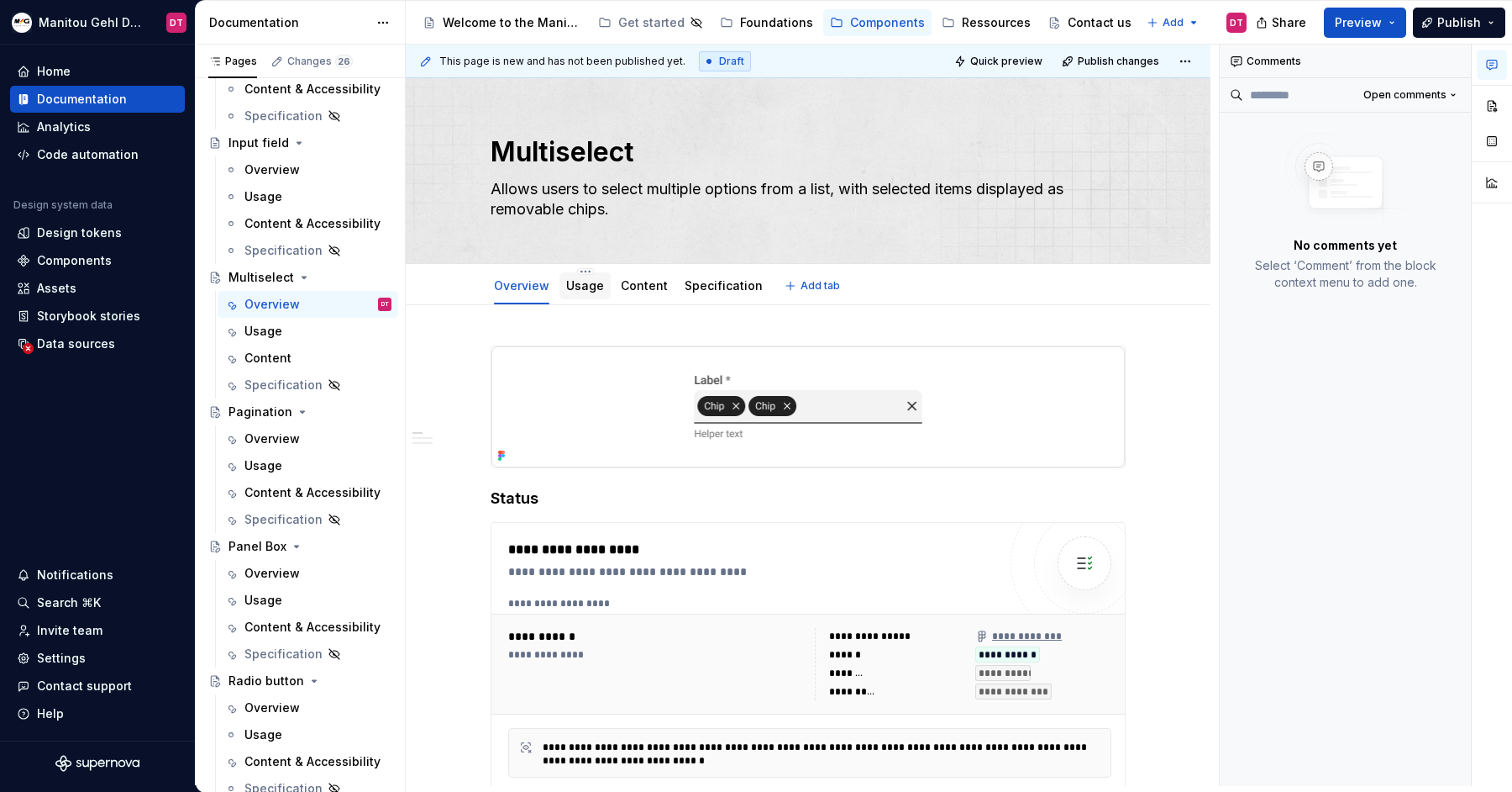
click at [593, 273] on div "Usage" at bounding box center [585, 285] width 52 height 27
click at [583, 293] on div "Usage" at bounding box center [585, 286] width 38 height 20
click at [589, 284] on link "Usage" at bounding box center [585, 285] width 38 height 14
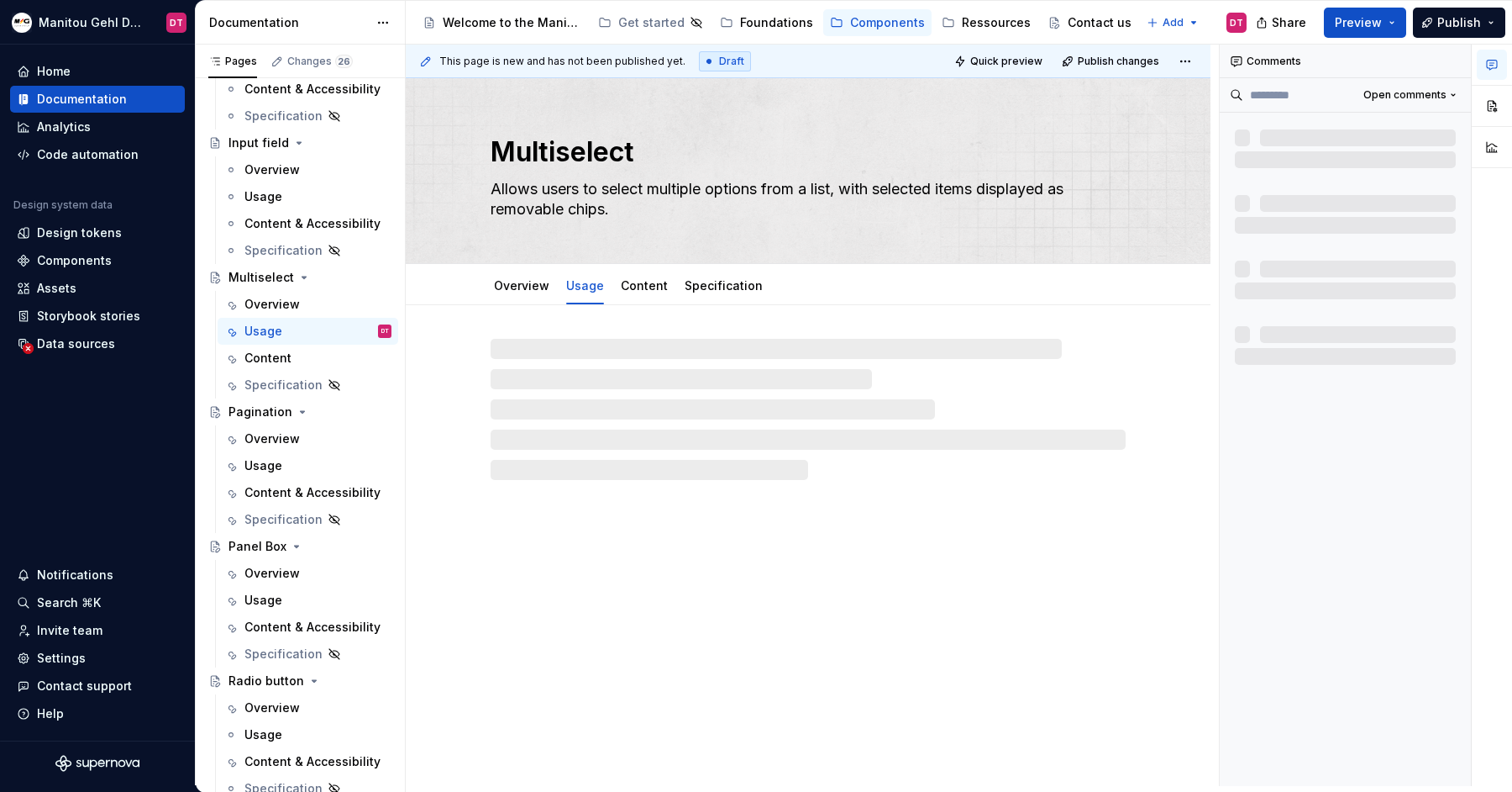
type textarea "*"
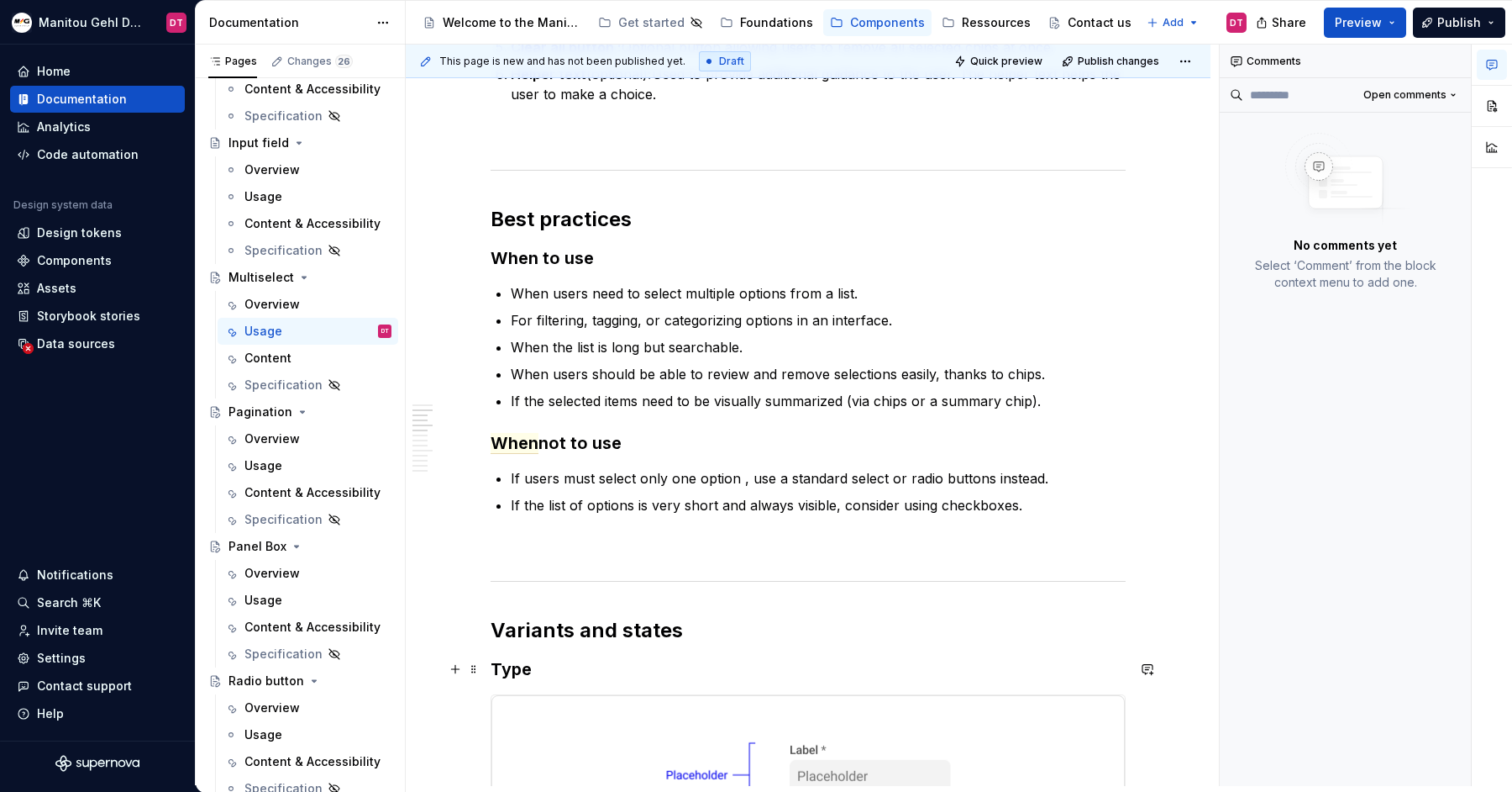
scroll to position [821, 0]
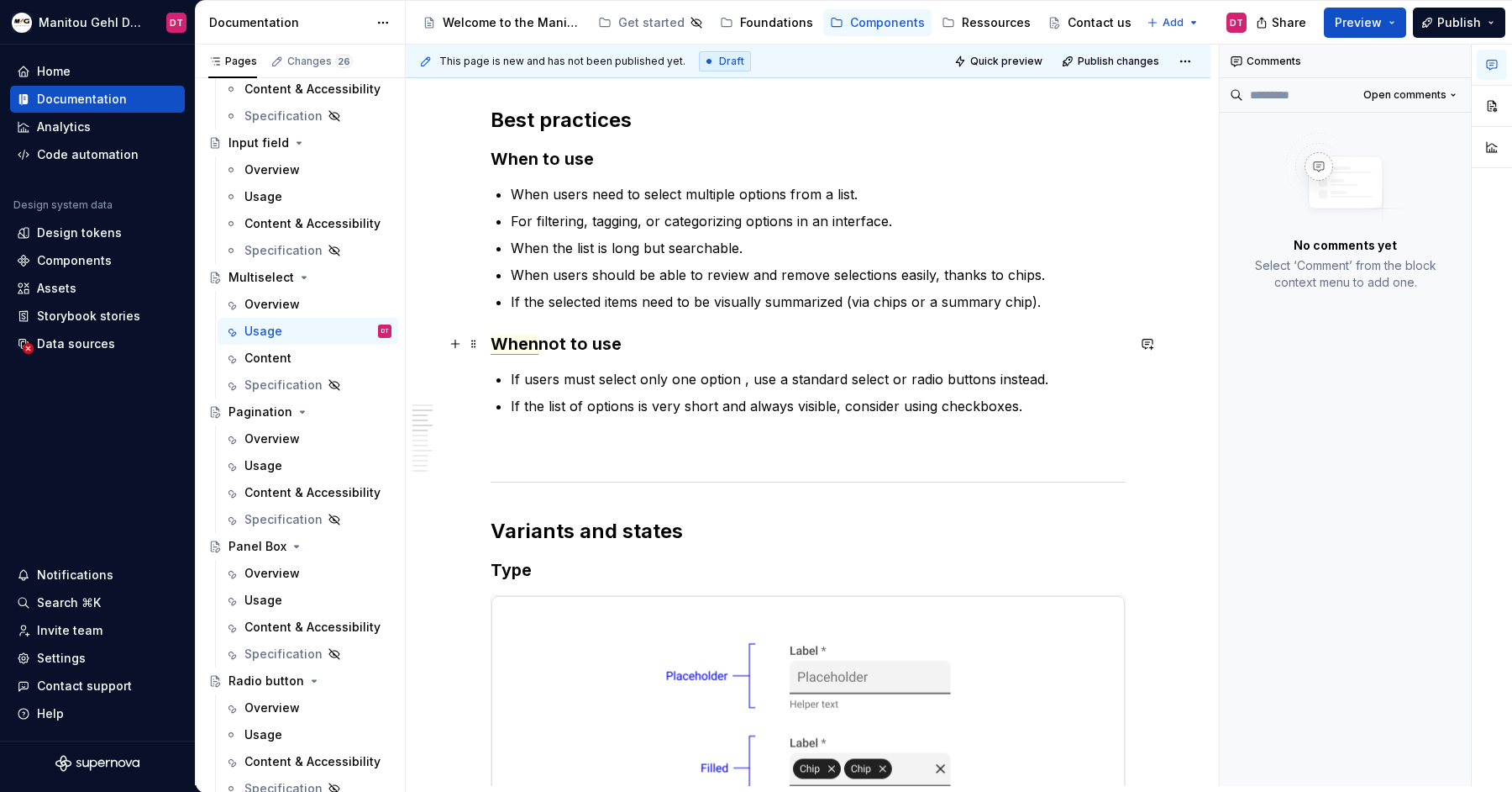
click at [516, 341] on span "When" at bounding box center [514, 344] width 48 height 21
click at [530, 344] on span "When" at bounding box center [514, 344] width 48 height 21
click at [538, 344] on span "When" at bounding box center [514, 344] width 48 height 21
click at [874, 439] on p at bounding box center [808, 446] width 635 height 20
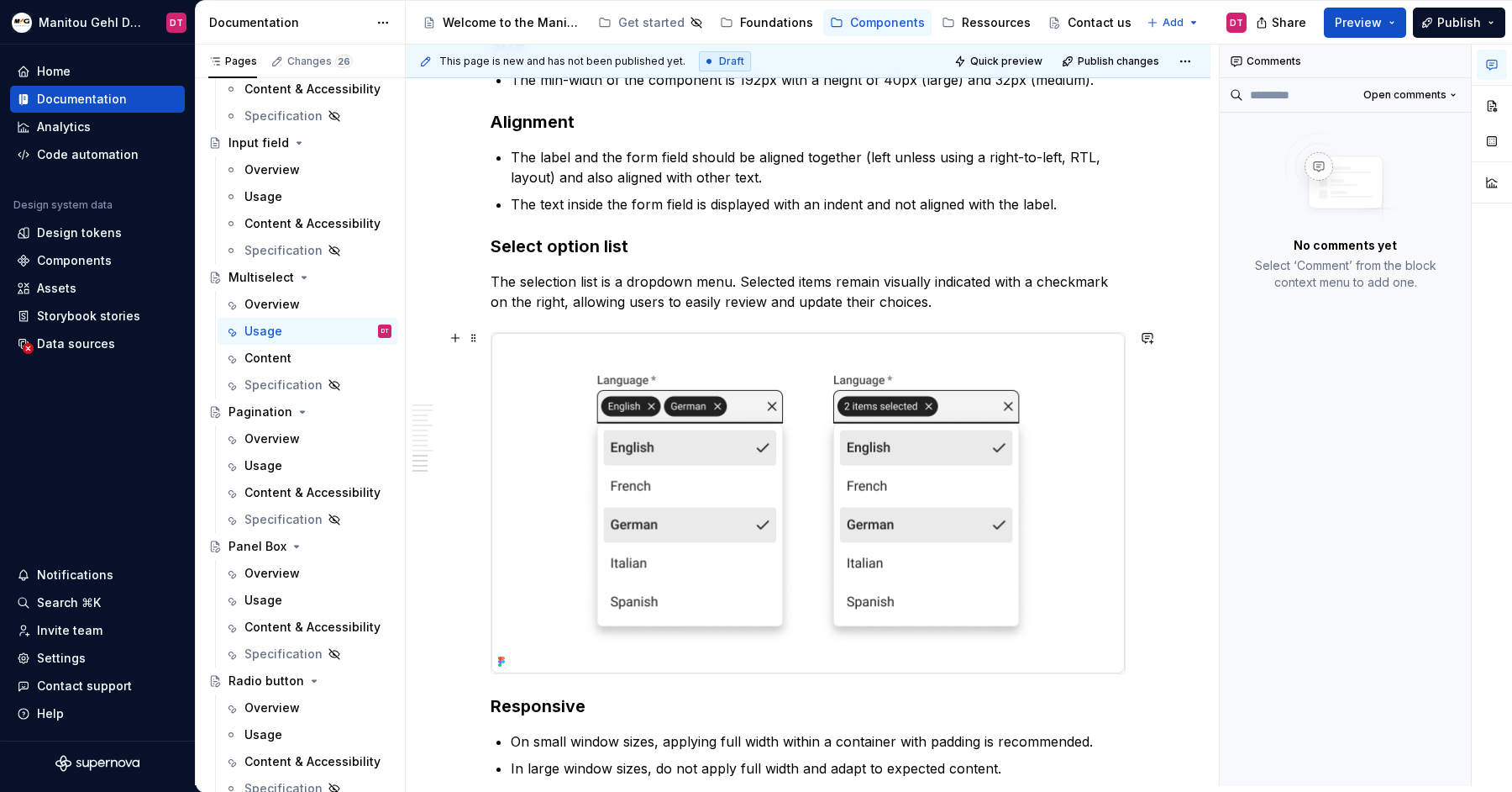
scroll to position [4847, 0]
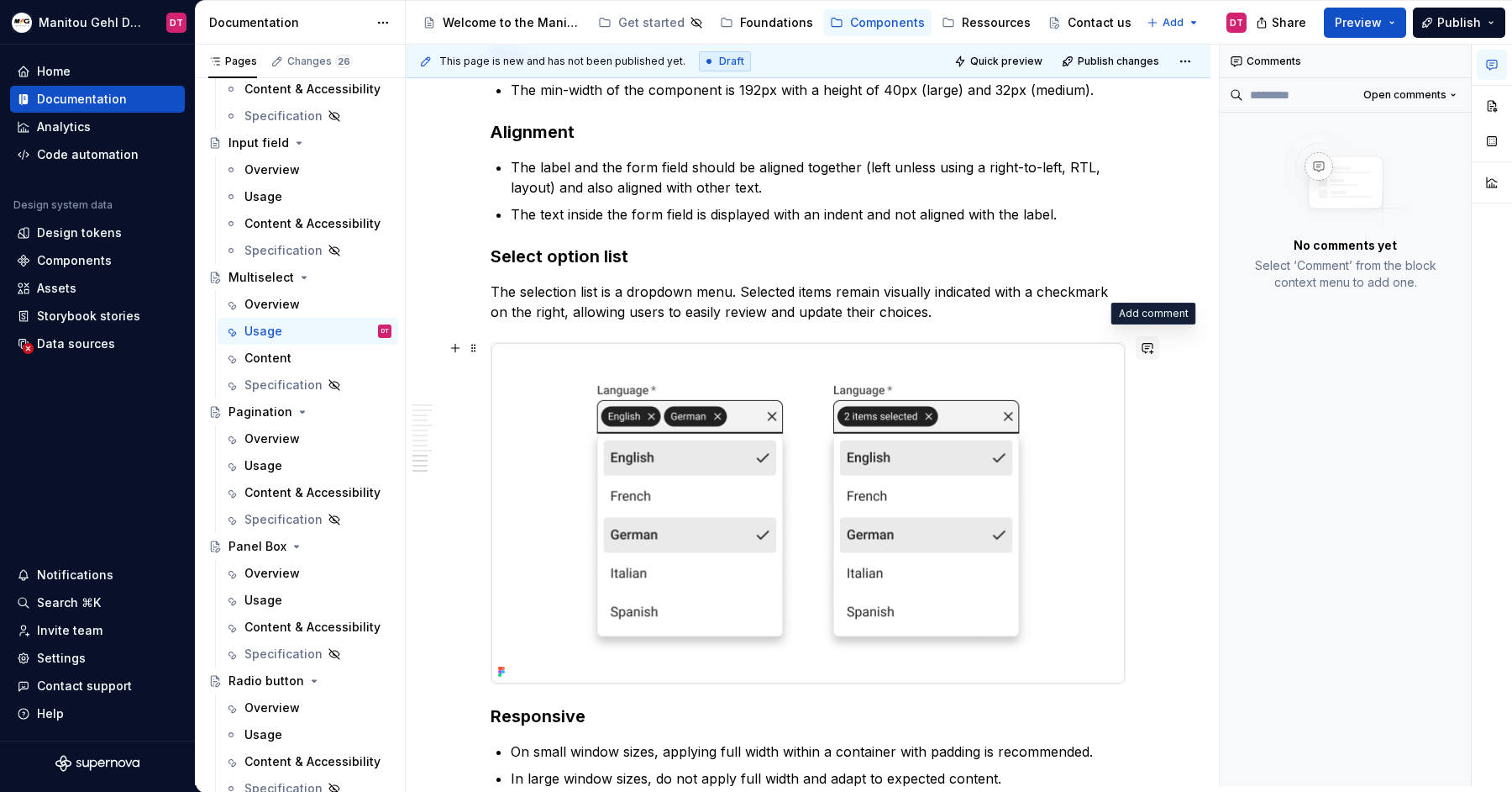
click at [1154, 353] on button "button" at bounding box center [1148, 349] width 24 height 24
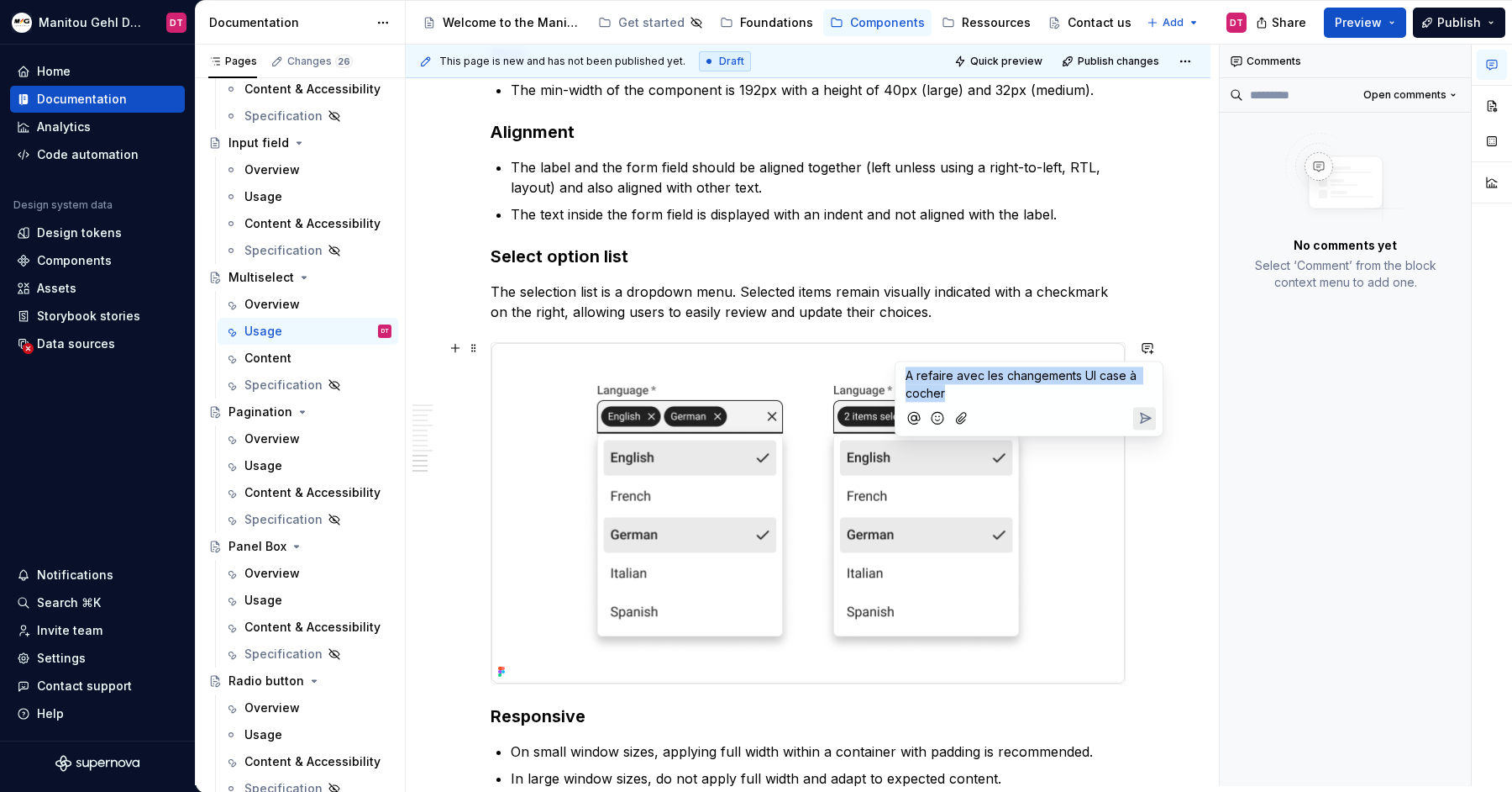
copy span "A refaire avec les changements UI case à cocher"
click at [1139, 419] on icon "Send" at bounding box center [1145, 418] width 17 height 17
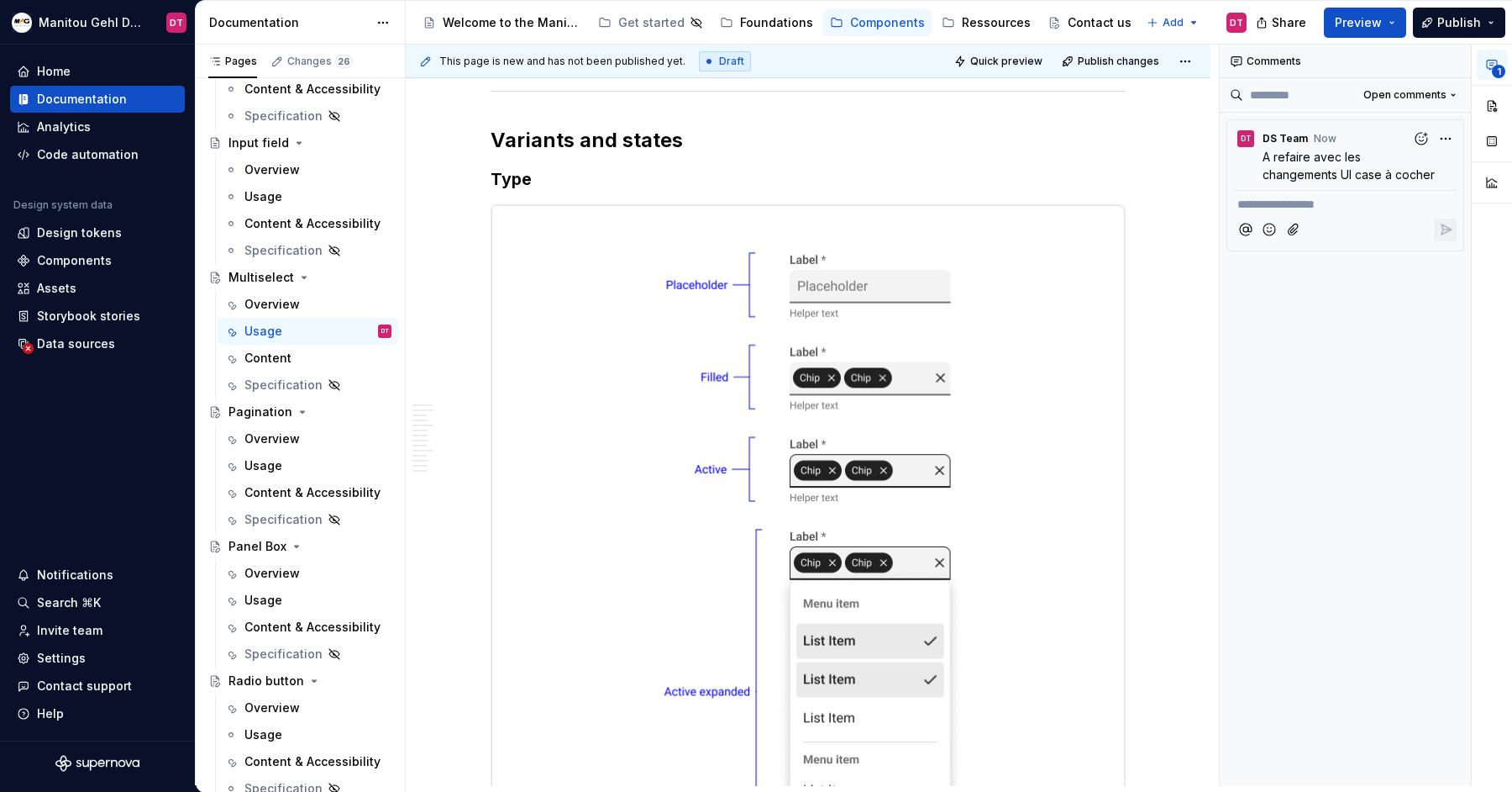
scroll to position [1104, 0]
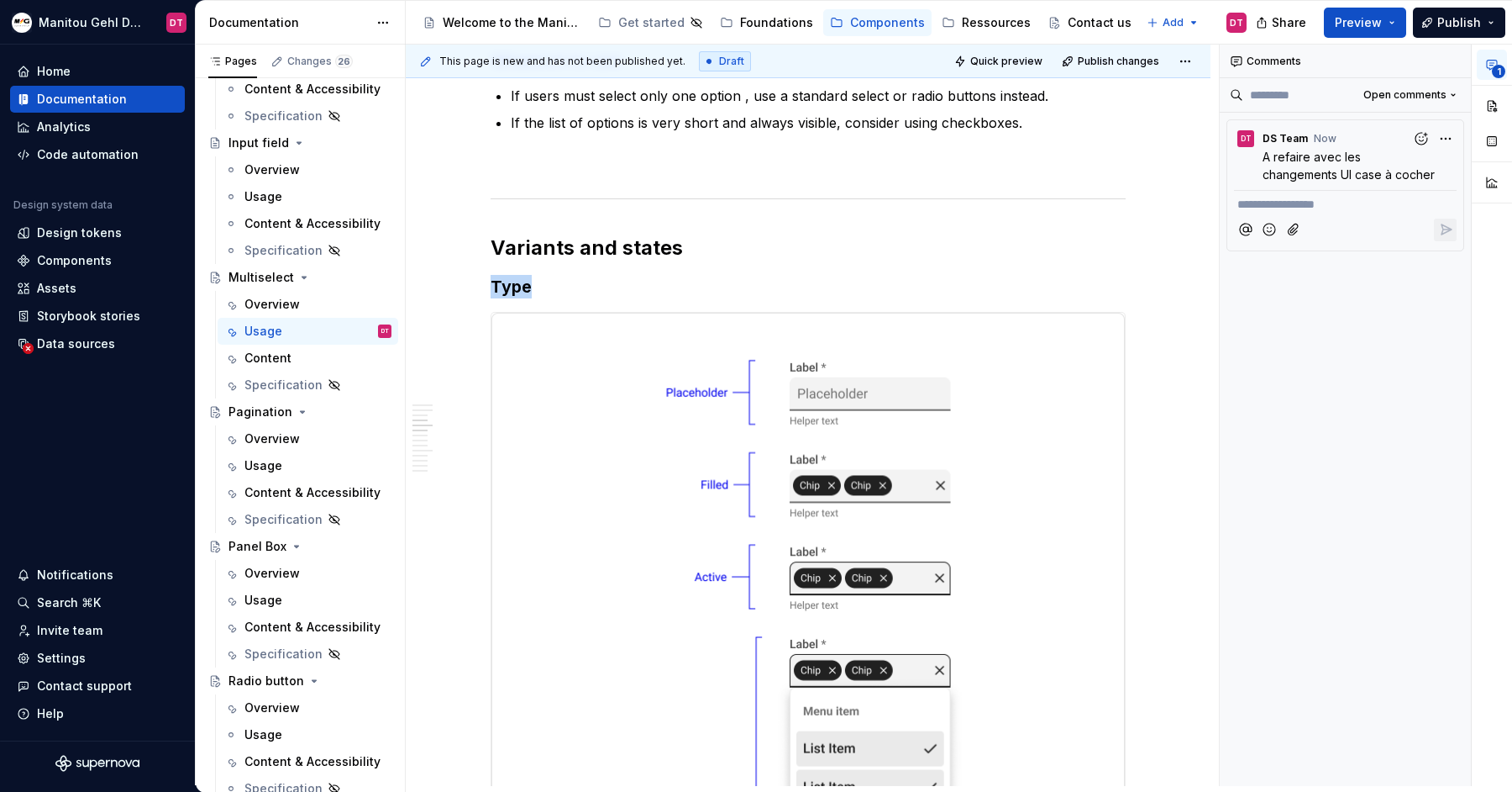
click at [1023, 345] on img at bounding box center [808, 770] width 633 height 916
click at [1153, 318] on button "button" at bounding box center [1148, 320] width 24 height 24
click at [1151, 392] on icon "Send" at bounding box center [1145, 390] width 17 height 17
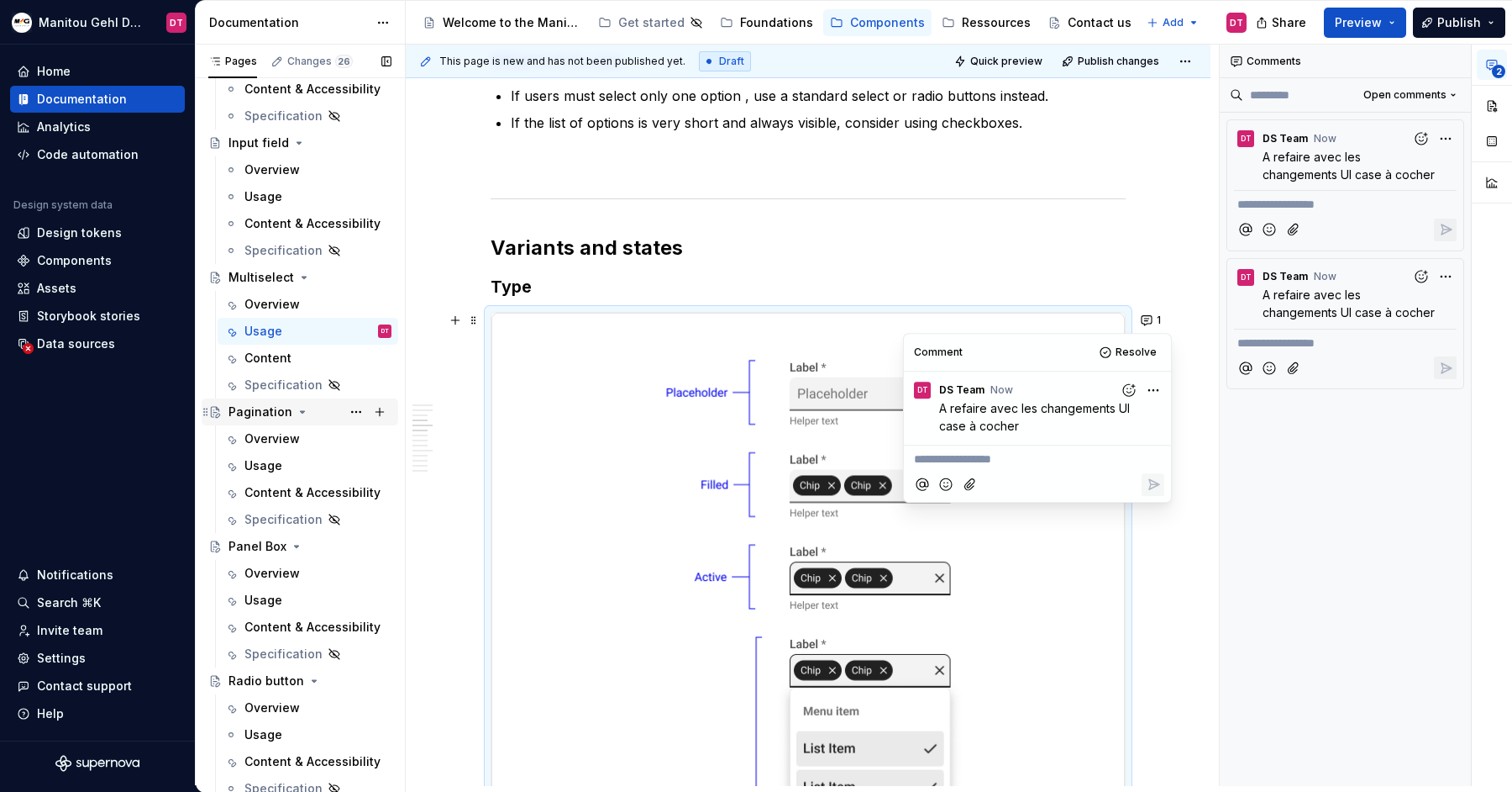
click at [248, 408] on div "Pagination" at bounding box center [260, 411] width 64 height 17
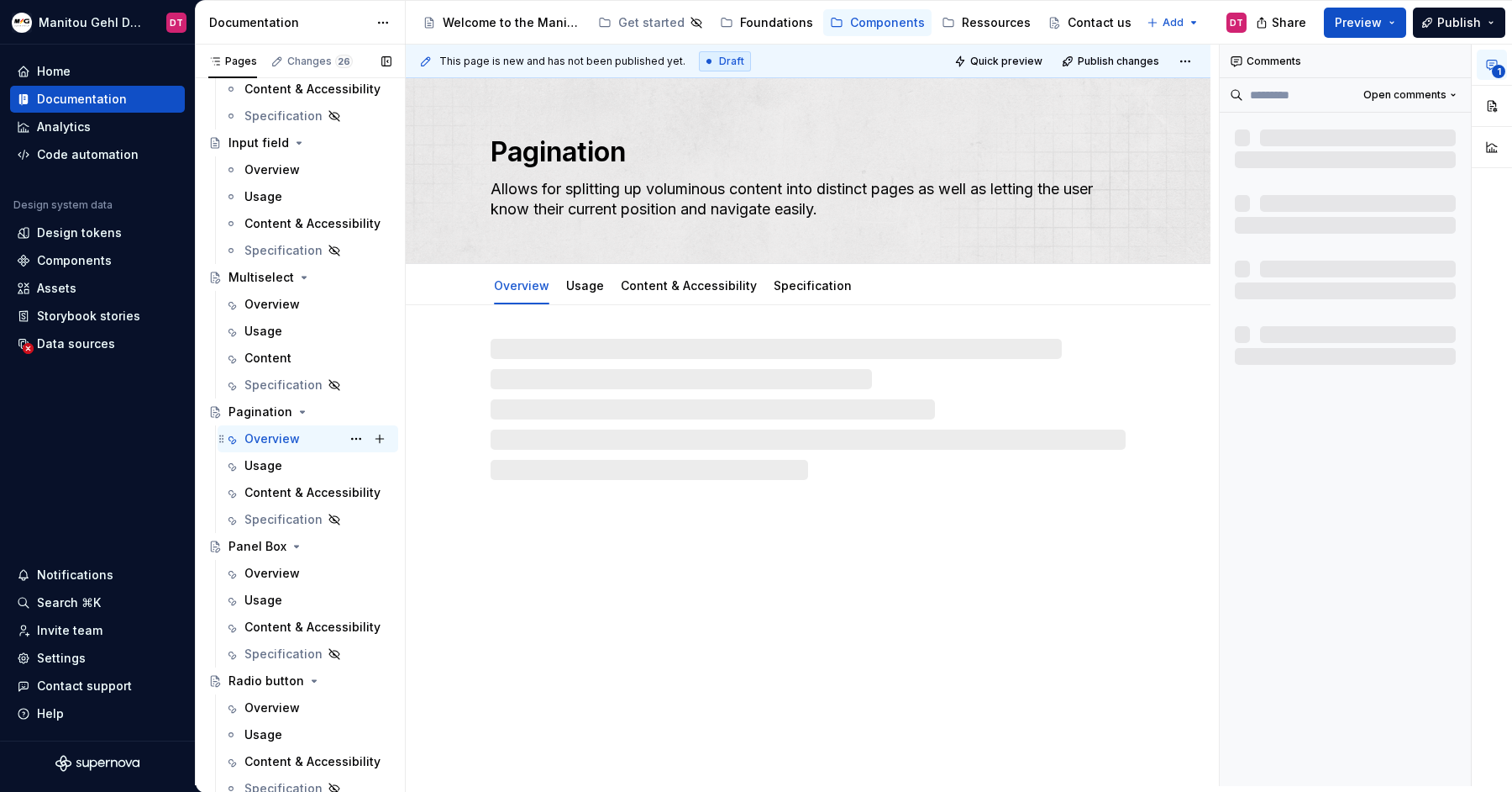
click at [267, 437] on div "Overview" at bounding box center [272, 439] width 55 height 17
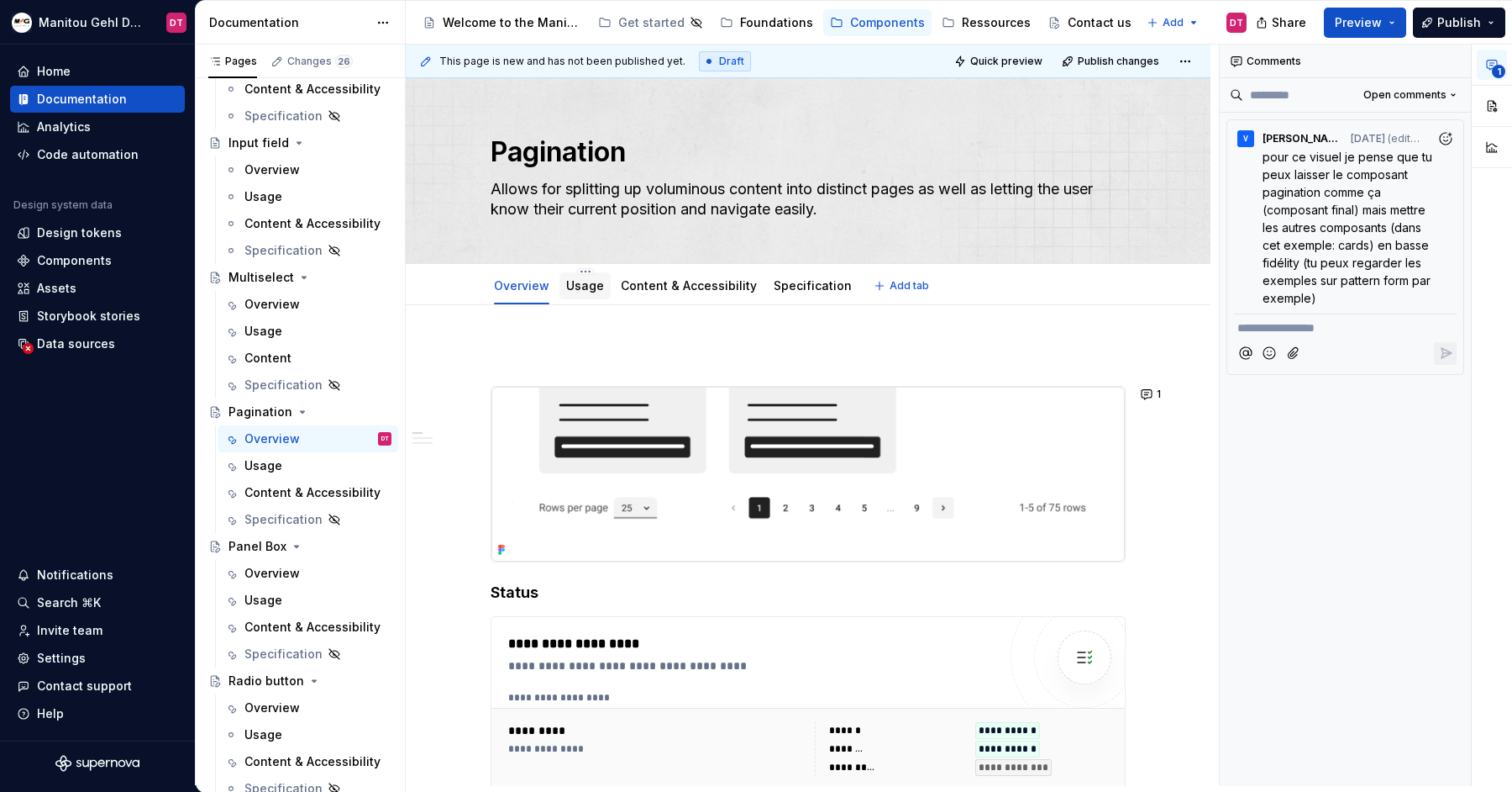
click at [591, 285] on link "Usage" at bounding box center [585, 285] width 38 height 14
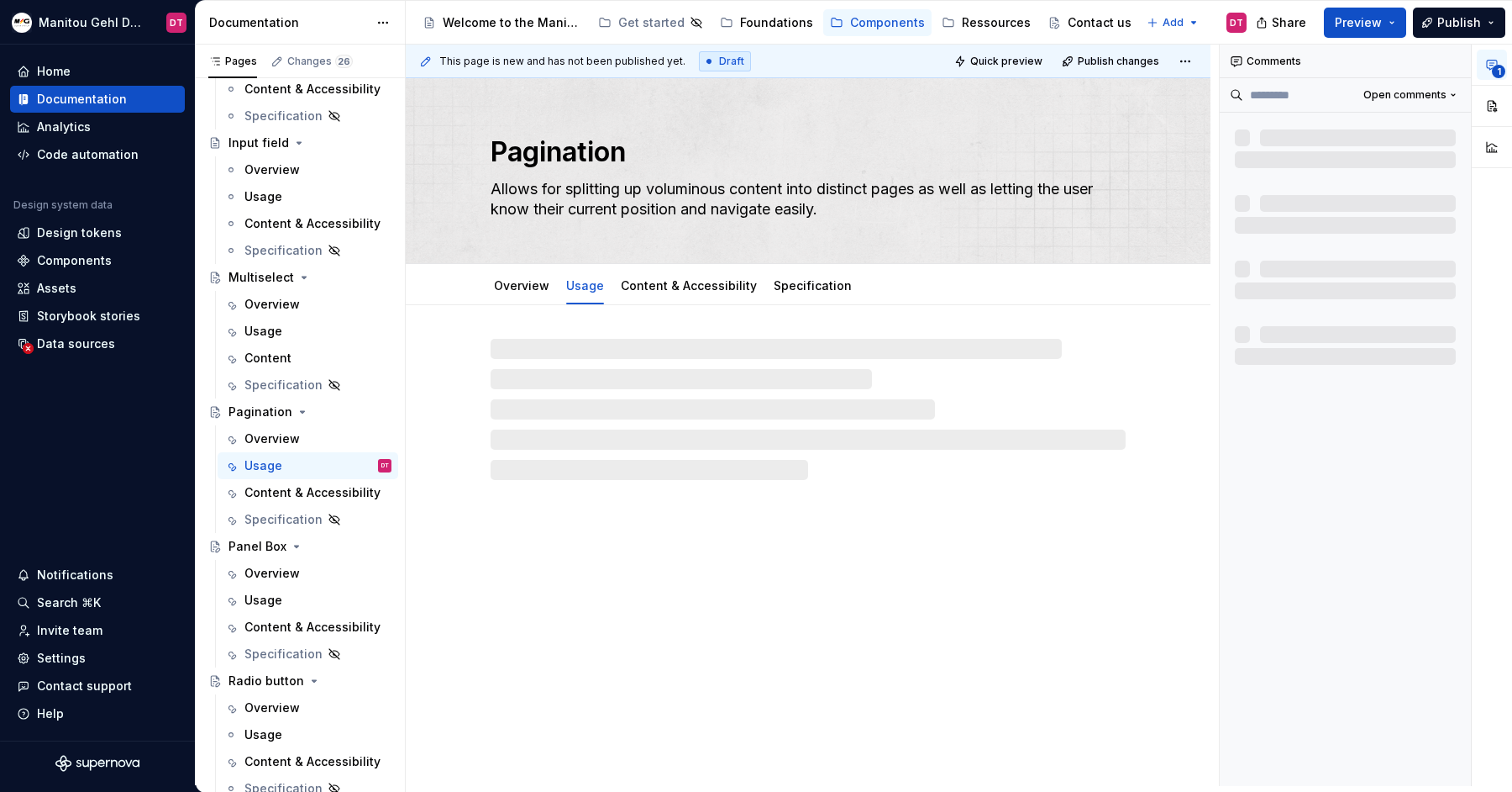
type textarea "*"
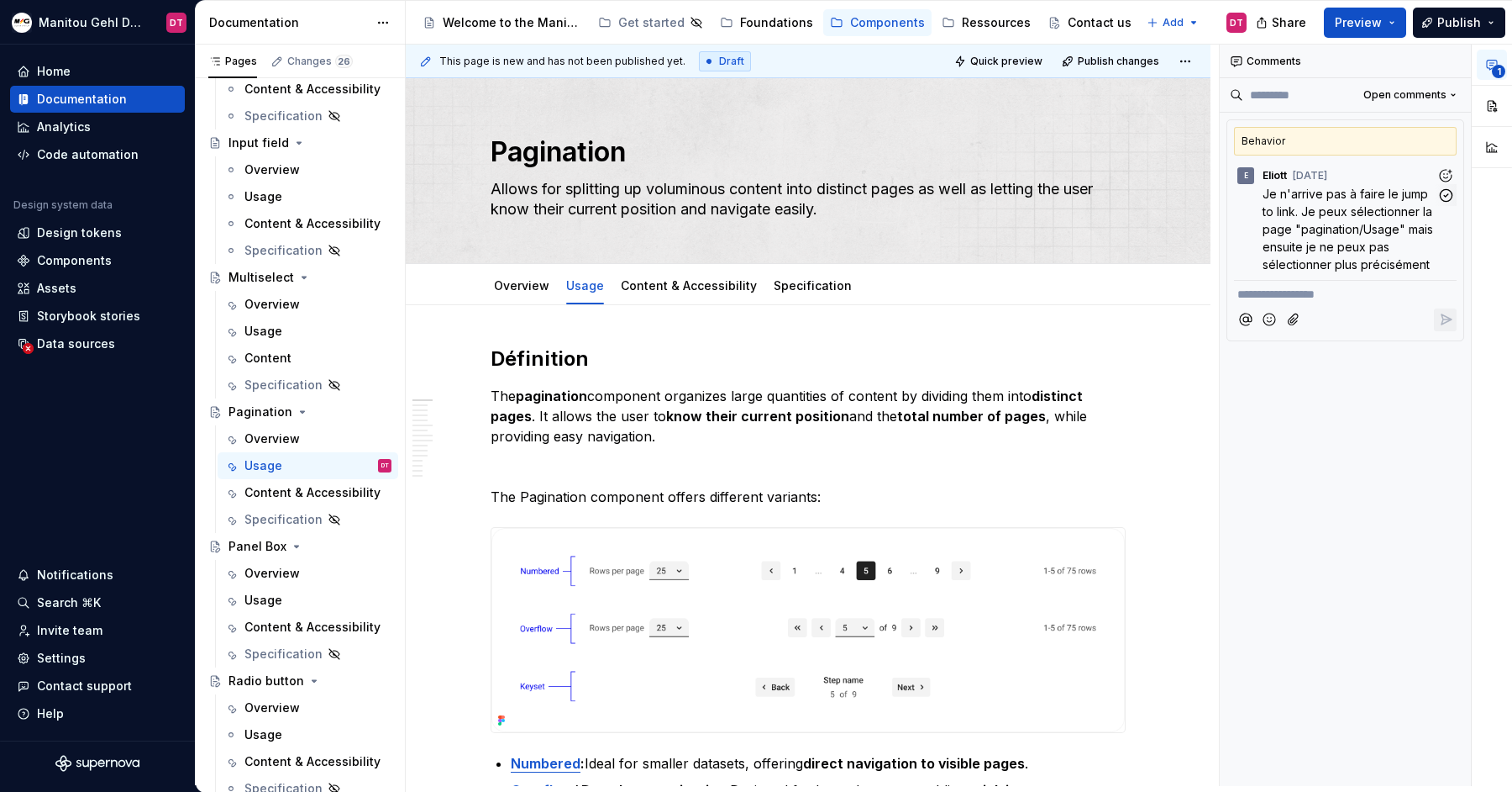
click at [1305, 215] on p "Je n'arrive pas à faire le jump to link. Je peux sélectionner la page "paginati…" at bounding box center [1350, 230] width 174 height 89
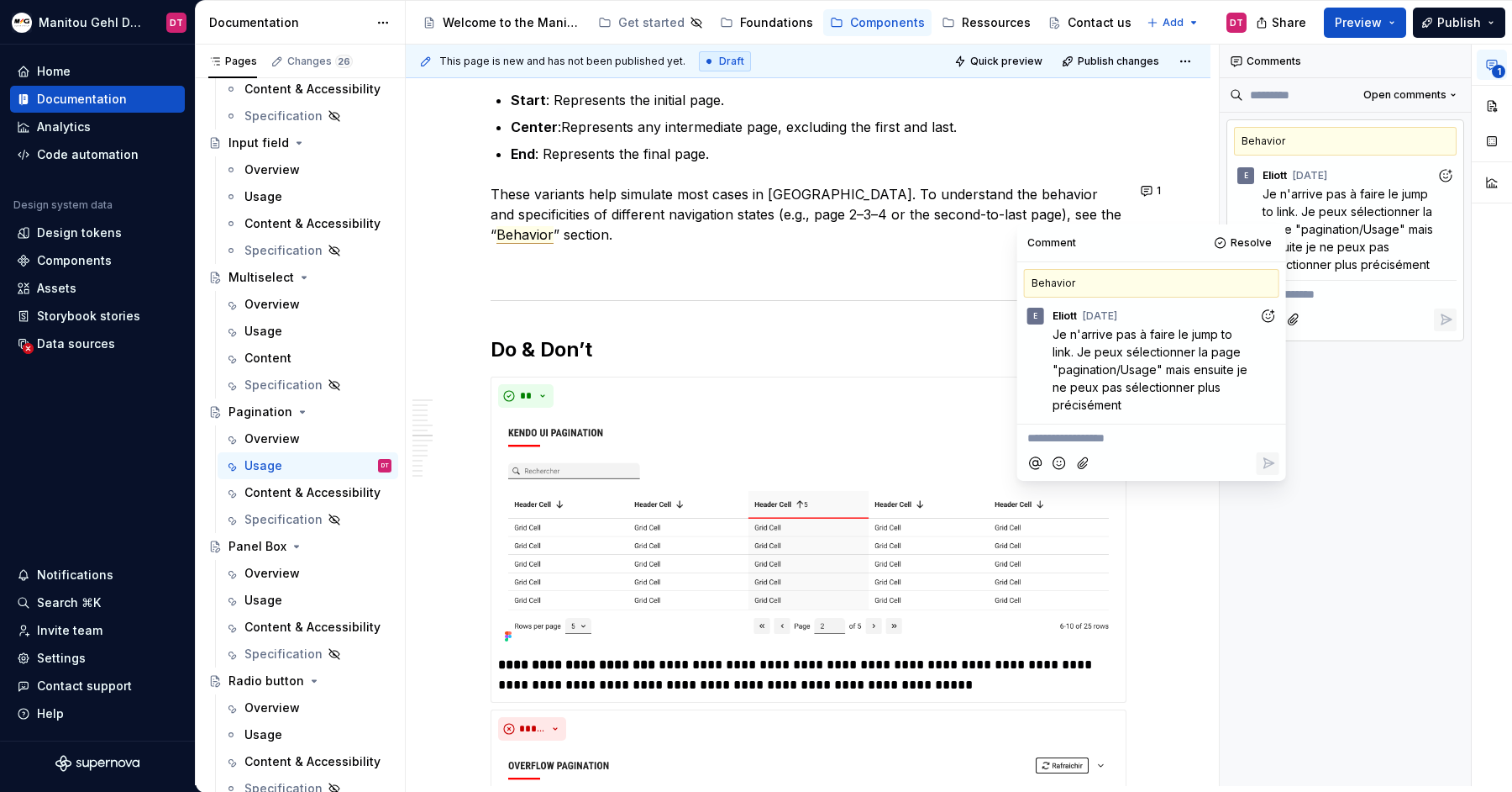
scroll to position [4156, 0]
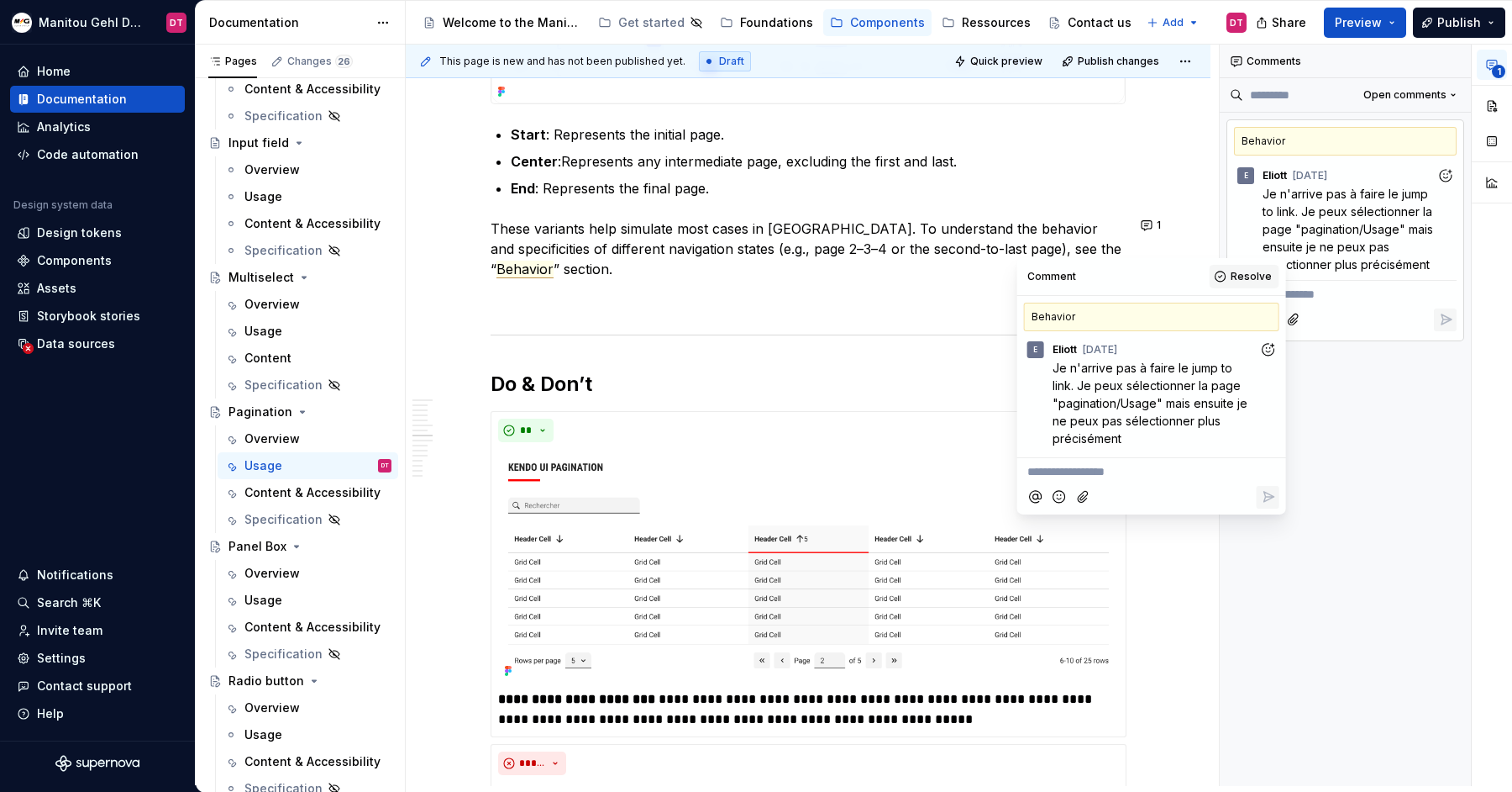
click at [1240, 279] on span "Resolve" at bounding box center [1251, 277] width 41 height 14
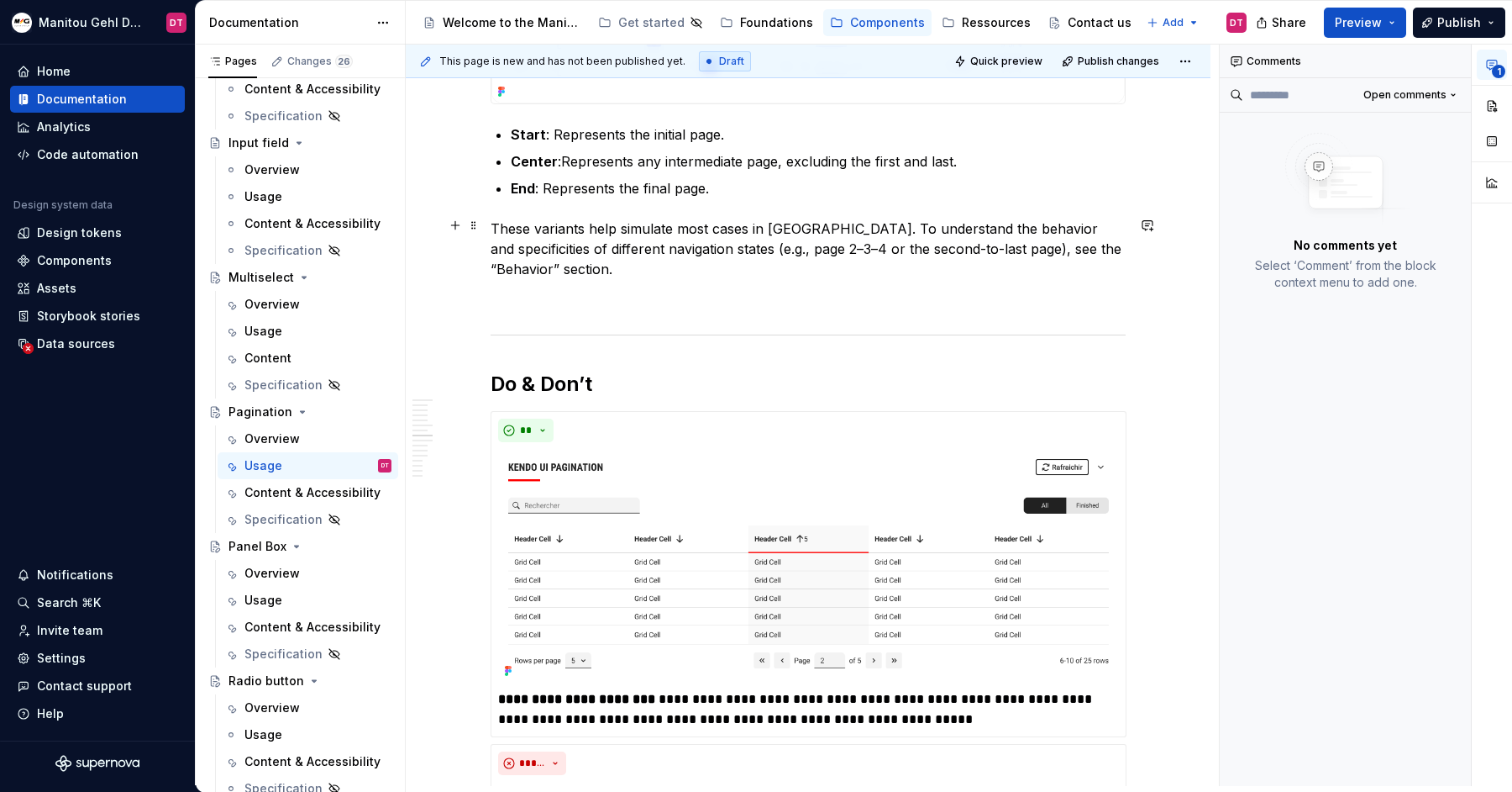
click at [946, 266] on p "These variants help simulate most cases in [GEOGRAPHIC_DATA]. To understand the…" at bounding box center [808, 249] width 635 height 61
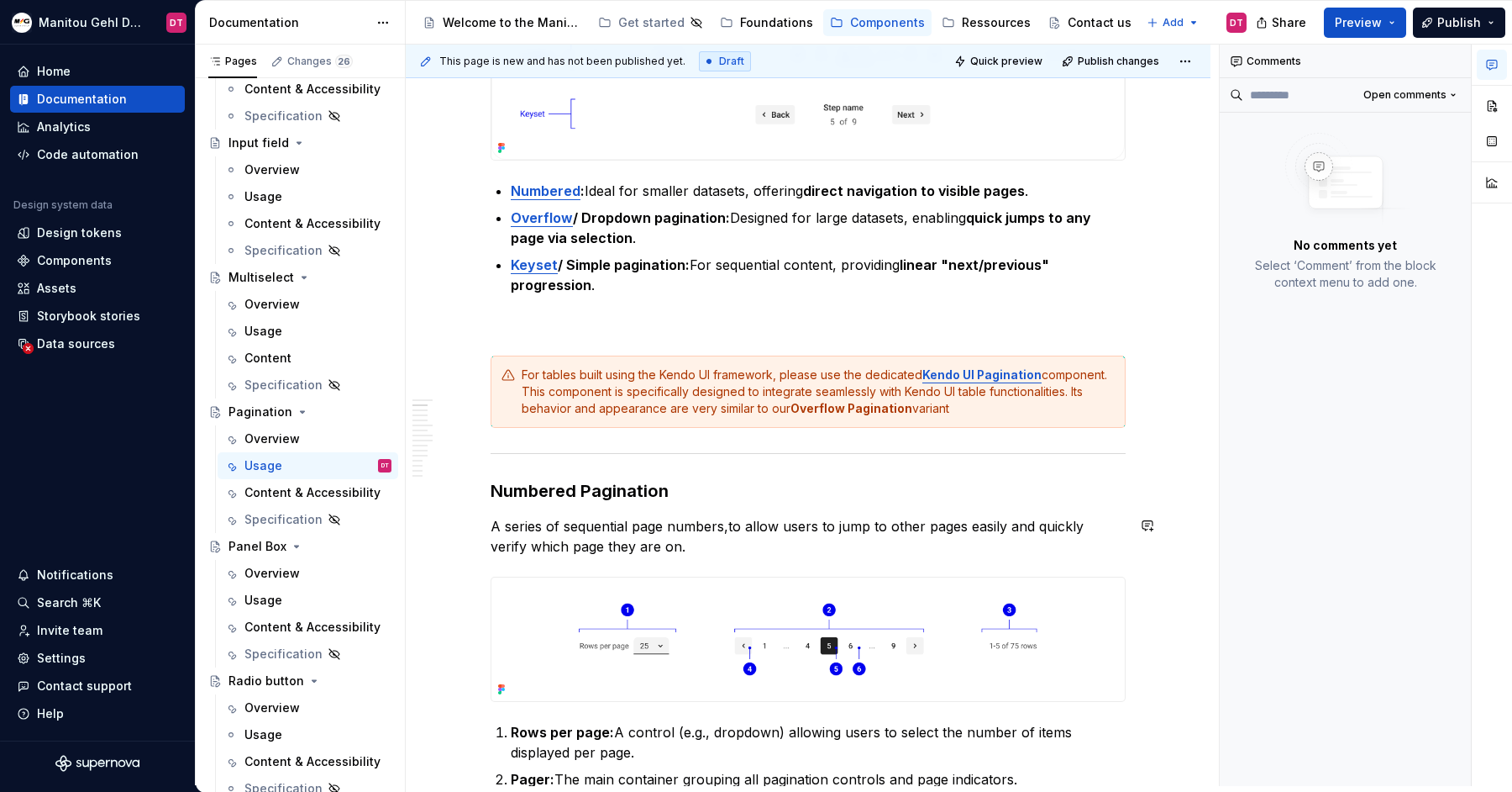
scroll to position [521, 0]
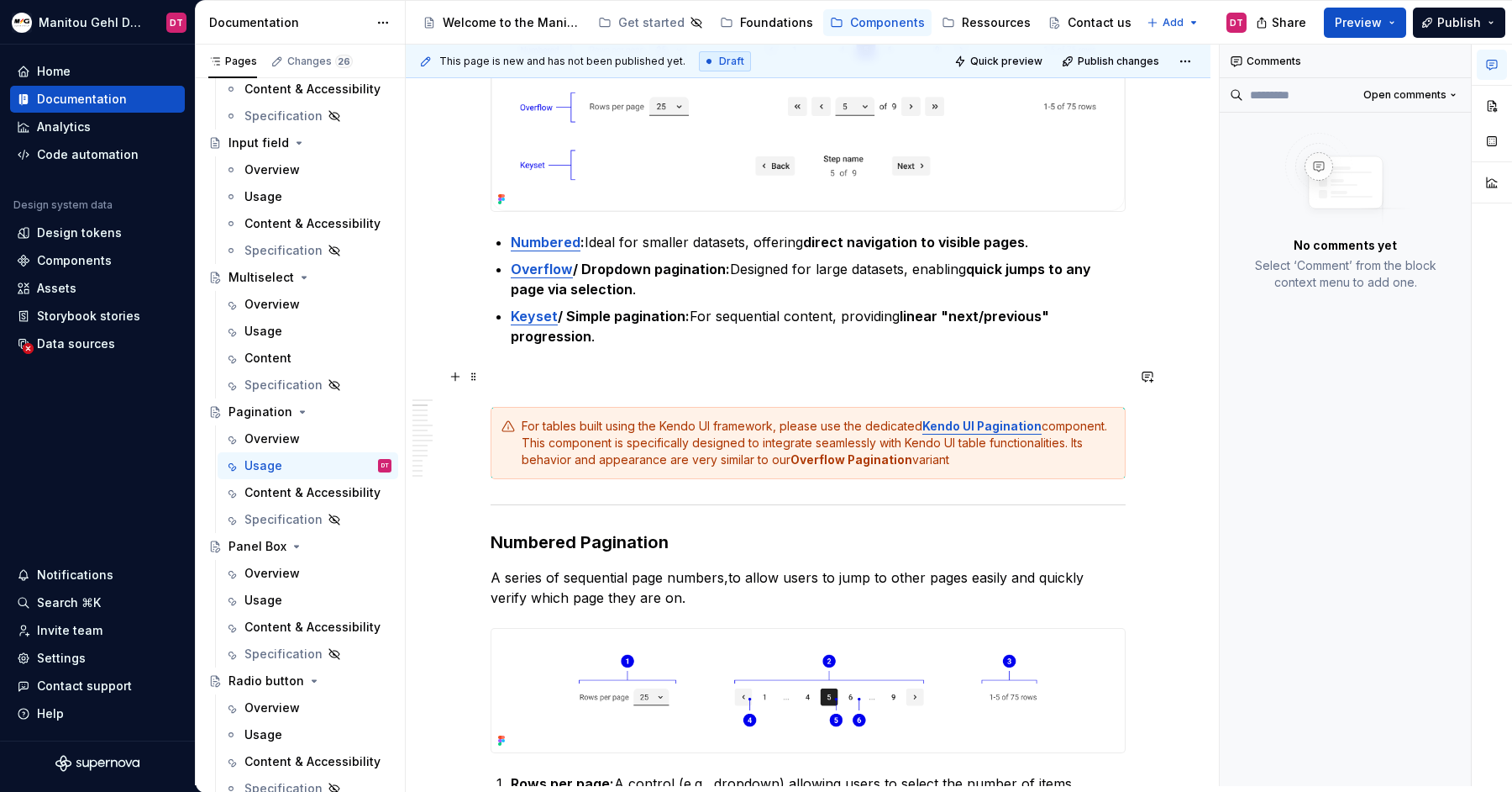
click at [739, 368] on p at bounding box center [808, 376] width 635 height 20
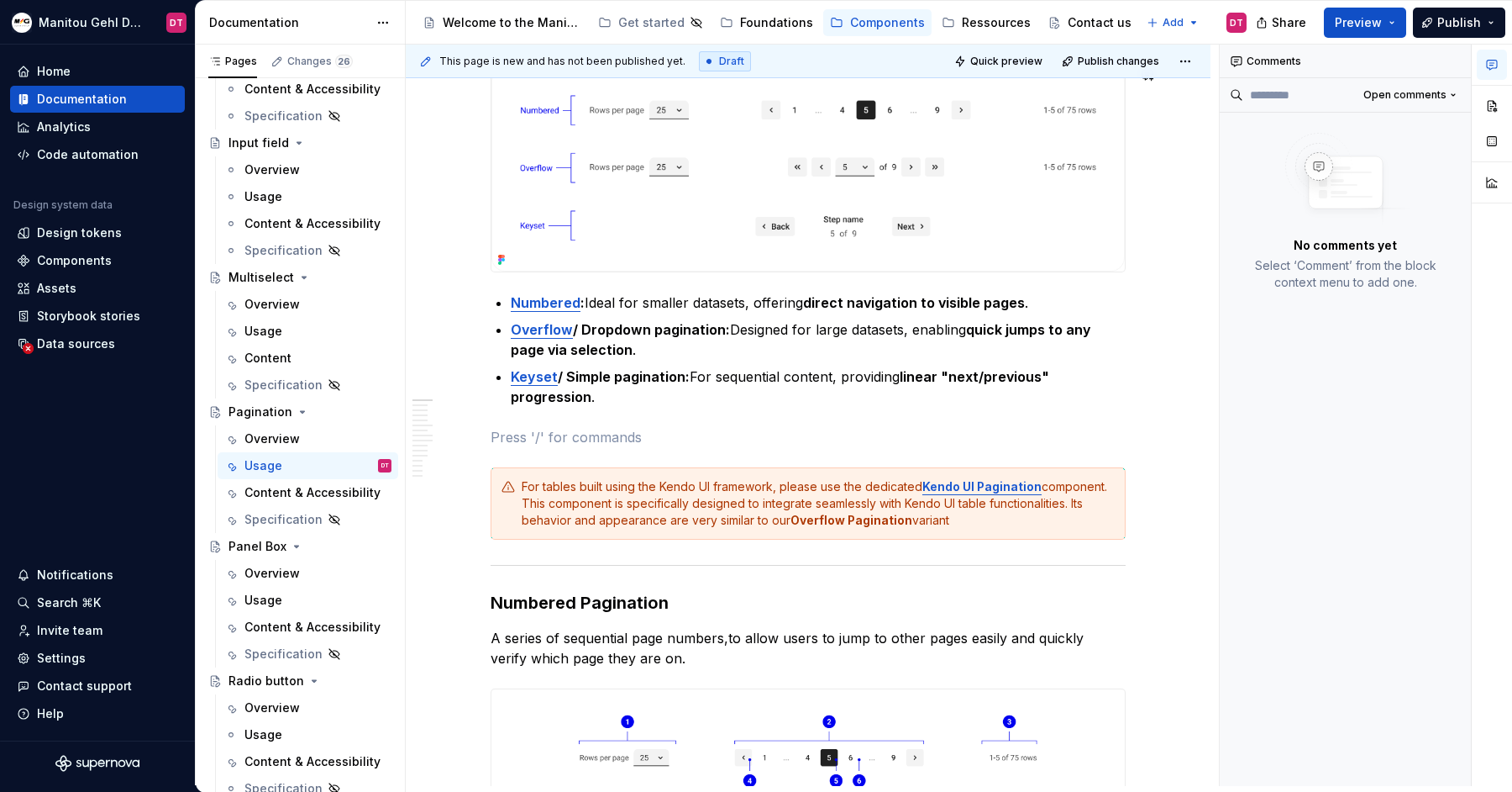
scroll to position [0, 0]
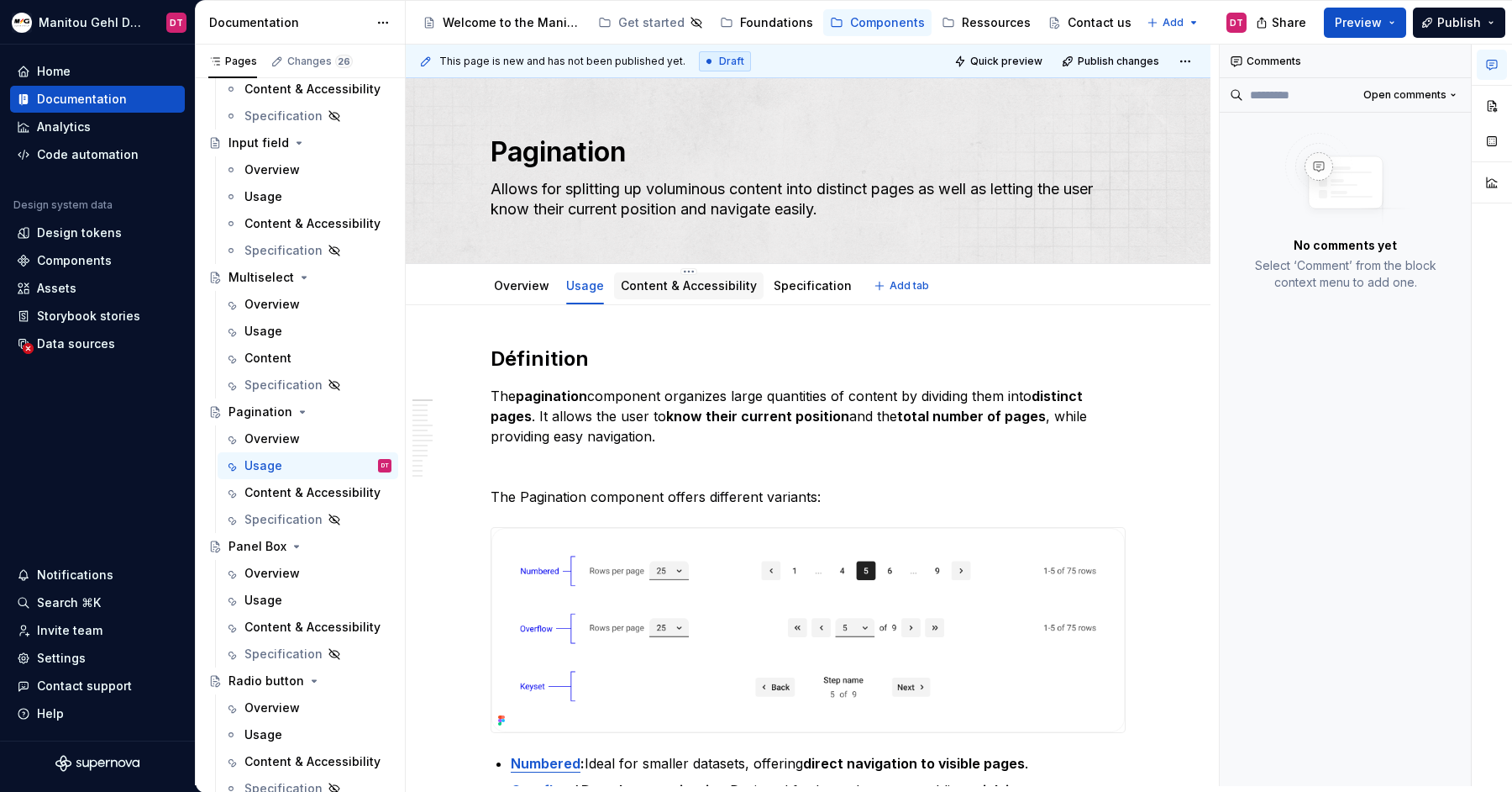
click at [693, 285] on link "Content & Accessibility" at bounding box center [690, 285] width 136 height 14
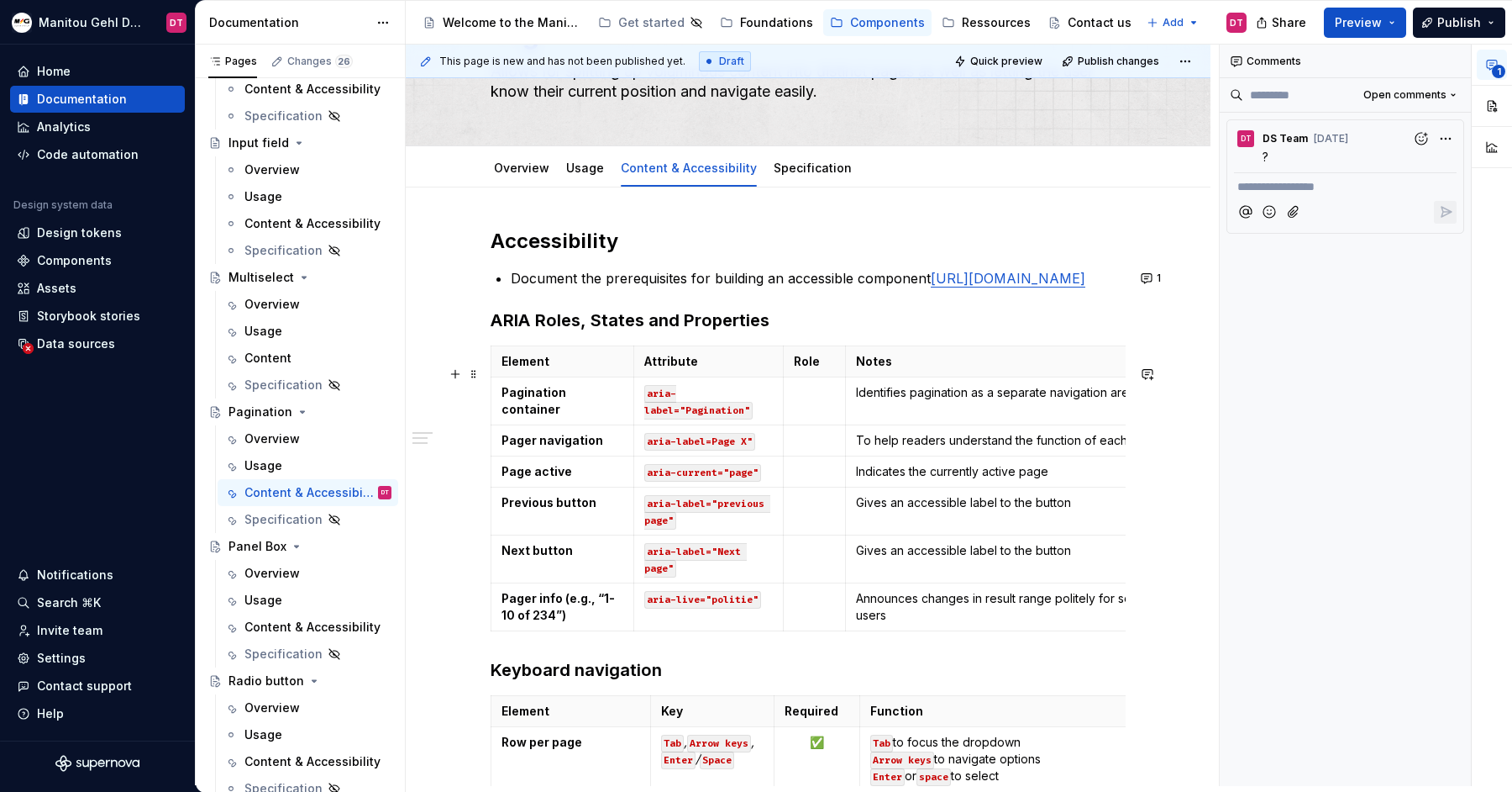
scroll to position [47, 0]
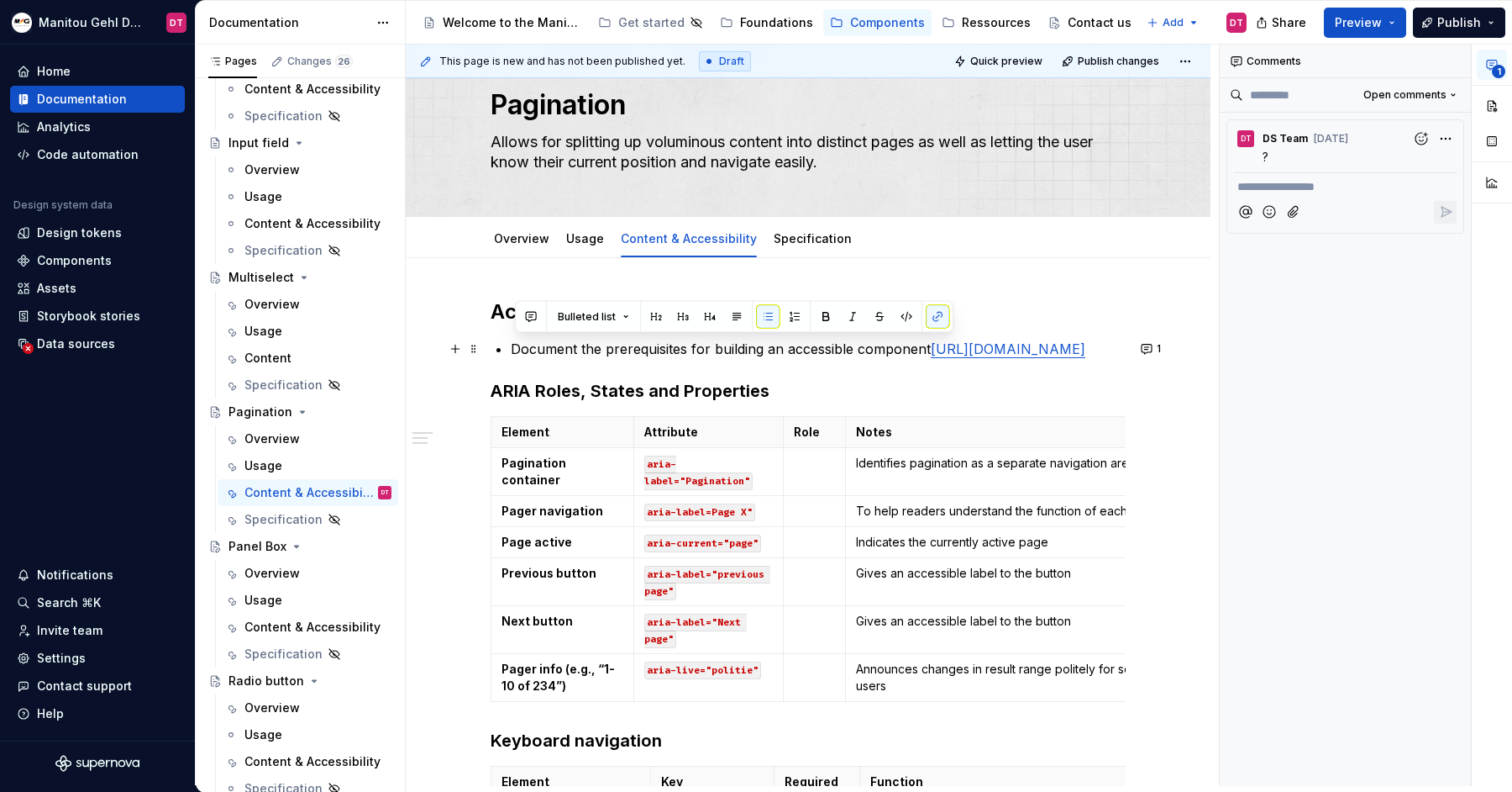
drag, startPoint x: 779, startPoint y: 366, endPoint x: 516, endPoint y: 352, distance: 263.4
click at [516, 352] on p "Document the prerequisites for building an accessible component [URL][DOMAIN_NA…" at bounding box center [818, 349] width 615 height 20
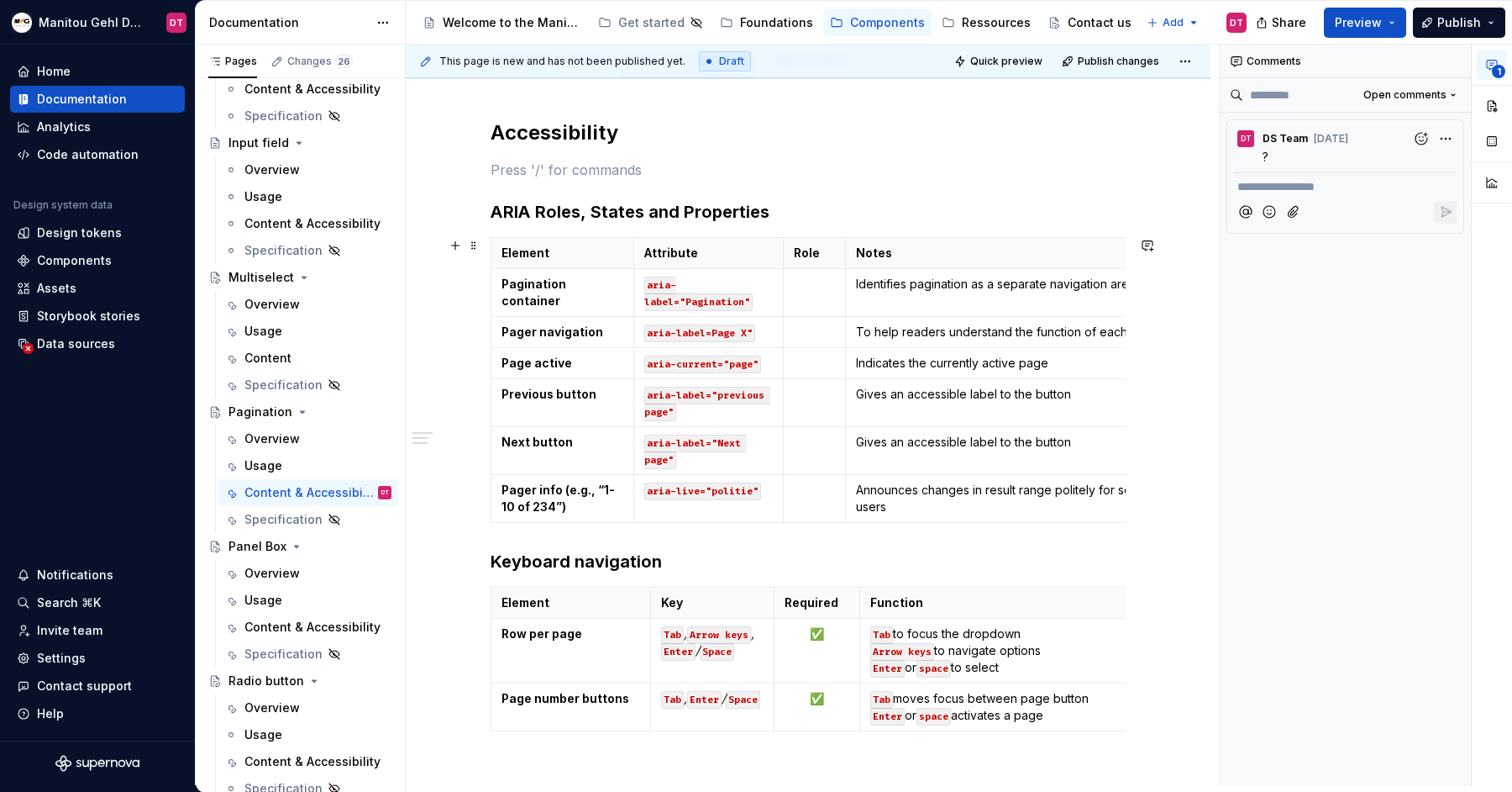
scroll to position [0, 0]
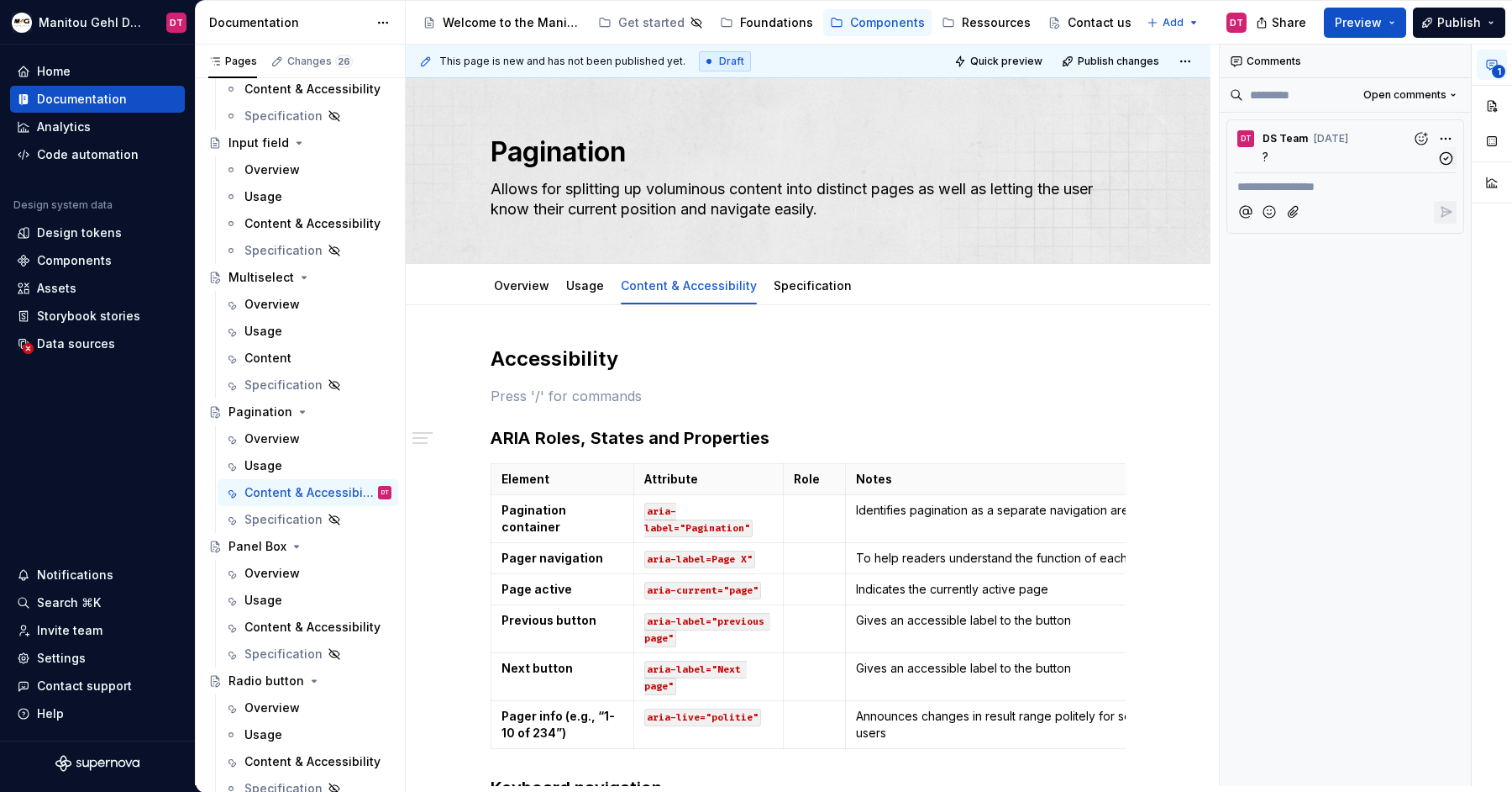
click at [1279, 136] on span "DS Team" at bounding box center [1285, 138] width 45 height 14
click at [1277, 132] on span "DS Team" at bounding box center [1285, 138] width 45 height 14
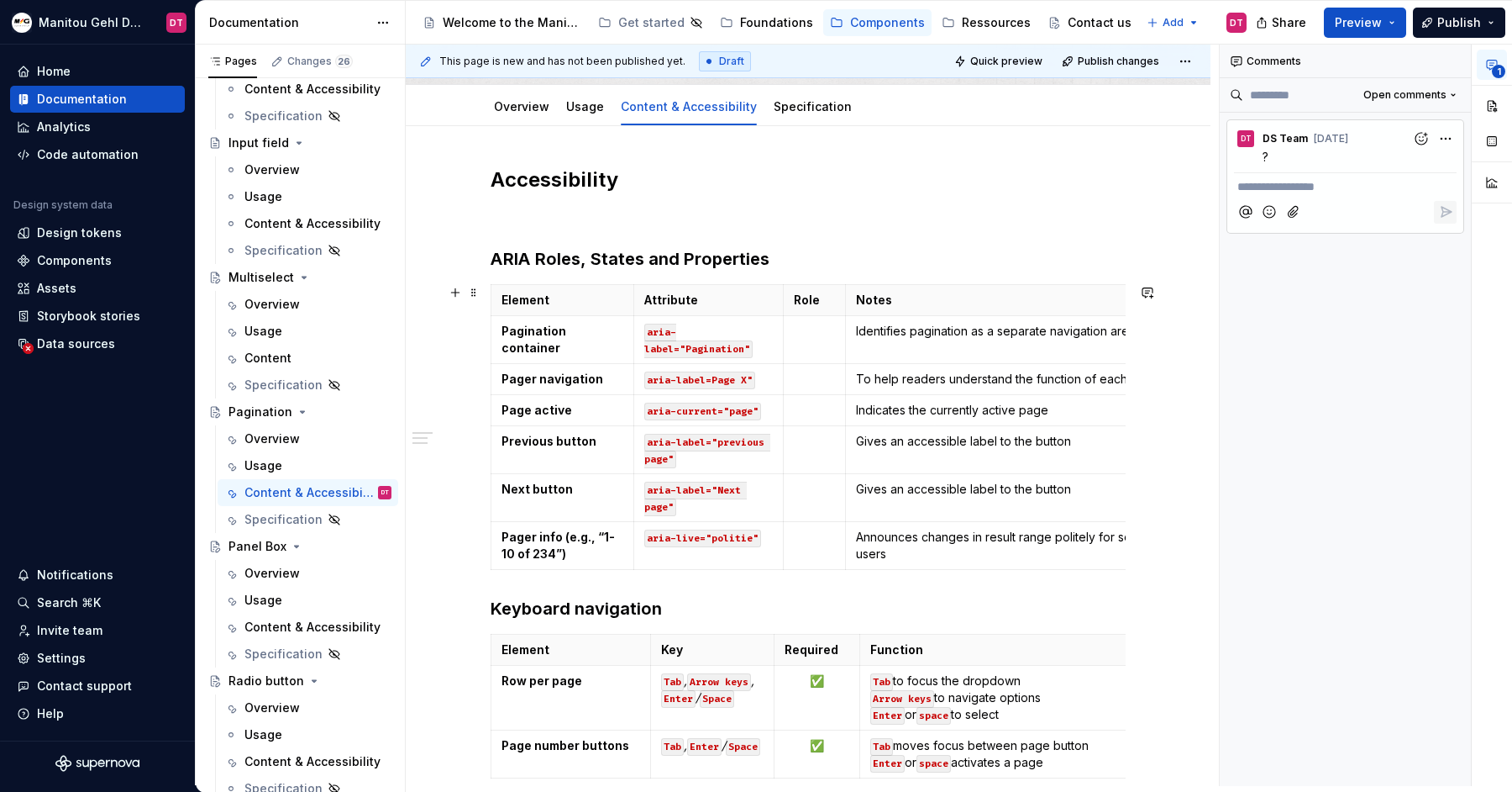
scroll to position [56, 0]
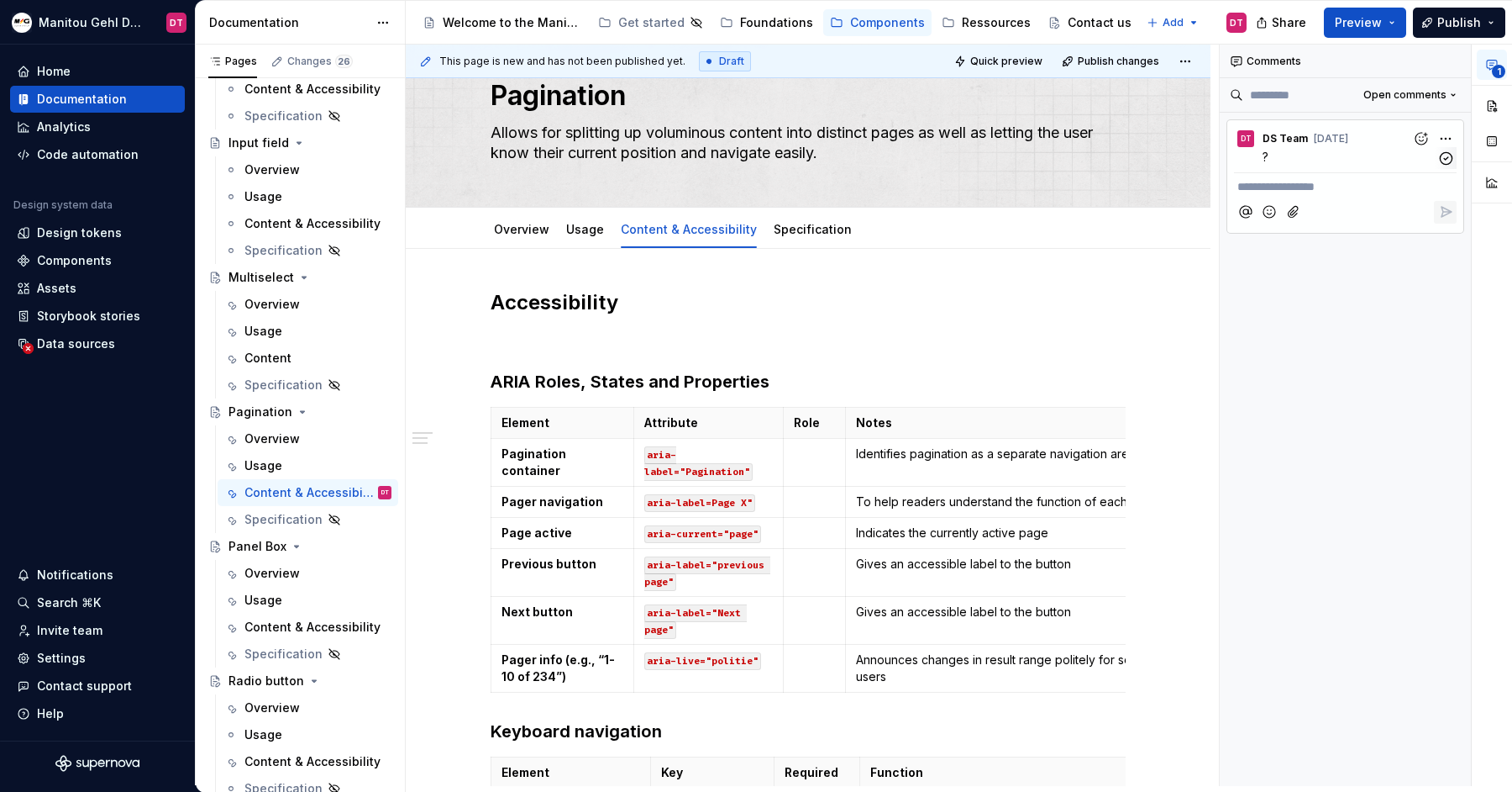
click at [1445, 134] on div "**********" at bounding box center [1365, 415] width 292 height 741
click at [1400, 187] on span "Delete comment" at bounding box center [1401, 191] width 96 height 17
click at [848, 306] on h2 "Accessibility" at bounding box center [808, 302] width 635 height 27
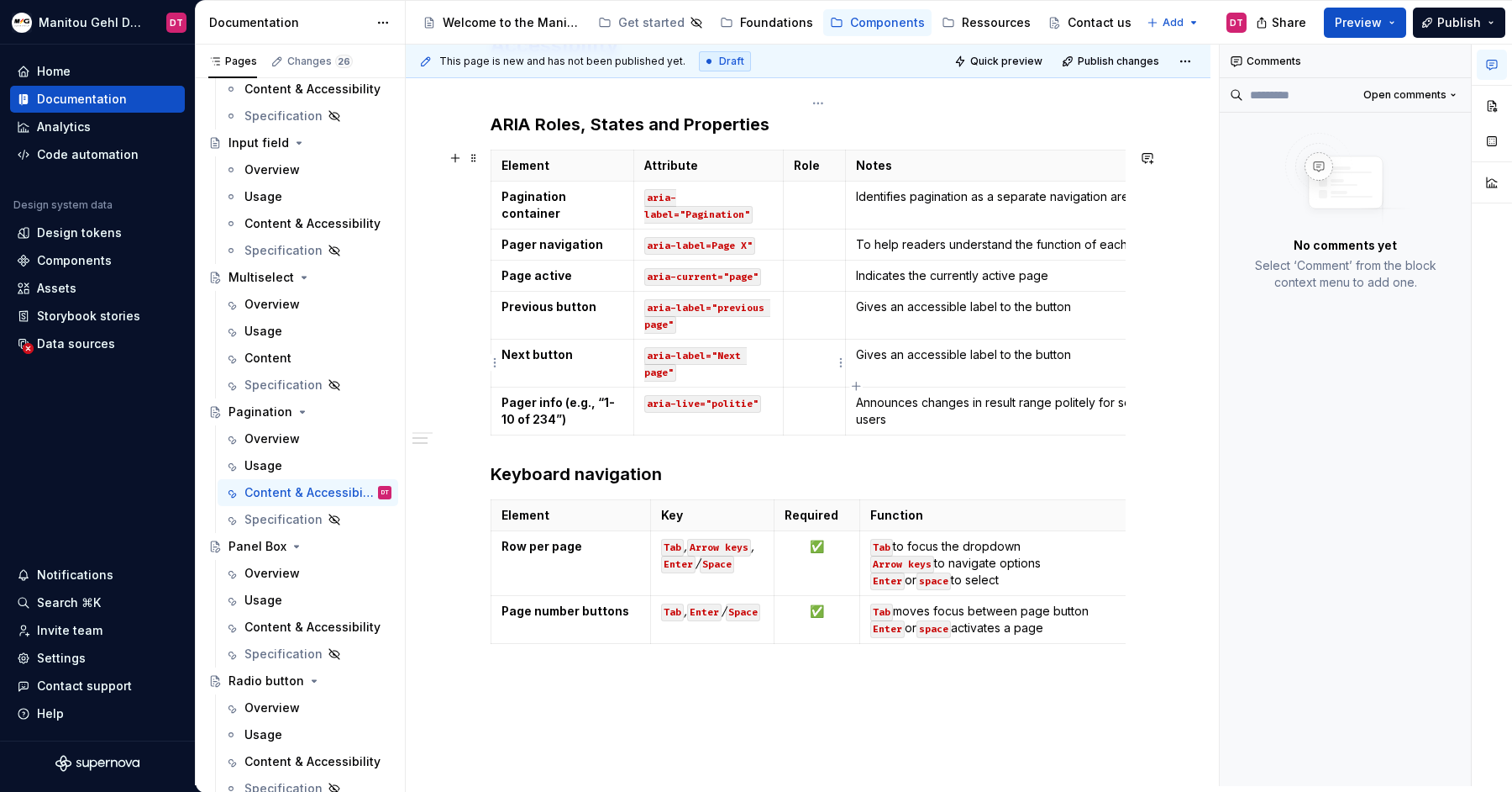
scroll to position [358, 0]
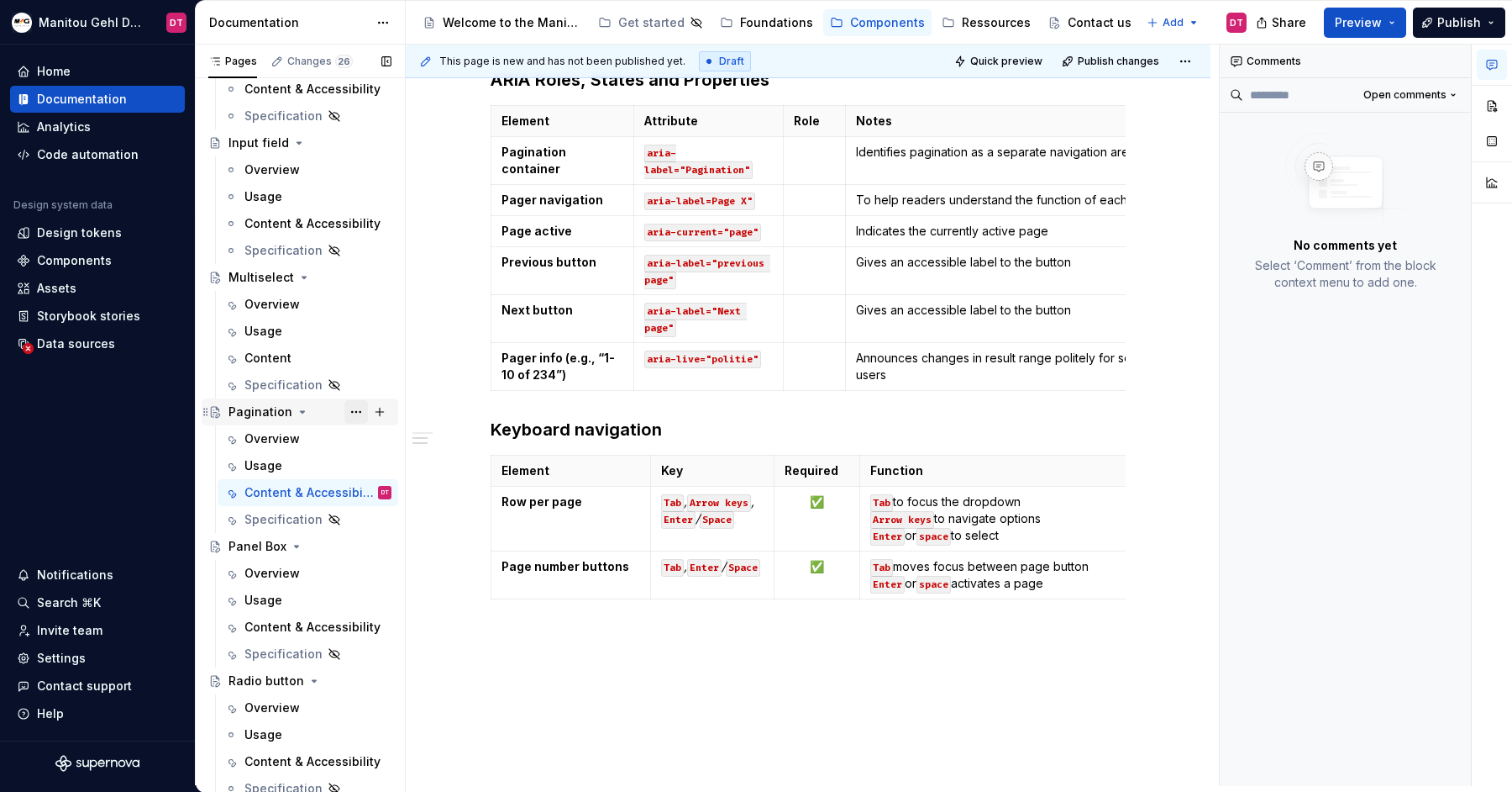
click at [357, 410] on button "Page tree" at bounding box center [357, 412] width 24 height 24
click at [338, 407] on div "Pages Changes 26 Add Accessibility guide for tree Page tree. Navigate the tree …" at bounding box center [300, 418] width 210 height 748
click at [356, 409] on button "Page tree" at bounding box center [357, 412] width 24 height 24
click at [356, 409] on div "Pages Changes 26 Add Accessibility guide for tree Page tree. Navigate the tree …" at bounding box center [300, 418] width 210 height 748
click at [351, 410] on button "Page tree" at bounding box center [357, 412] width 24 height 24
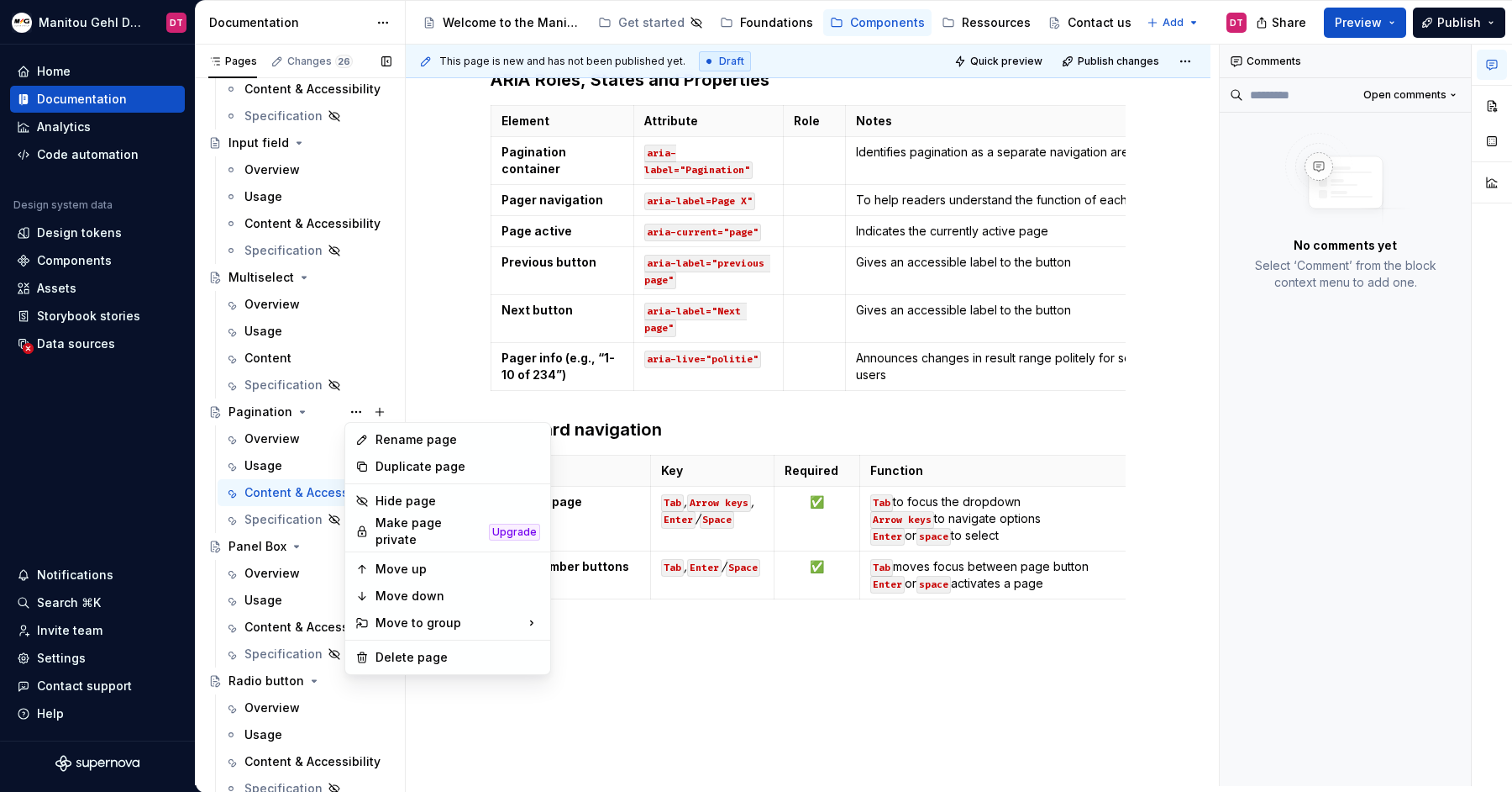
click at [325, 405] on div "Pages Changes 26 Add Accessibility guide for tree Page tree. Navigate the tree …" at bounding box center [300, 418] width 210 height 748
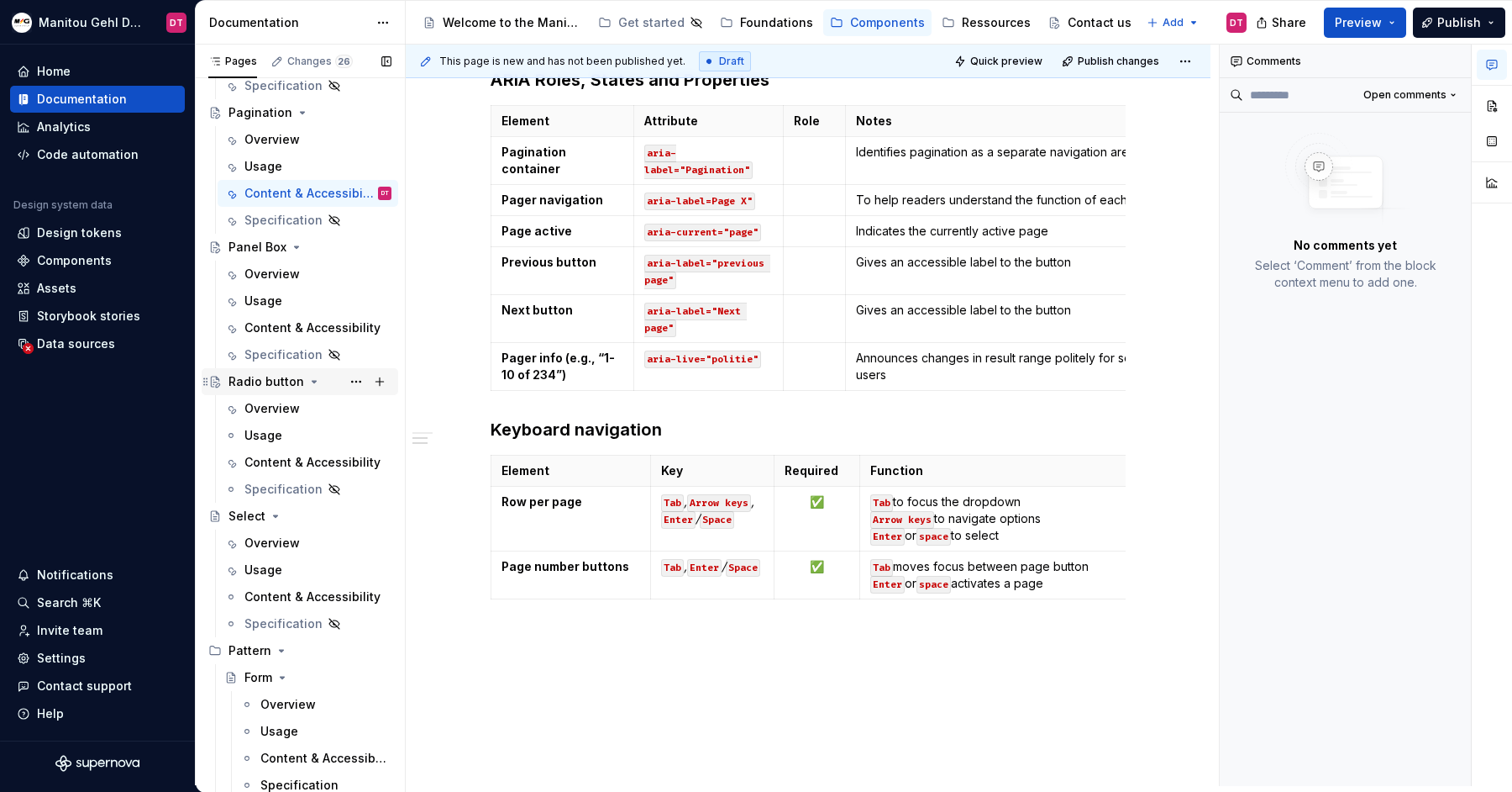
scroll to position [912, 0]
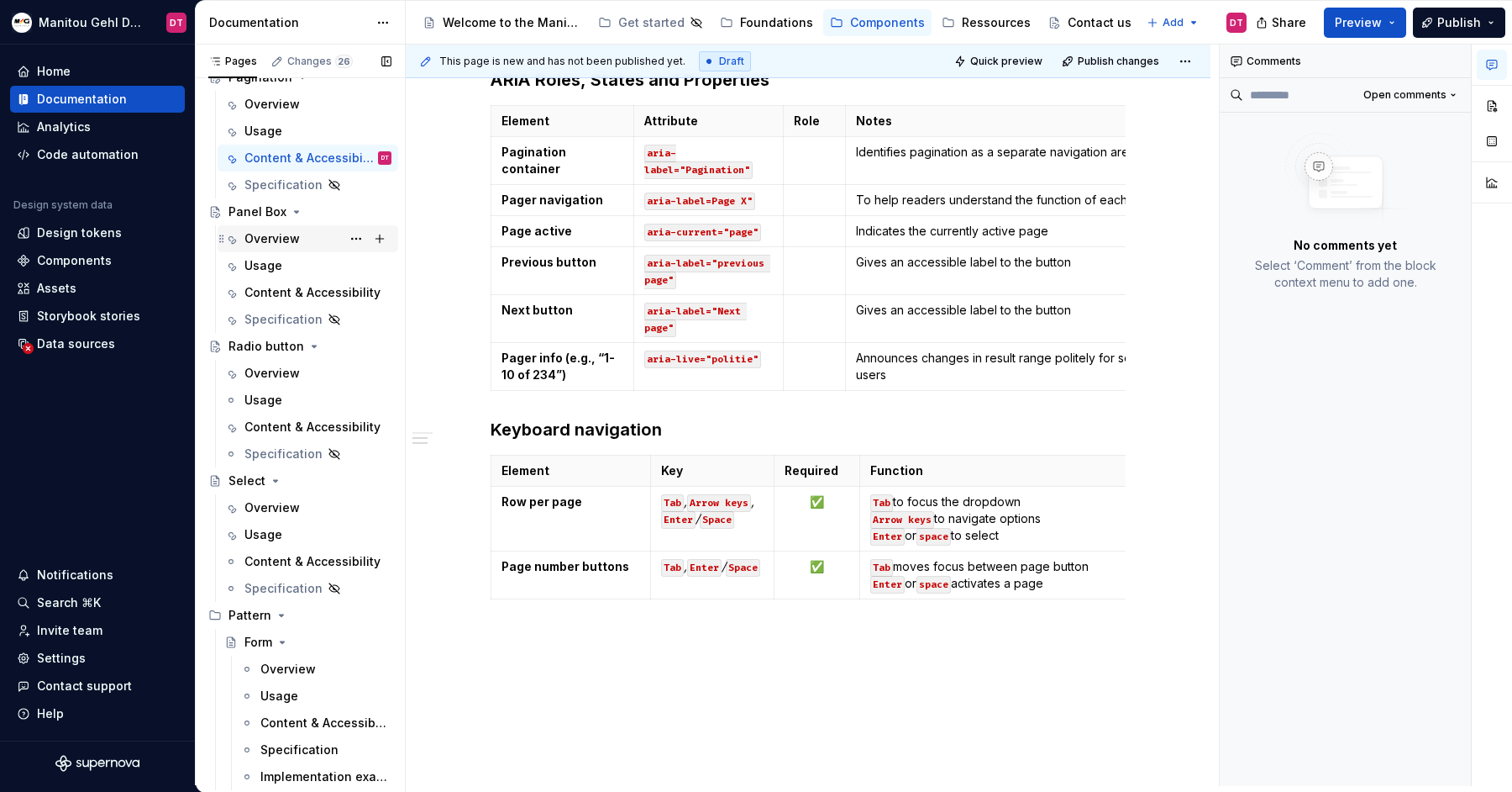
click at [260, 232] on div "Overview" at bounding box center [272, 239] width 55 height 17
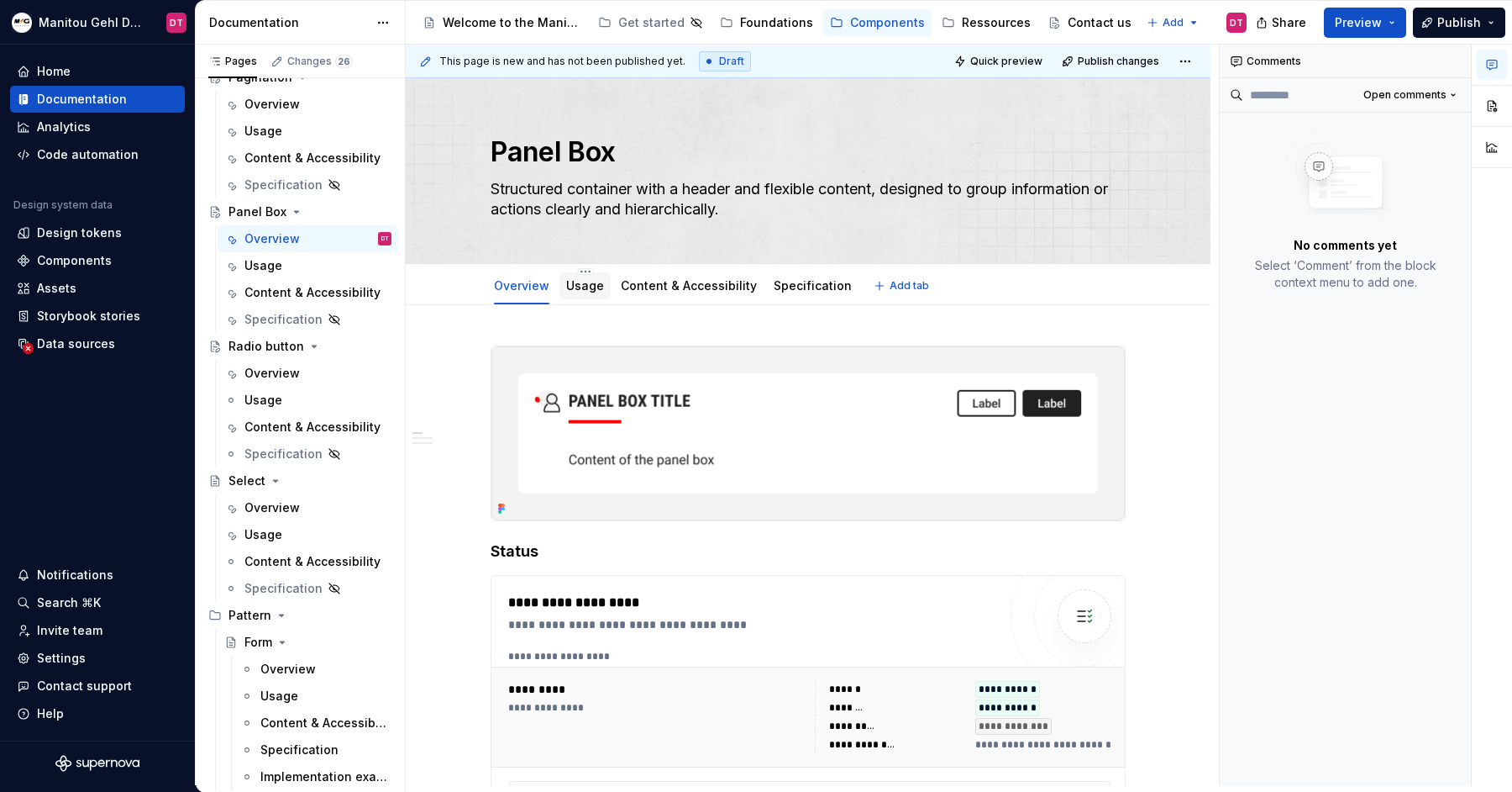
click at [595, 289] on link "Usage" at bounding box center [585, 285] width 38 height 14
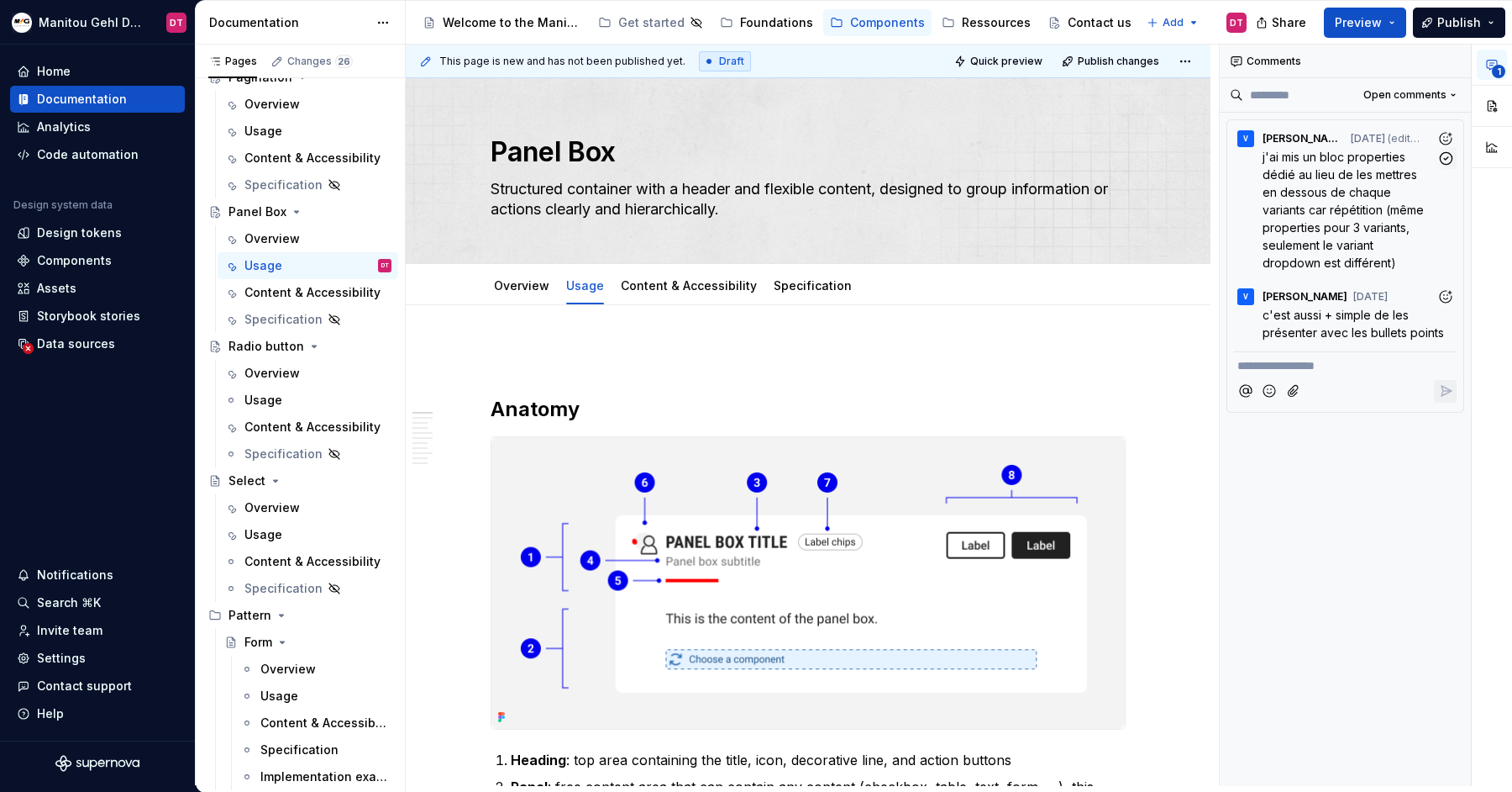
click at [1291, 200] on span "j'ai mis un bloc properties dédié au lieu de les mettres en dessous de chaque v…" at bounding box center [1345, 209] width 165 height 120
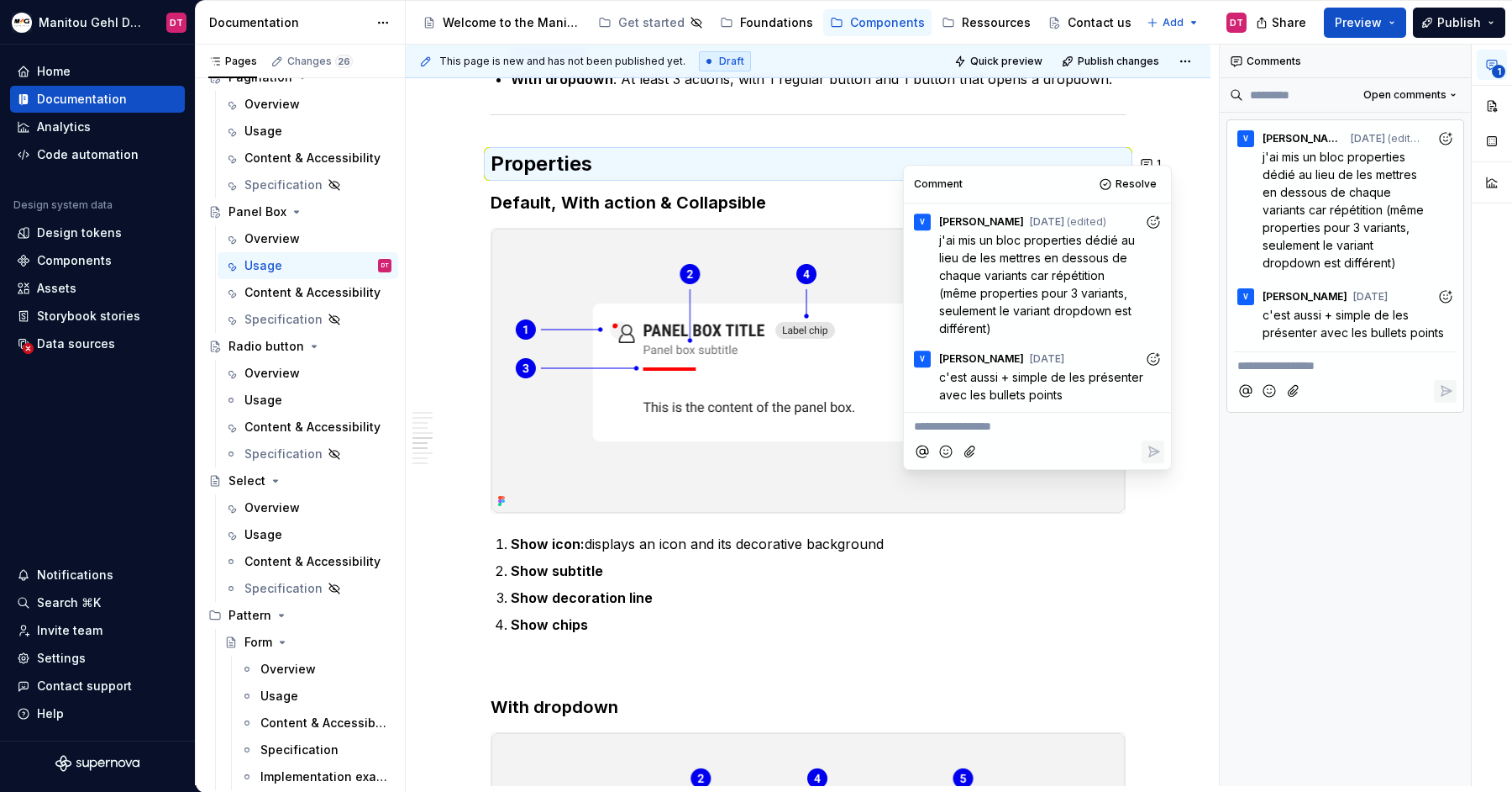
scroll to position [2067, 0]
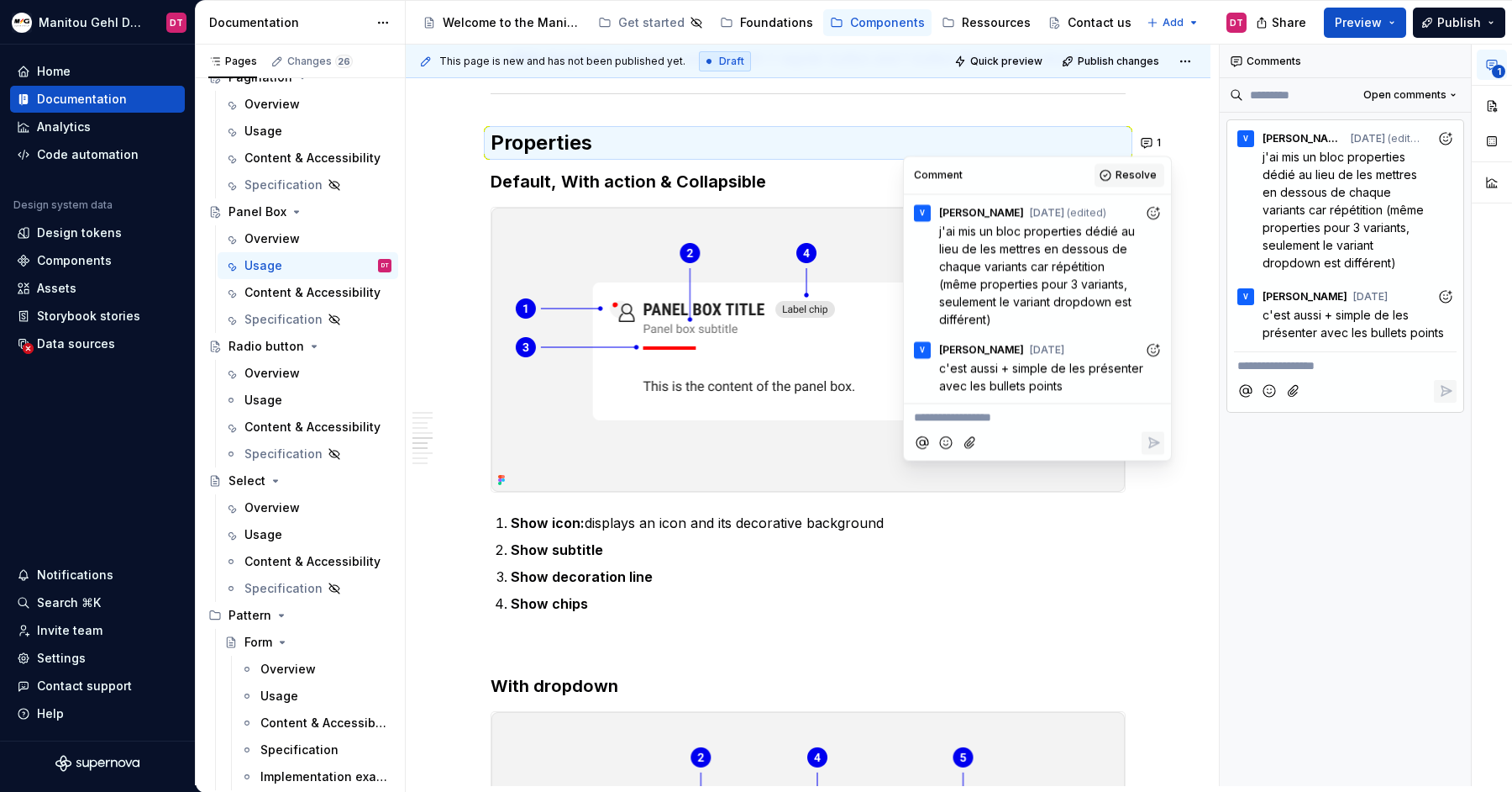
click at [1124, 173] on span "Resolve" at bounding box center [1136, 175] width 41 height 14
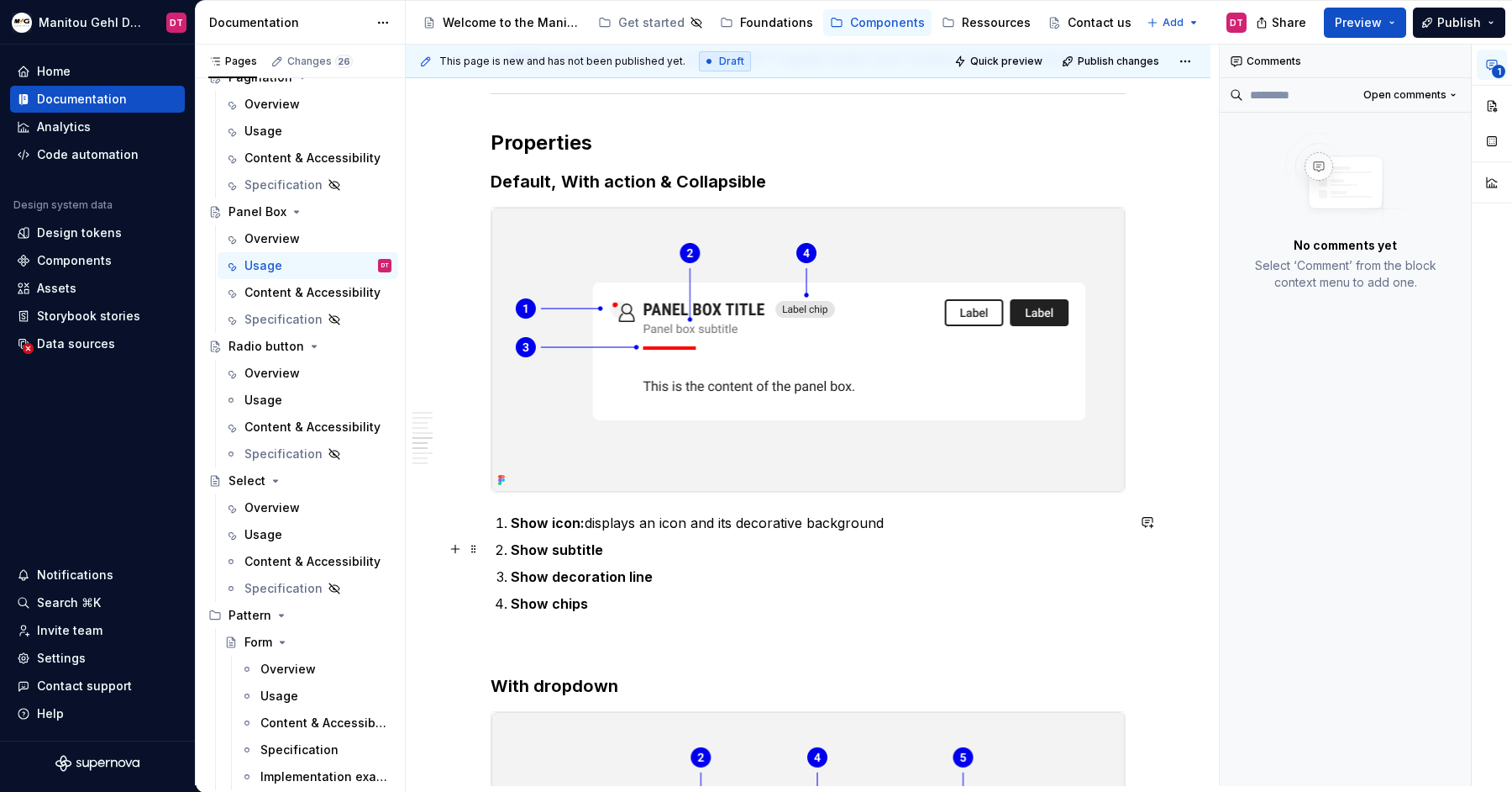
click at [816, 539] on p "Show subtitle" at bounding box center [818, 550] width 615 height 20
click at [845, 578] on p "Show decoration line" at bounding box center [818, 576] width 615 height 20
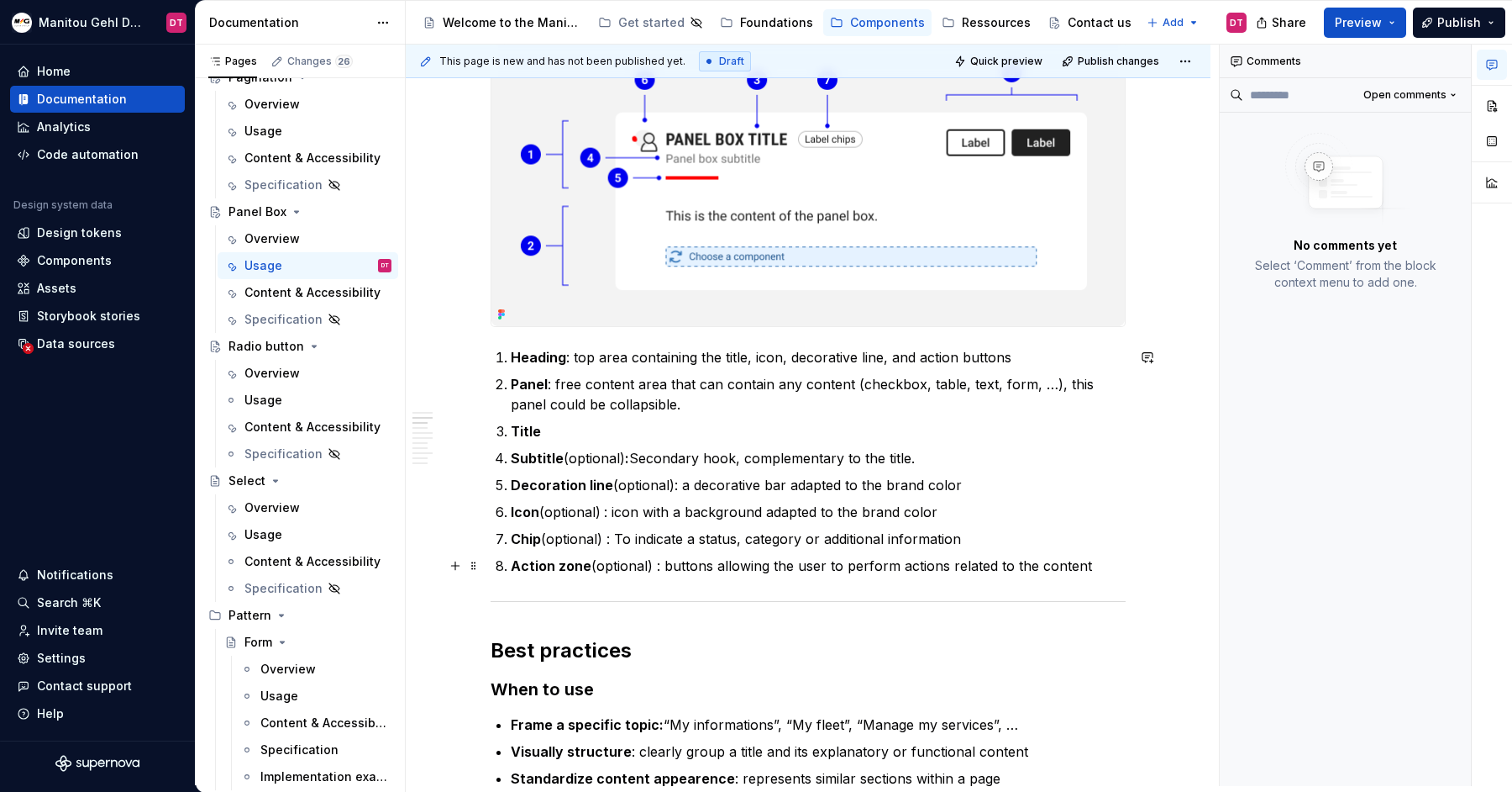
scroll to position [0, 0]
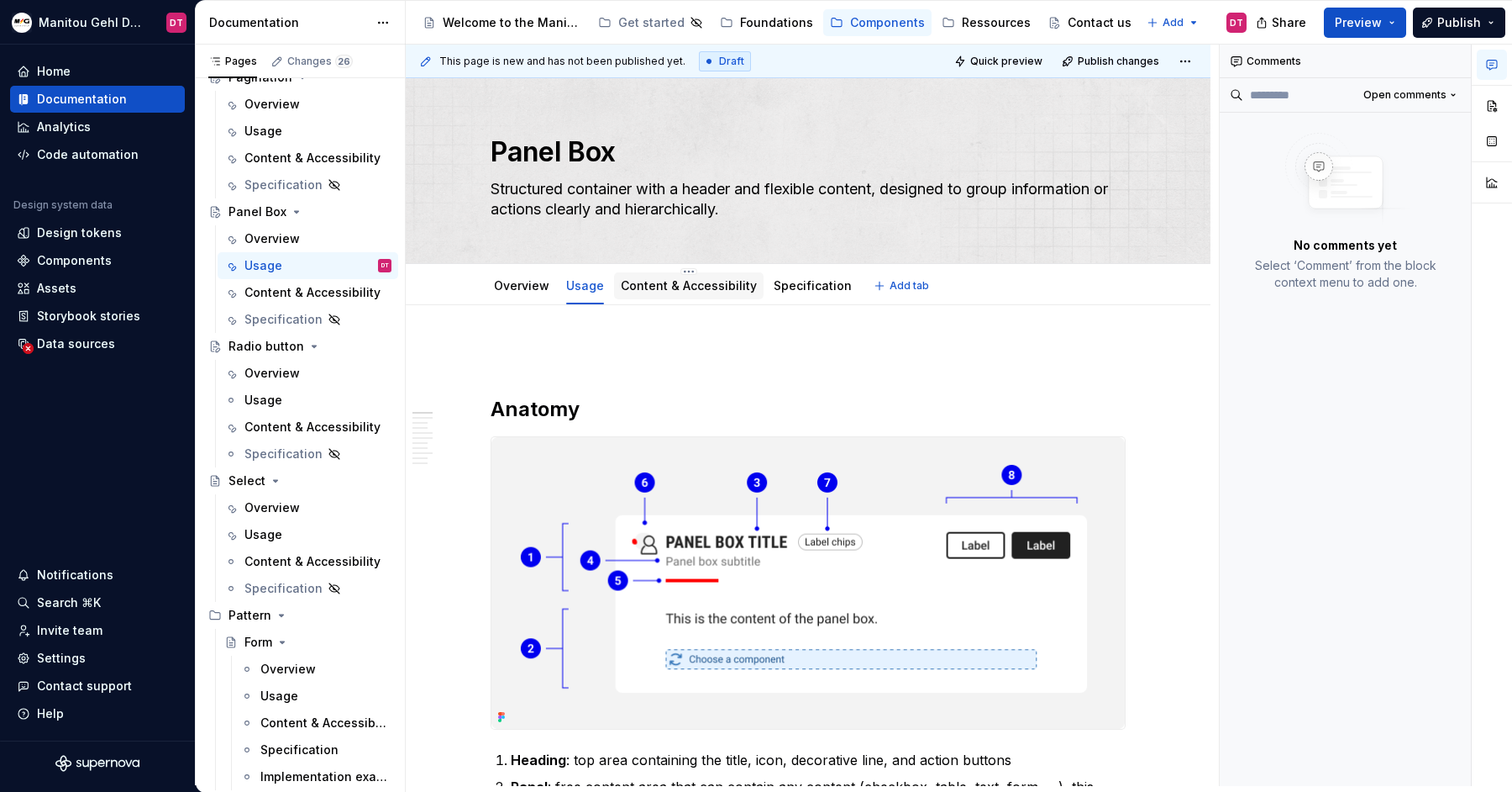
click at [669, 286] on link "Content & Accessibility" at bounding box center [690, 285] width 136 height 14
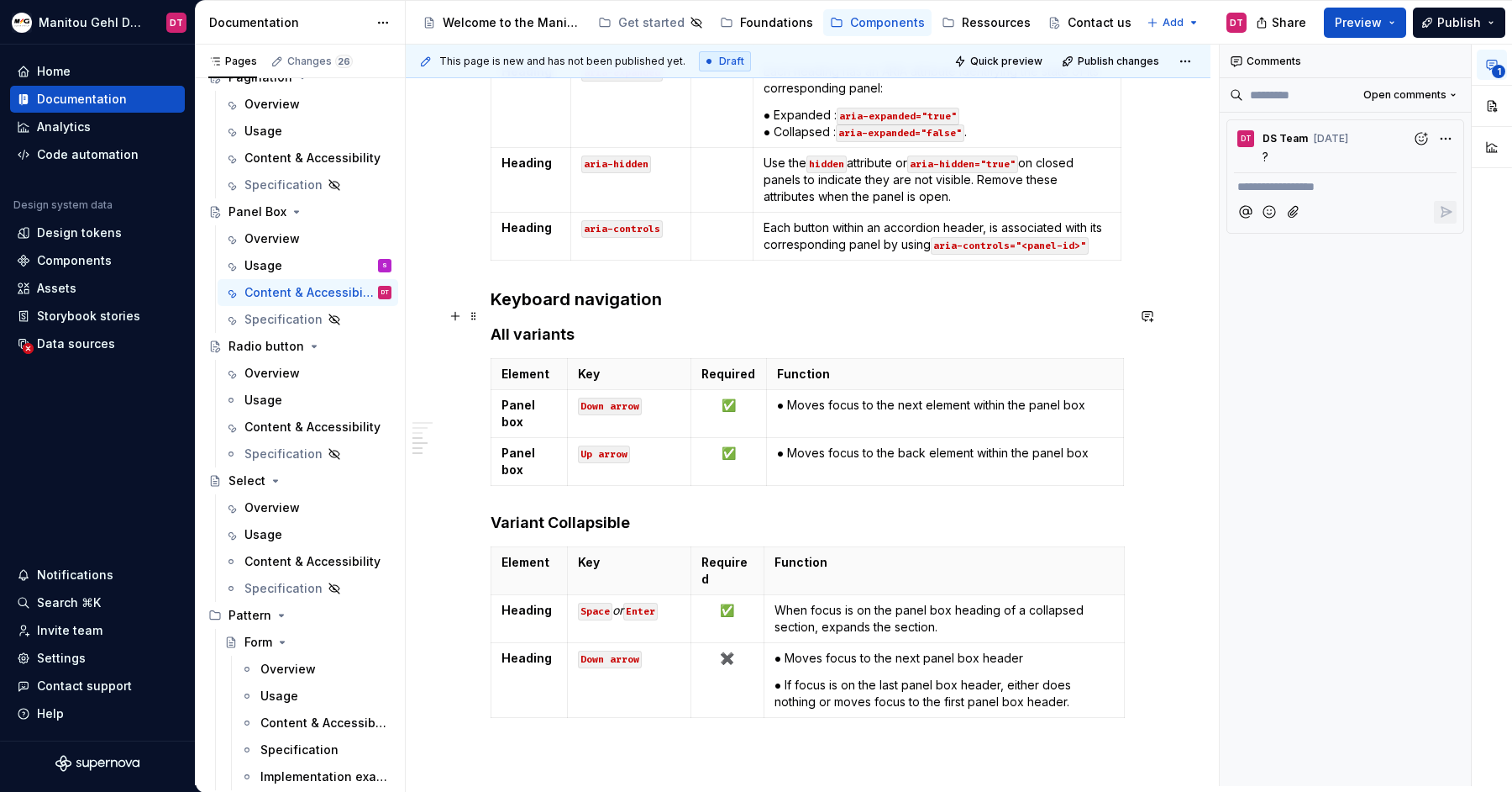
scroll to position [563, 0]
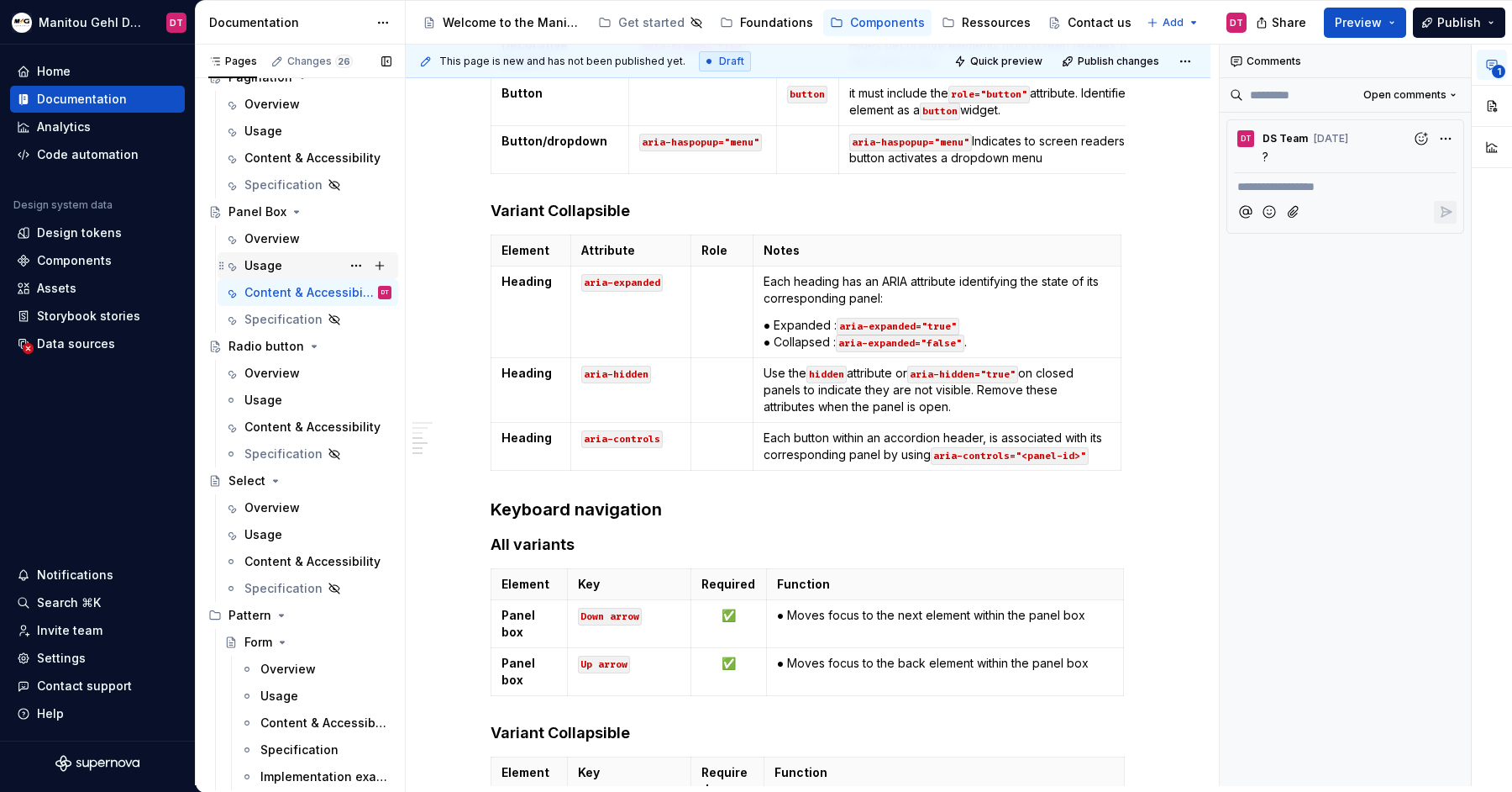
click at [289, 260] on div "Usage S" at bounding box center [317, 266] width 147 height 24
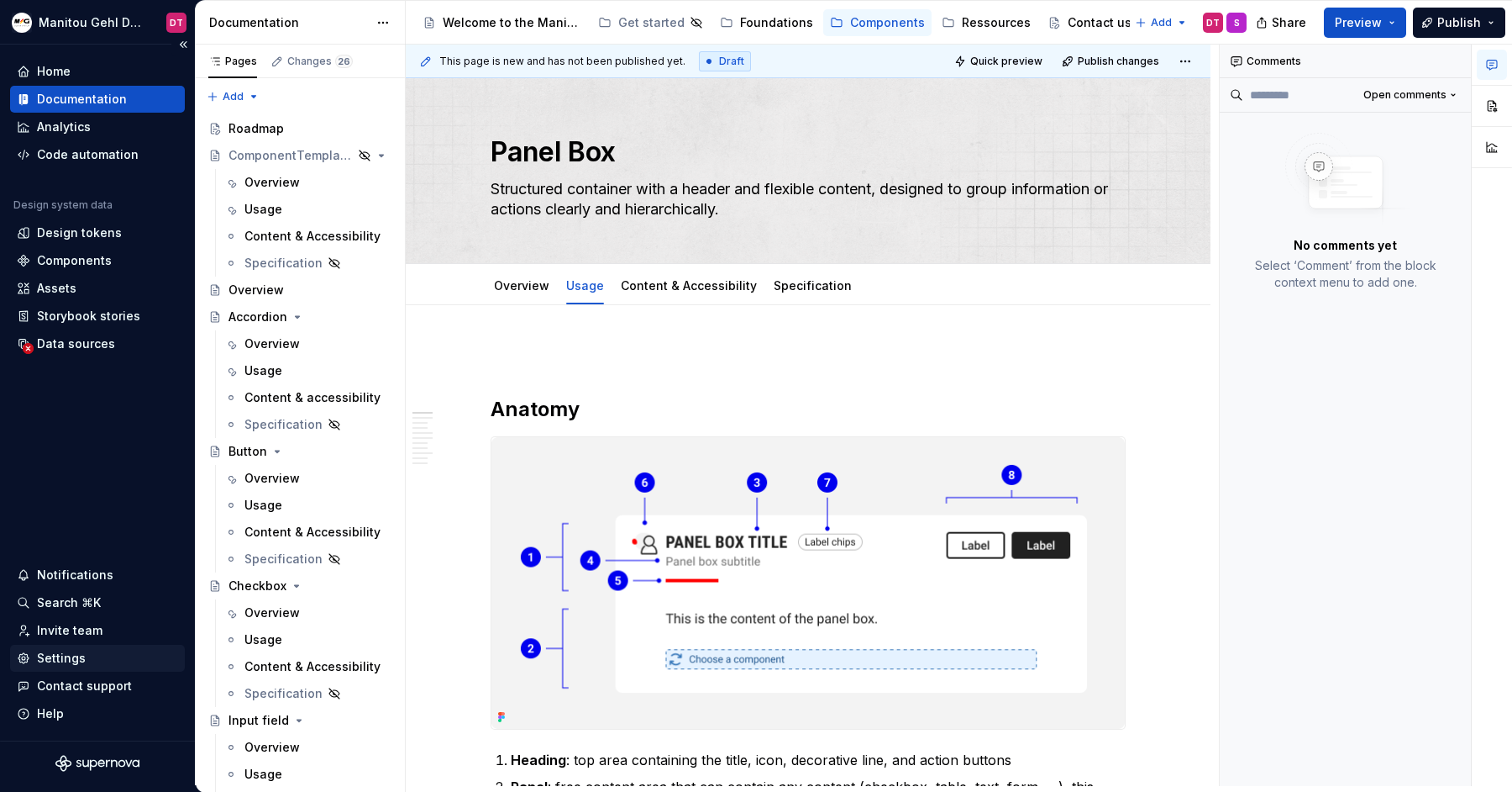
click at [62, 658] on div "Settings" at bounding box center [61, 657] width 49 height 17
type textarea "*"
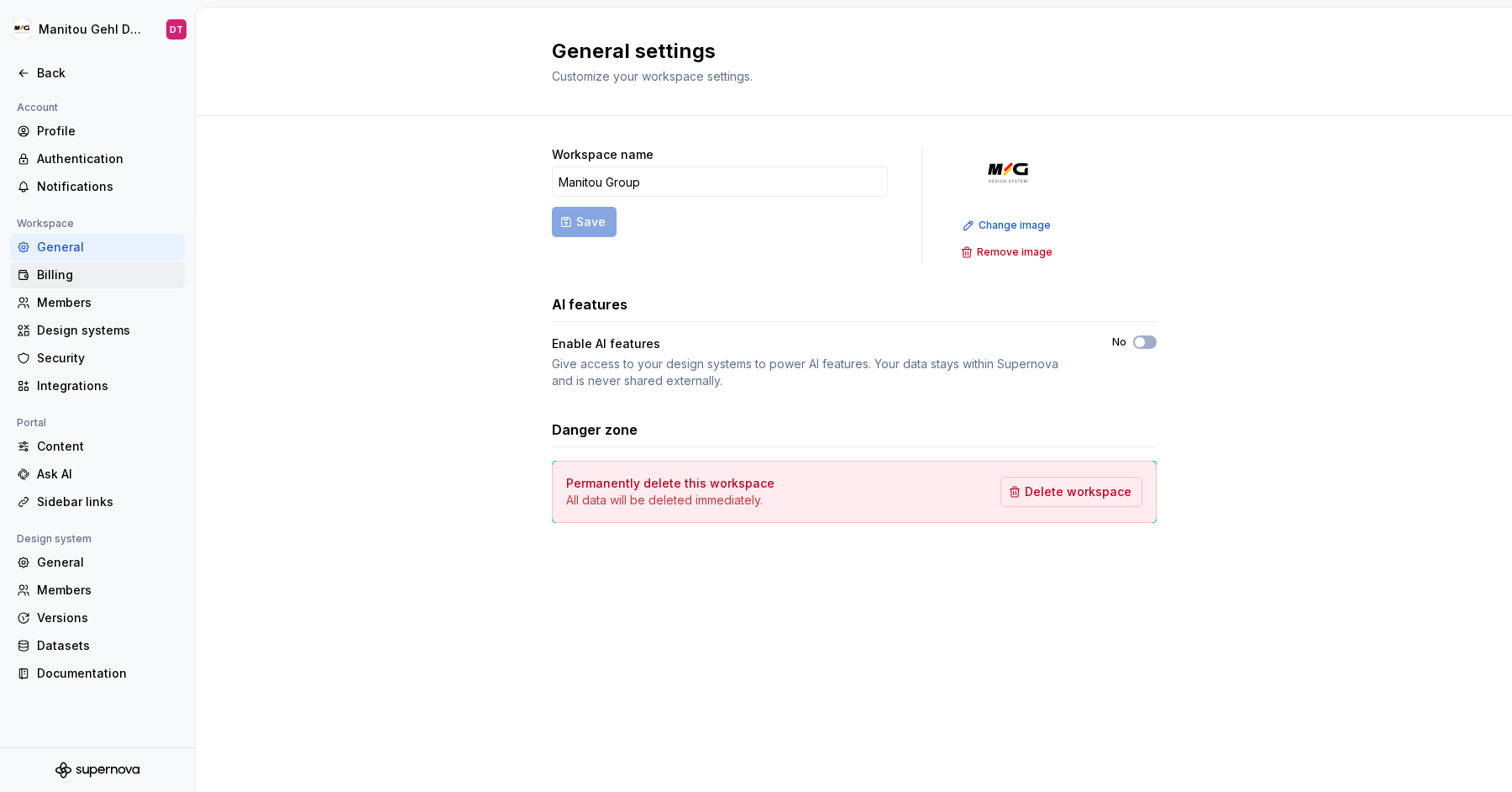
click at [63, 273] on div "Billing" at bounding box center [107, 275] width 141 height 17
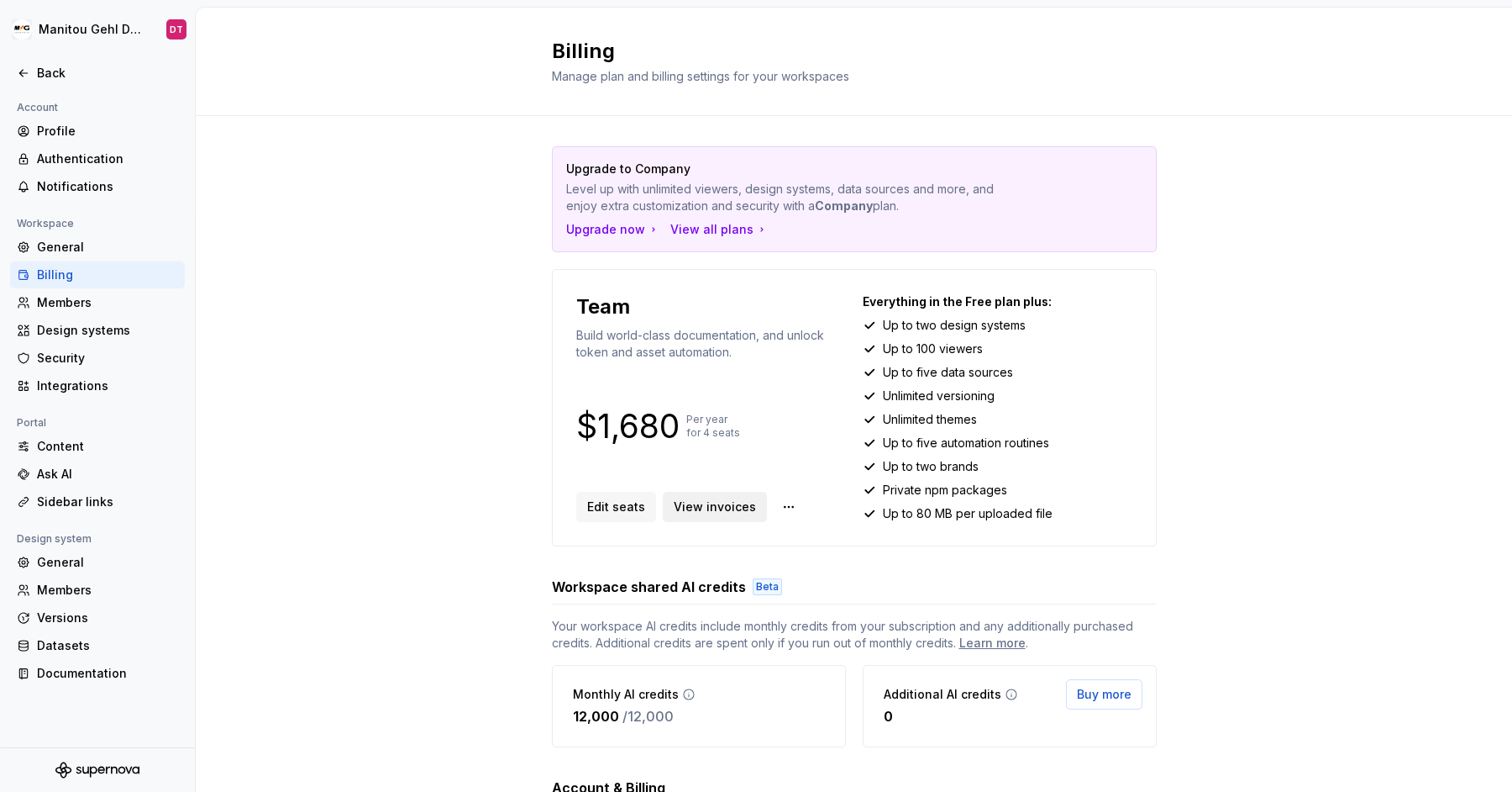
click at [712, 503] on span "View invoices" at bounding box center [715, 506] width 82 height 17
